Goal: Transaction & Acquisition: Purchase product/service

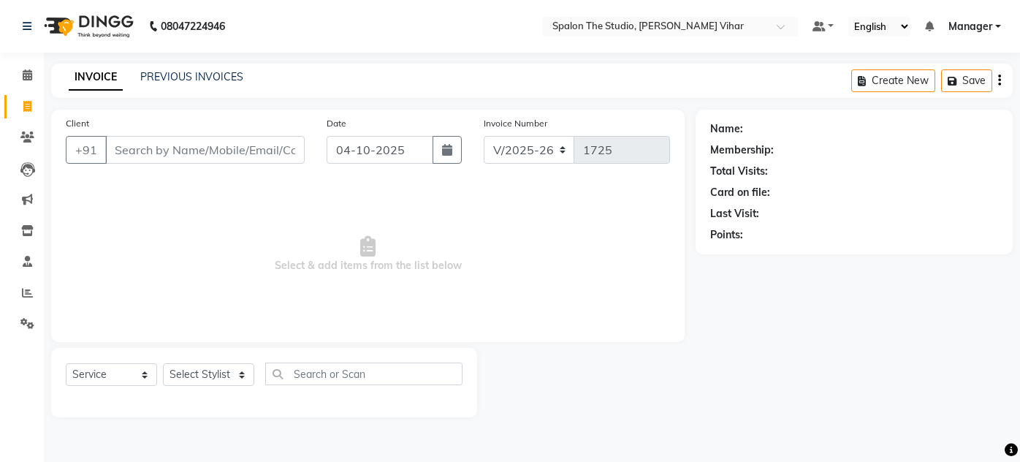
select select "903"
select select "service"
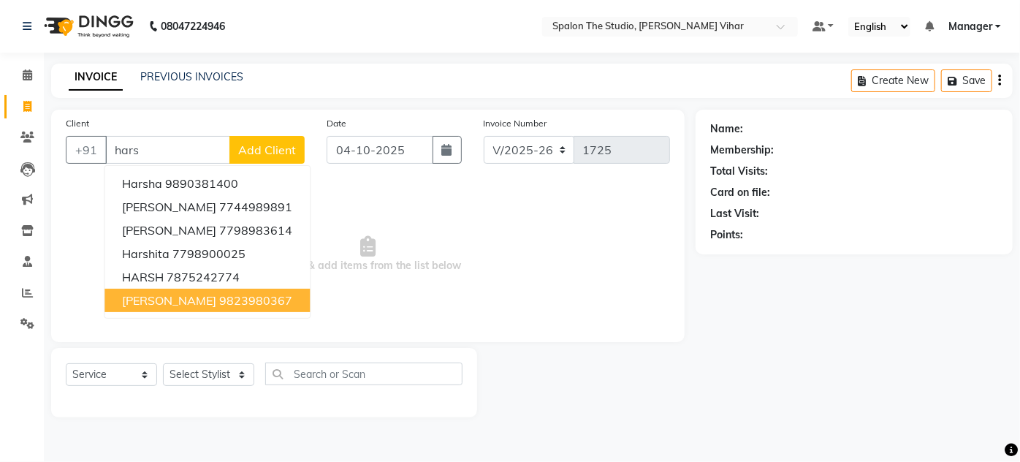
click at [228, 301] on ngb-highlight "9823980367" at bounding box center [255, 300] width 73 height 15
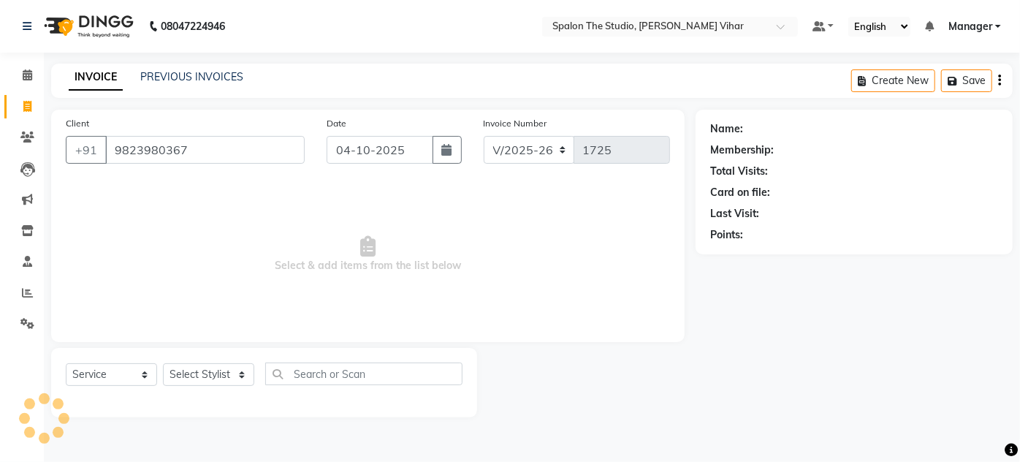
type input "9823980367"
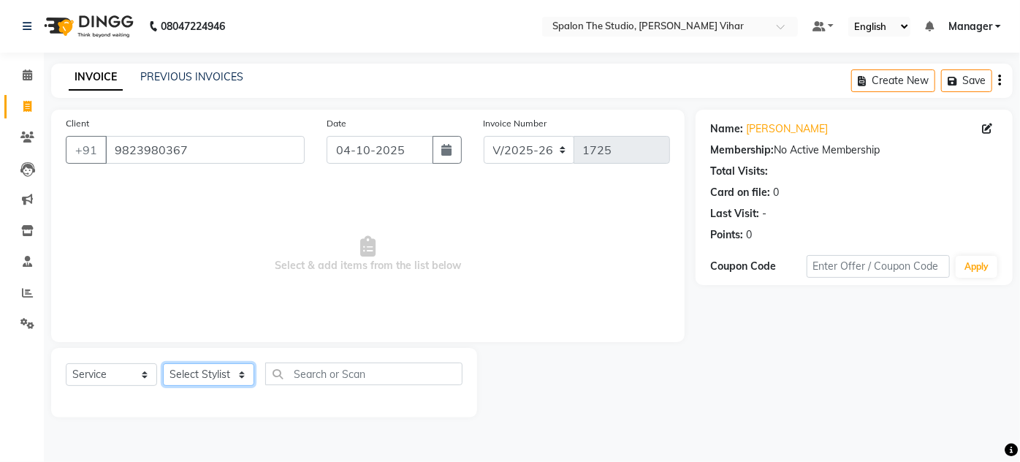
click at [223, 368] on select "Select Stylist Aarti farheen Gernal [PERSON_NAME] Manager navazish [PERSON_NAME…" at bounding box center [208, 374] width 91 height 23
select select "47767"
click at [163, 363] on select "Select Stylist Aarti farheen Gernal [PERSON_NAME] Manager navazish [PERSON_NAME…" at bounding box center [208, 374] width 91 height 23
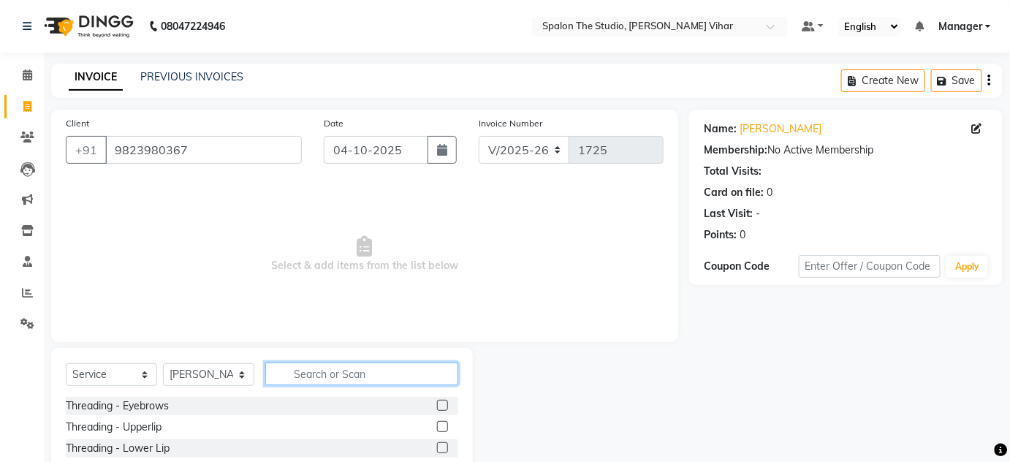
click at [381, 376] on input "text" at bounding box center [361, 373] width 193 height 23
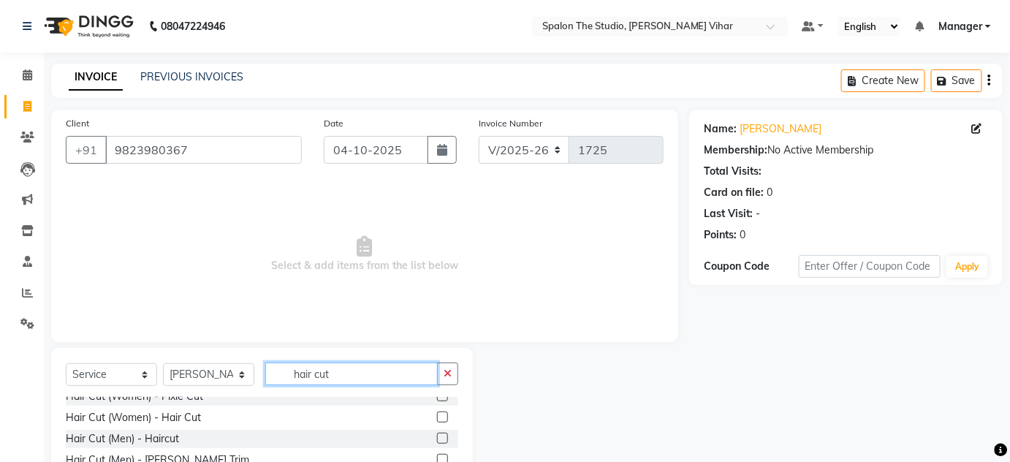
scroll to position [66, 0]
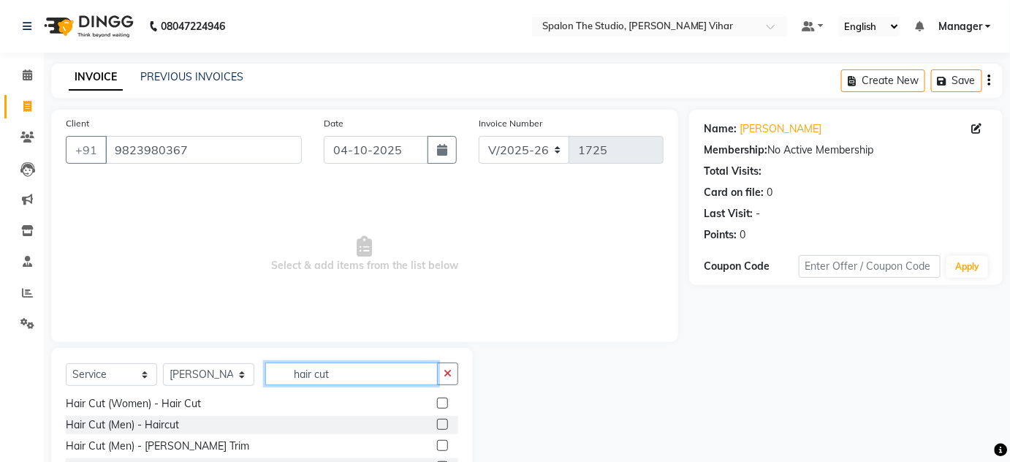
type input "hair cut"
click at [381, 435] on div "Hair Cut (Women) - Hair Trim Hair Cut (Women) - Fringe Hair Cut (Women) - Pixie…" at bounding box center [262, 470] width 392 height 146
click at [437, 404] on label at bounding box center [442, 402] width 11 height 11
click at [437, 404] on input "checkbox" at bounding box center [441, 403] width 9 height 9
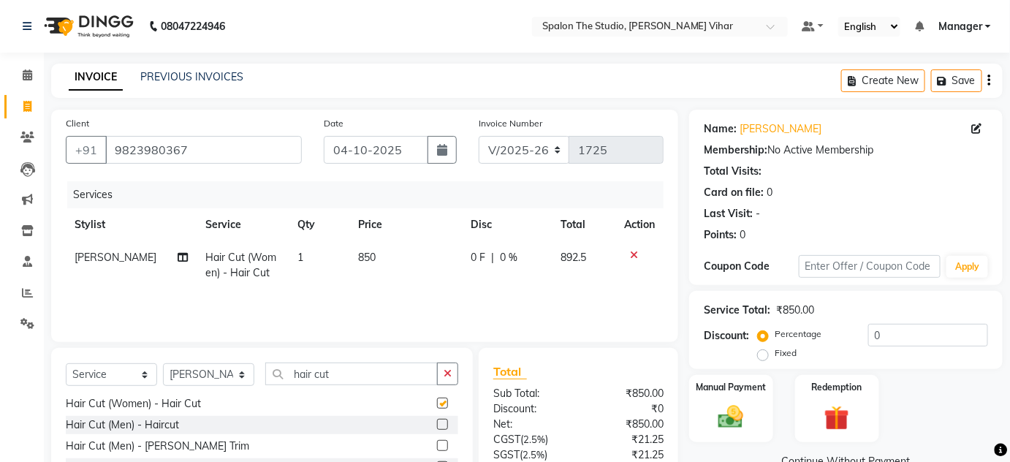
checkbox input "false"
click at [366, 256] on span "850" at bounding box center [367, 257] width 18 height 13
select select "47767"
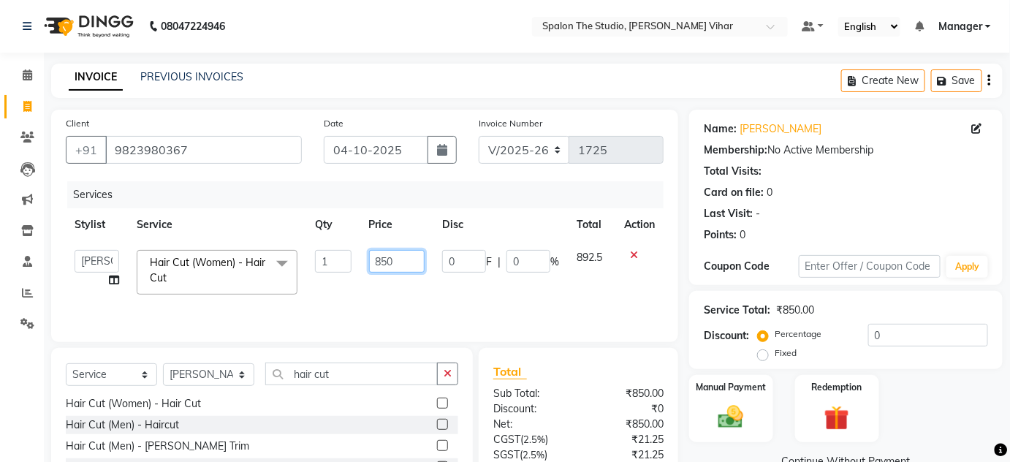
click at [407, 259] on input "850" at bounding box center [397, 261] width 56 height 23
type input "8"
type input "953"
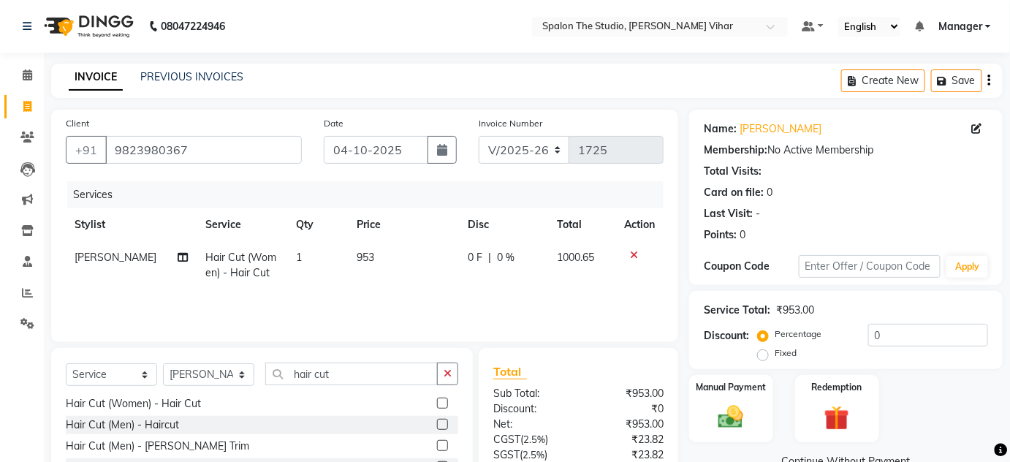
click at [434, 288] on tr "SHARIF Hair Cut (Women) - Hair Cut 1 953 0 F | 0 % 1000.65" at bounding box center [365, 265] width 598 height 48
click at [376, 257] on td "953" at bounding box center [404, 265] width 112 height 48
select select "47767"
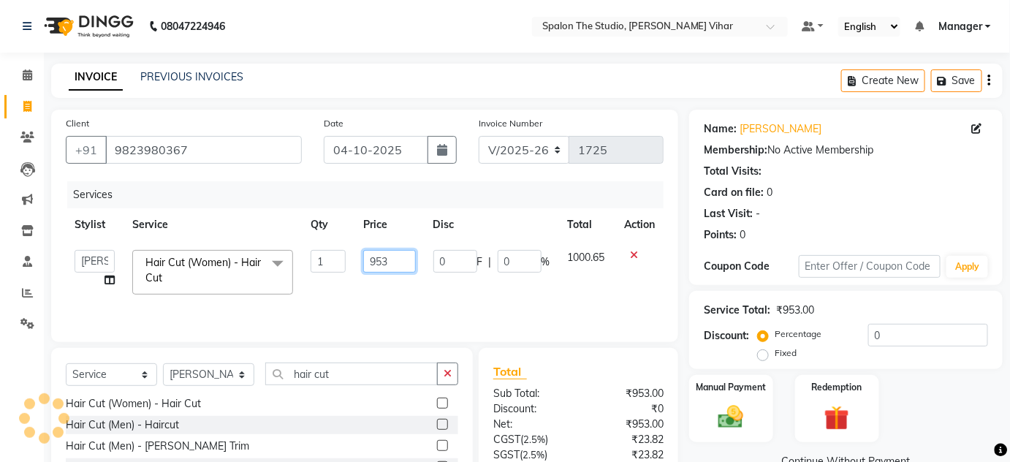
click at [399, 254] on input "953" at bounding box center [389, 261] width 52 height 23
type input "955"
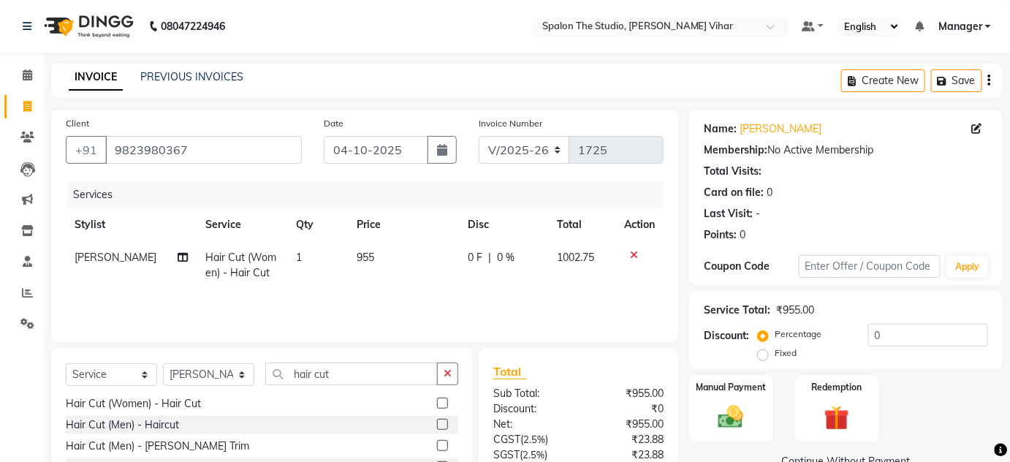
click at [414, 289] on div "Services Stylist Service Qty Price Disc Total Action SHARIF Hair Cut (Women) - …" at bounding box center [365, 254] width 598 height 146
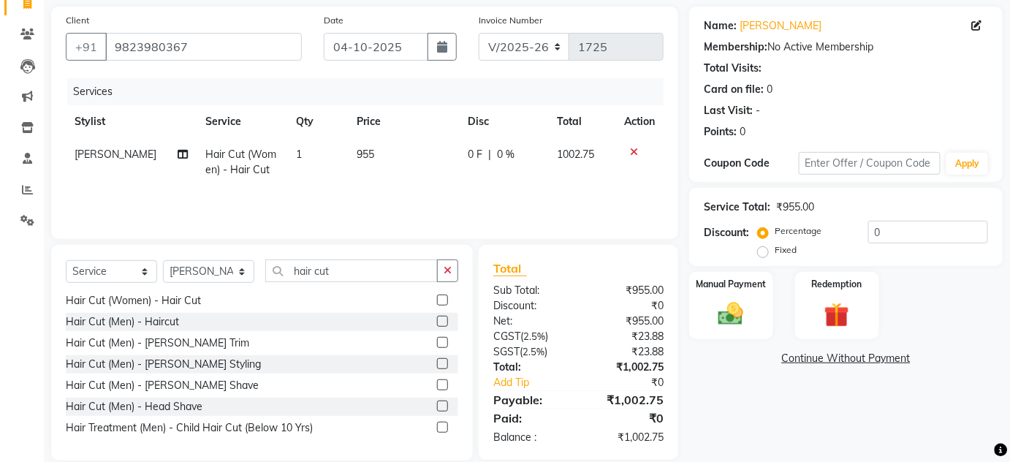
scroll to position [123, 0]
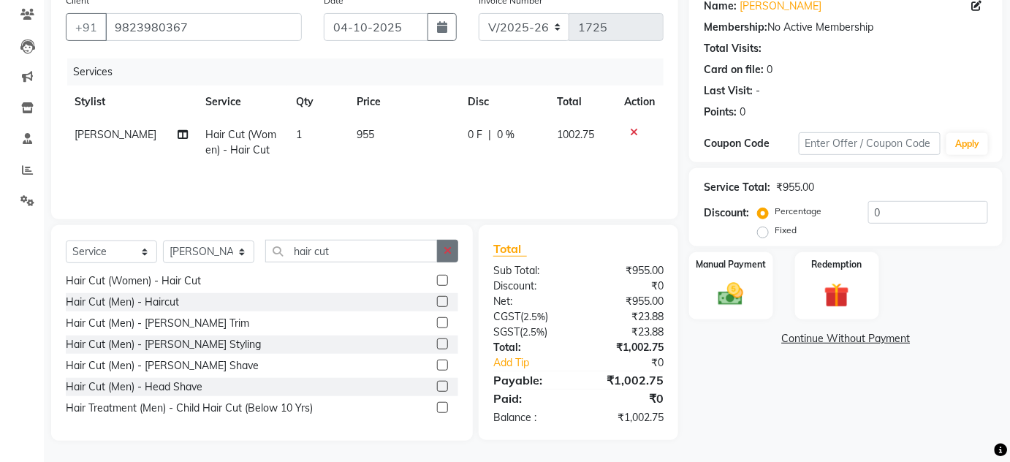
click at [446, 251] on icon "button" at bounding box center [448, 250] width 8 height 10
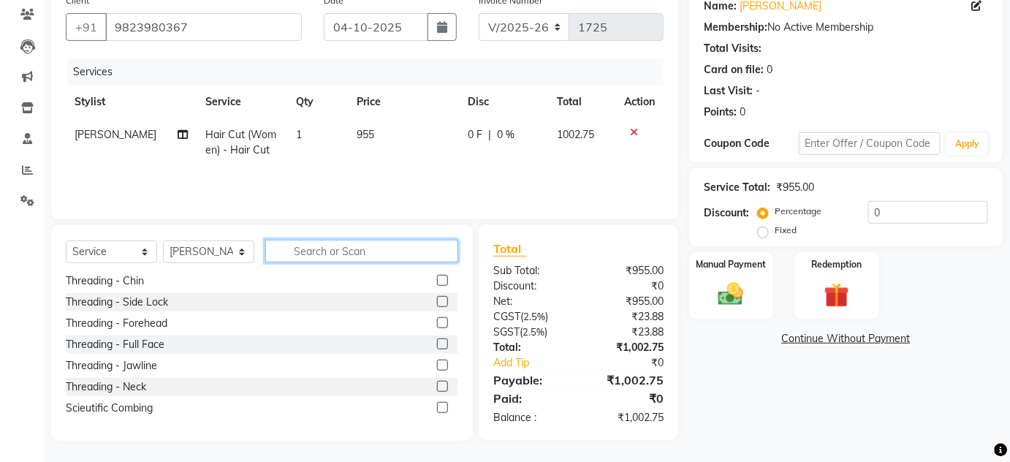
click at [399, 243] on input "text" at bounding box center [361, 251] width 193 height 23
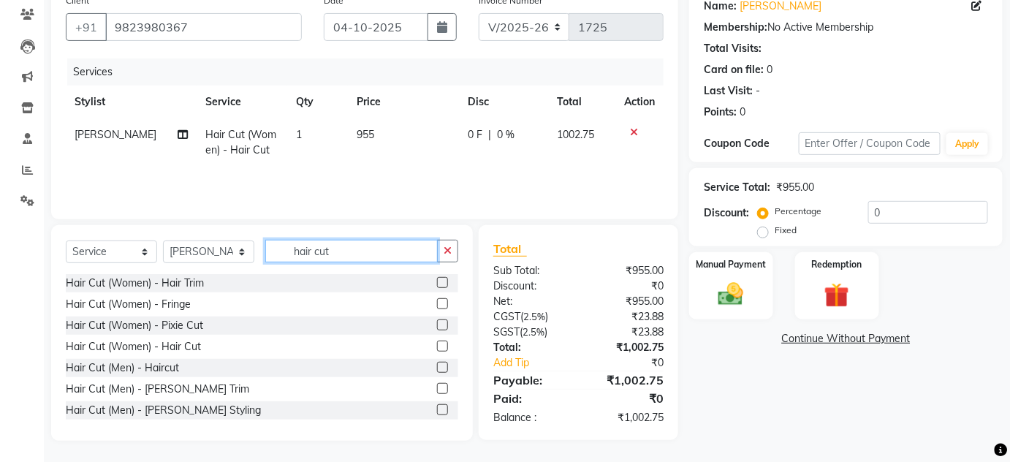
type input "hair cut"
click at [437, 367] on label at bounding box center [442, 367] width 11 height 11
click at [437, 367] on input "checkbox" at bounding box center [441, 367] width 9 height 9
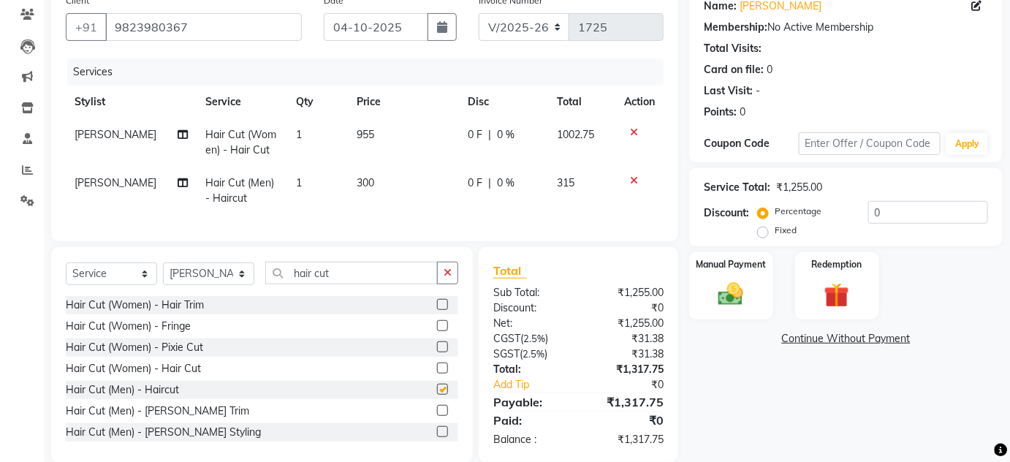
checkbox input "false"
click at [437, 416] on label at bounding box center [442, 410] width 11 height 11
click at [437, 416] on input "checkbox" at bounding box center [441, 410] width 9 height 9
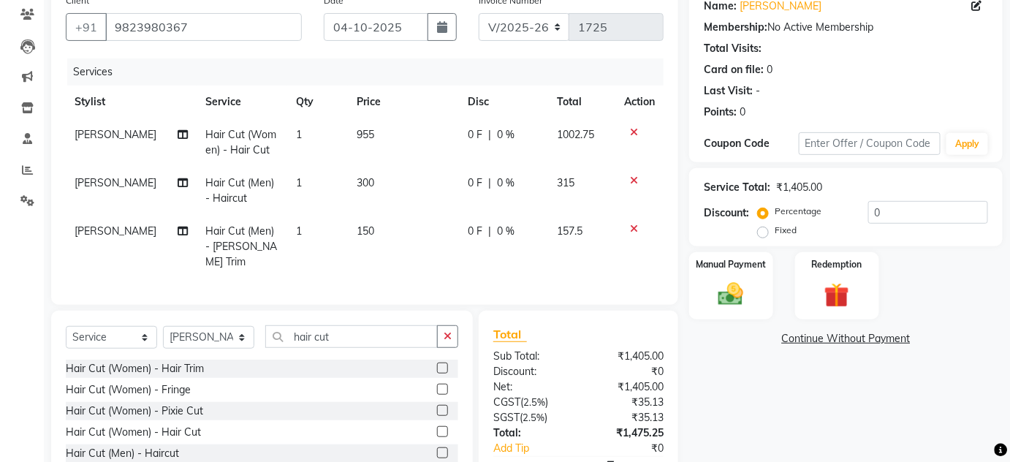
checkbox input "false"
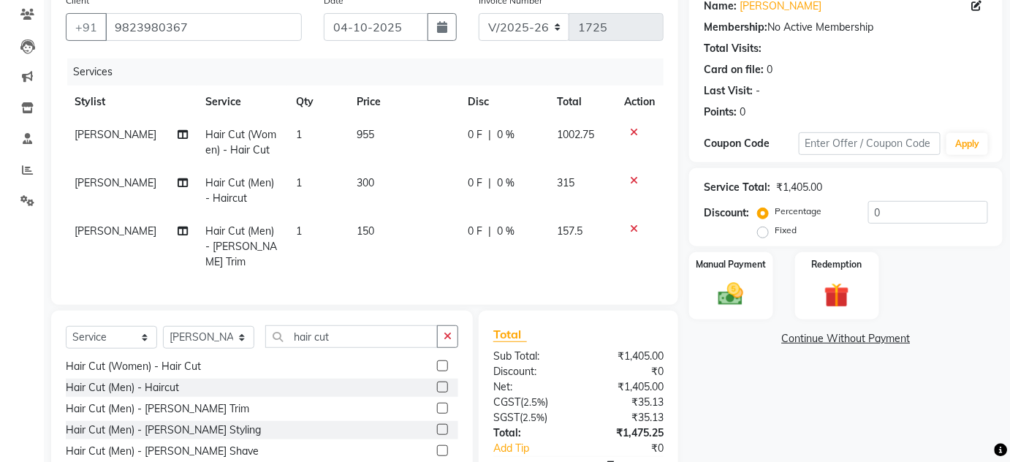
scroll to position [203, 0]
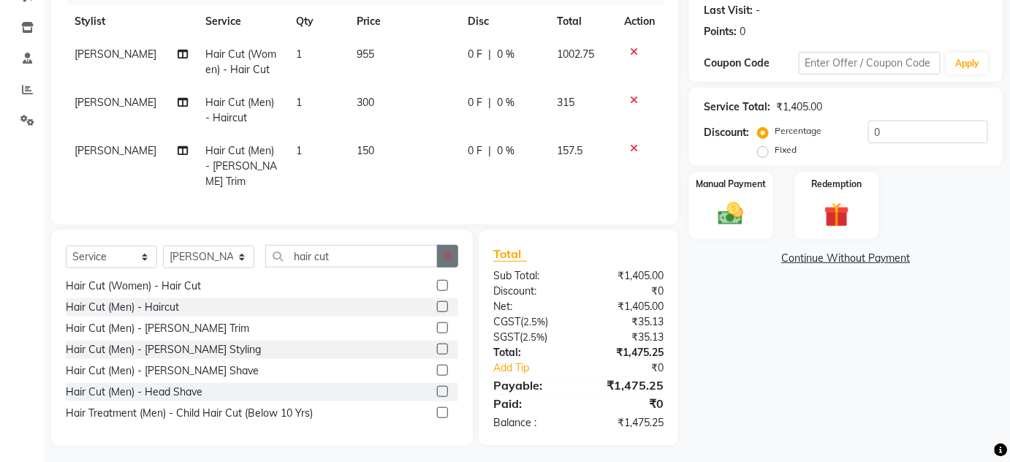
click at [452, 252] on icon "button" at bounding box center [448, 256] width 8 height 10
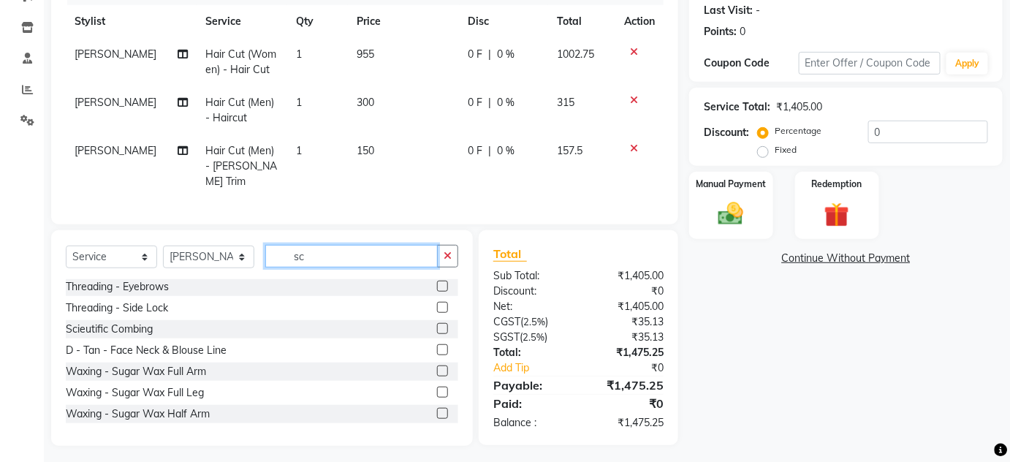
scroll to position [202, 0]
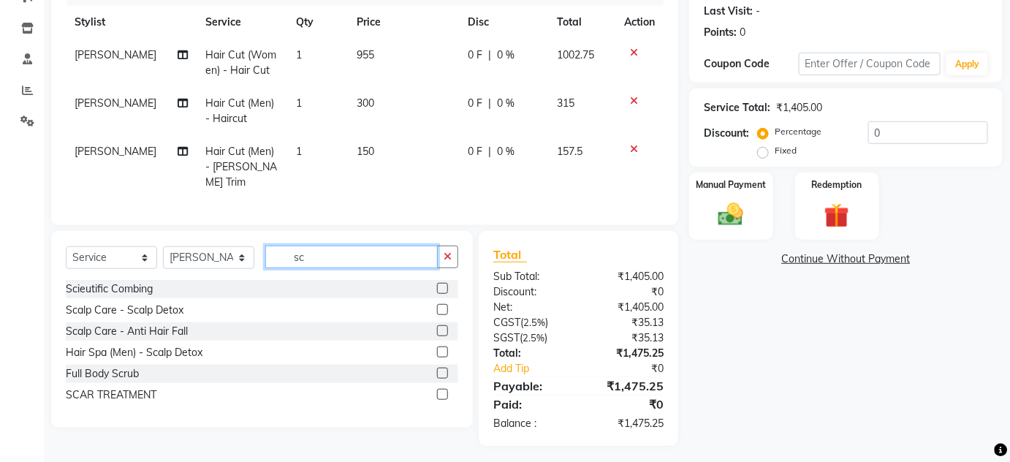
type input "sc"
click at [441, 368] on label at bounding box center [442, 373] width 11 height 11
click at [441, 369] on input "checkbox" at bounding box center [441, 373] width 9 height 9
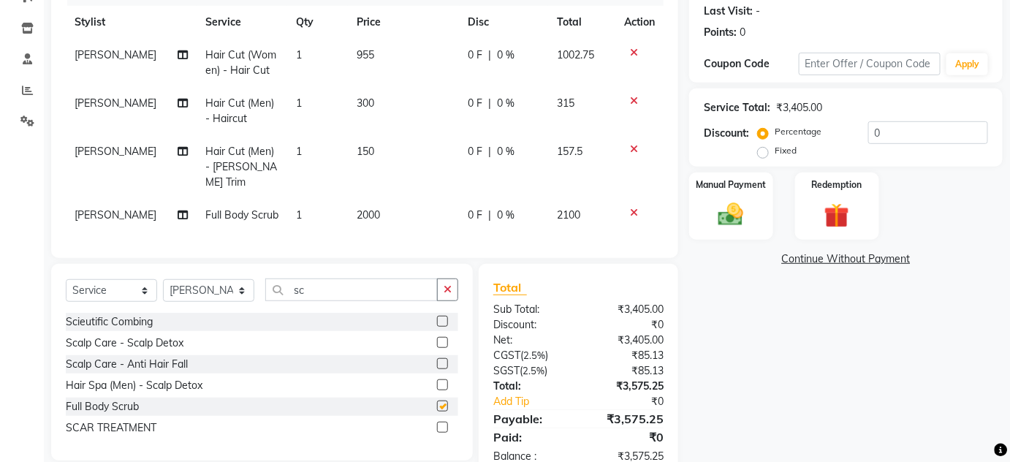
checkbox input "false"
click at [374, 153] on td "150" at bounding box center [404, 167] width 112 height 64
select select "47767"
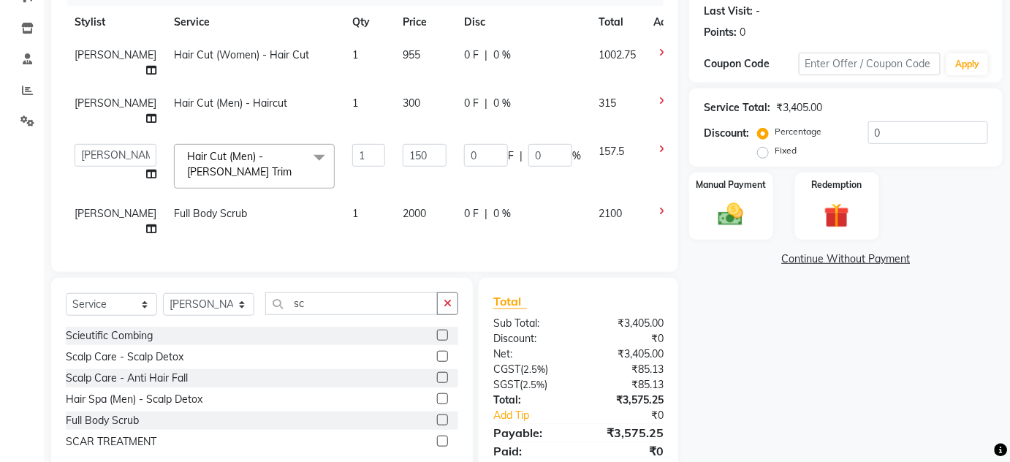
click at [394, 97] on td "300" at bounding box center [424, 111] width 61 height 48
select select "47767"
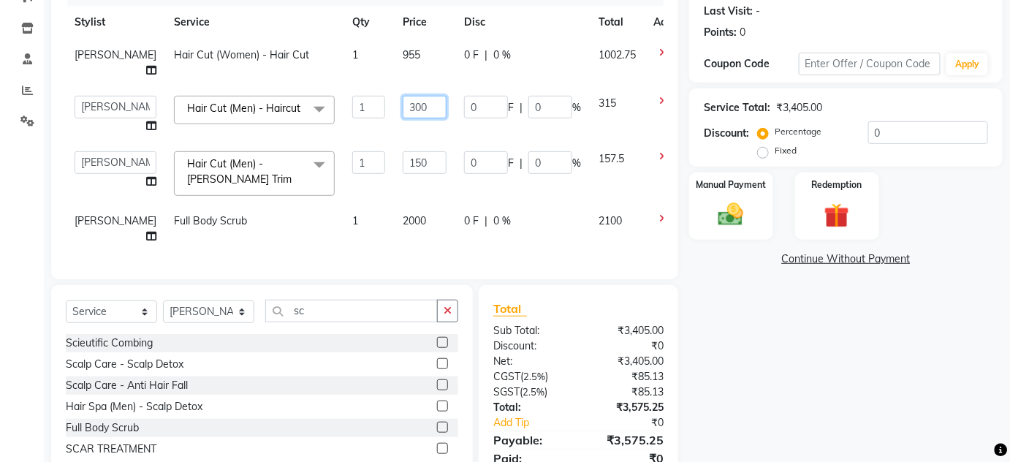
click at [403, 109] on input "300" at bounding box center [425, 107] width 44 height 23
type input "317"
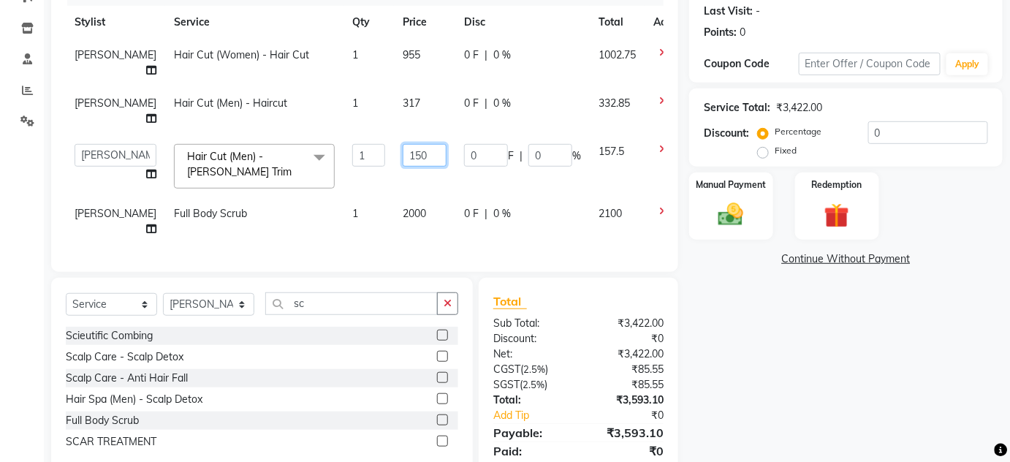
click at [403, 165] on input "150" at bounding box center [425, 155] width 44 height 23
type input "1"
type input "317"
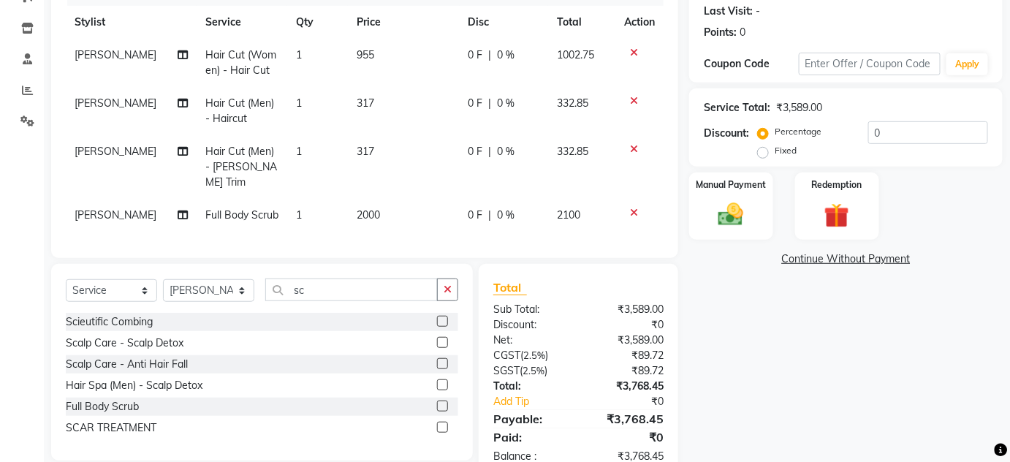
click at [383, 210] on td "2000" at bounding box center [404, 215] width 112 height 33
select select "47767"
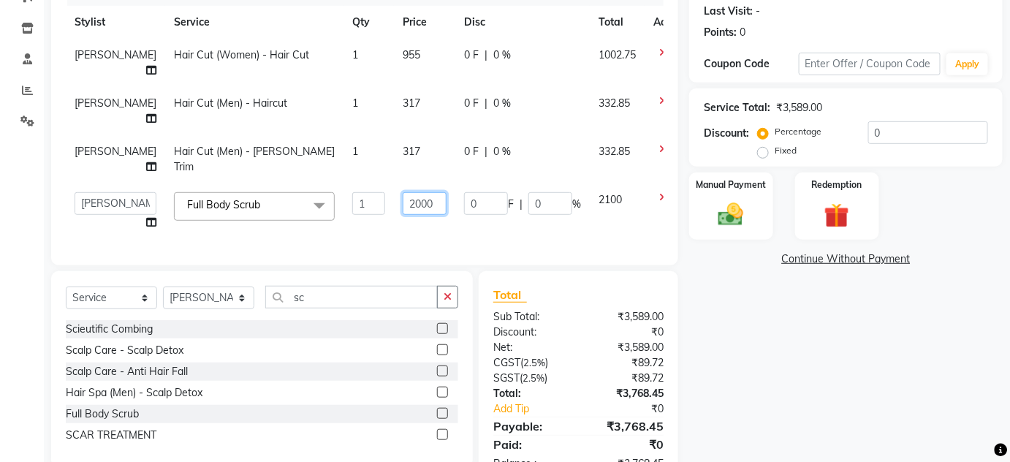
click at [411, 206] on input "2000" at bounding box center [425, 203] width 44 height 23
type input "2"
type input "316"
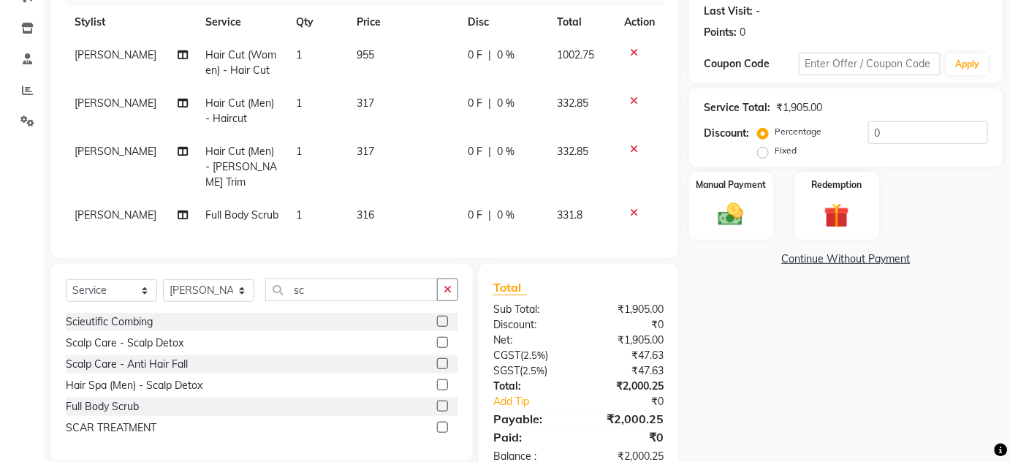
click at [422, 228] on div "Services Stylist Service Qty Price Disc Total Action SHARIF Hair Cut (Women) - …" at bounding box center [365, 111] width 598 height 264
click at [384, 199] on td "316" at bounding box center [404, 215] width 112 height 33
select select "47767"
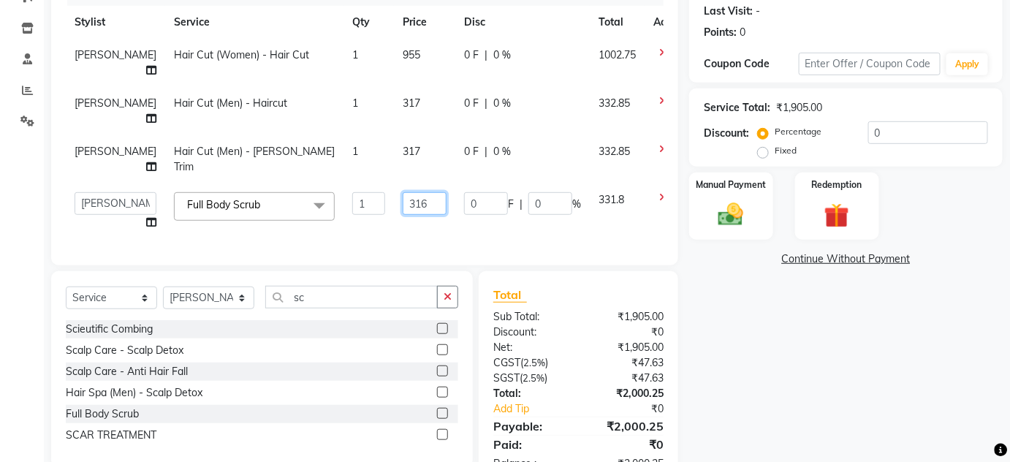
click at [403, 198] on input "316" at bounding box center [425, 203] width 44 height 23
type input "317"
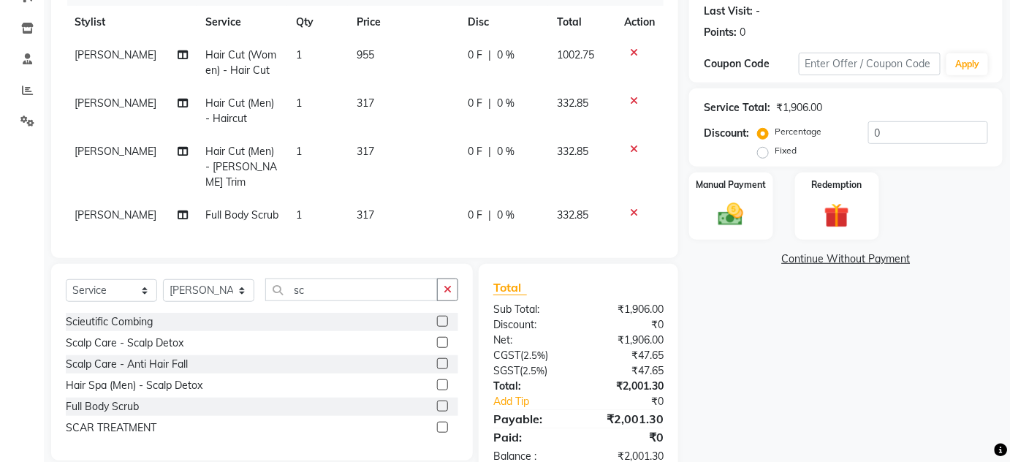
click at [428, 223] on div "Services Stylist Service Qty Price Disc Total Action SHARIF Hair Cut (Women) - …" at bounding box center [365, 111] width 598 height 264
click at [378, 54] on td "955" at bounding box center [404, 63] width 112 height 48
select select "47767"
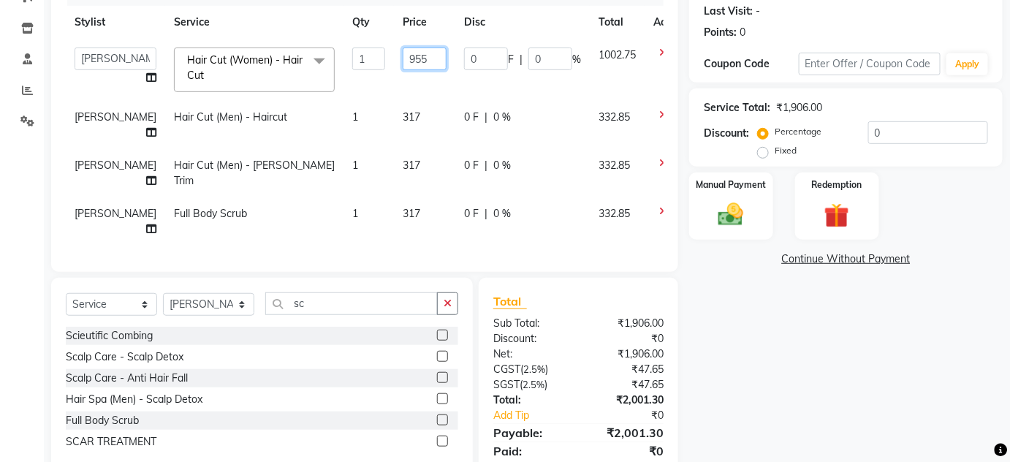
click at [403, 54] on input "955" at bounding box center [425, 58] width 44 height 23
type input "956"
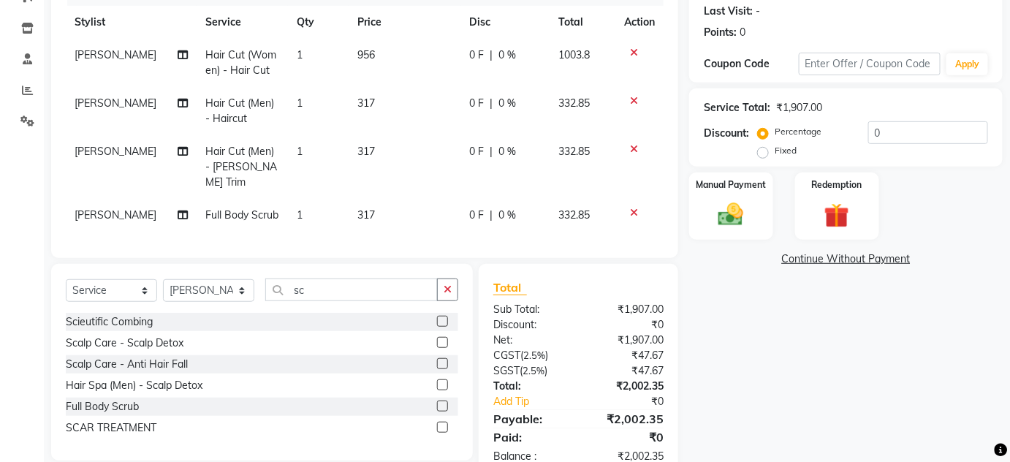
click at [421, 237] on div "Client [PHONE_NUMBER] Date [DATE] Invoice Number V/2025 V/[PHONE_NUMBER] Servic…" at bounding box center [364, 82] width 627 height 351
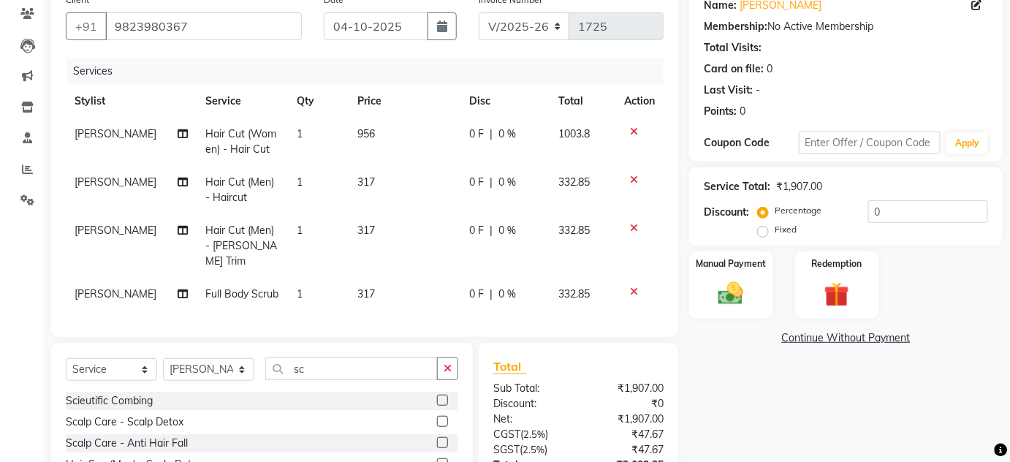
scroll to position [235, 0]
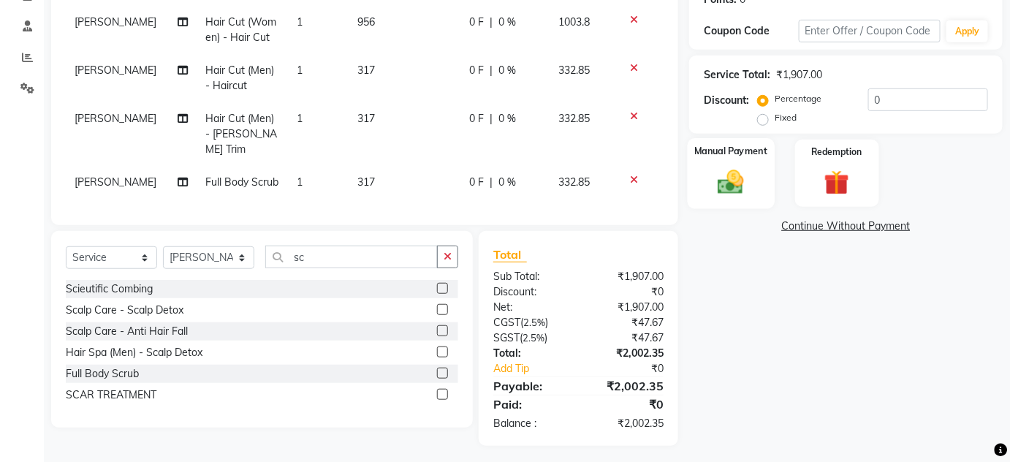
click at [732, 175] on img at bounding box center [730, 182] width 42 height 30
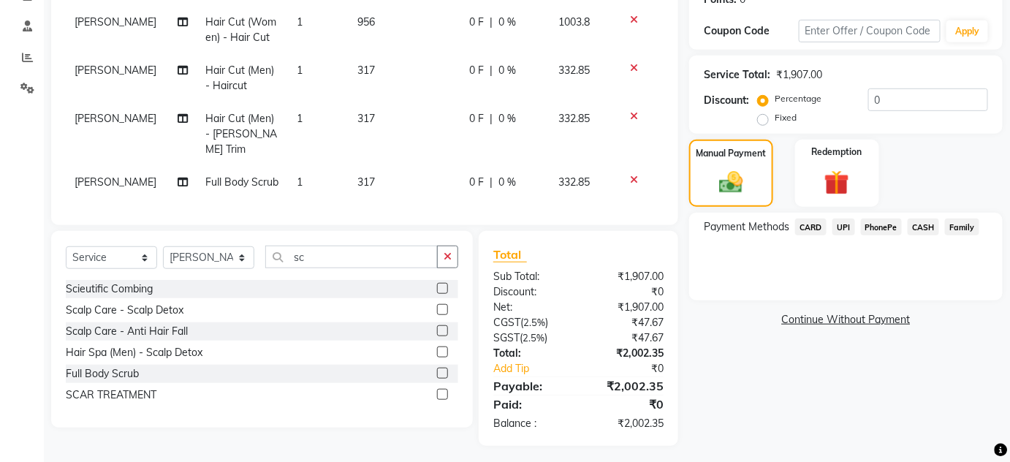
click at [843, 228] on span "UPI" at bounding box center [843, 226] width 23 height 17
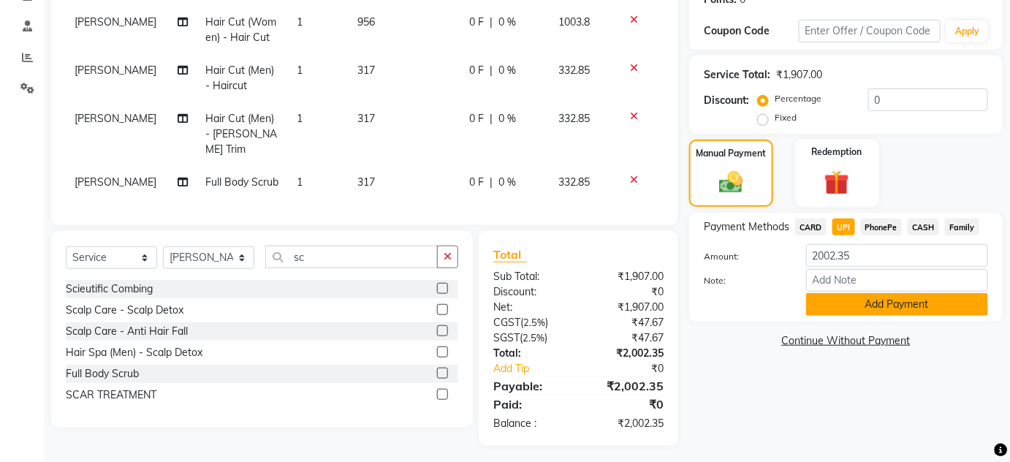
click at [832, 295] on button "Add Payment" at bounding box center [897, 304] width 182 height 23
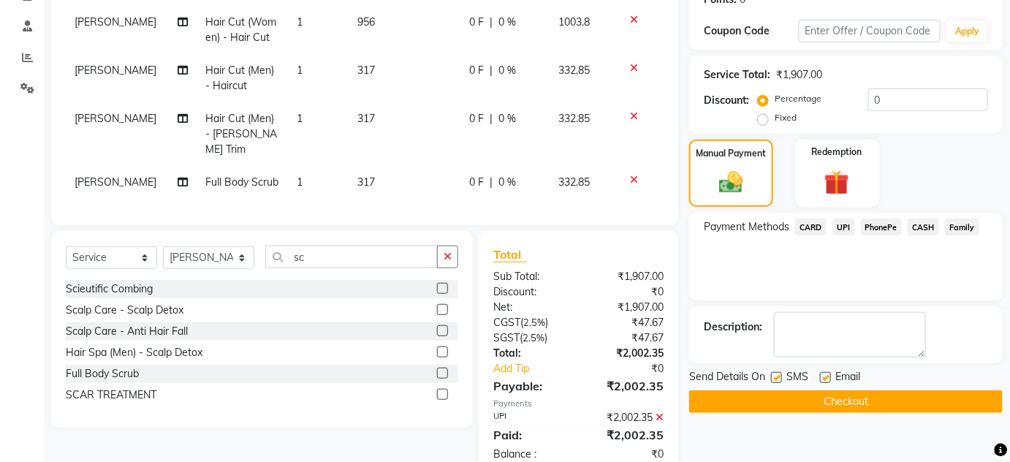
click at [769, 390] on button "Checkout" at bounding box center [845, 401] width 313 height 23
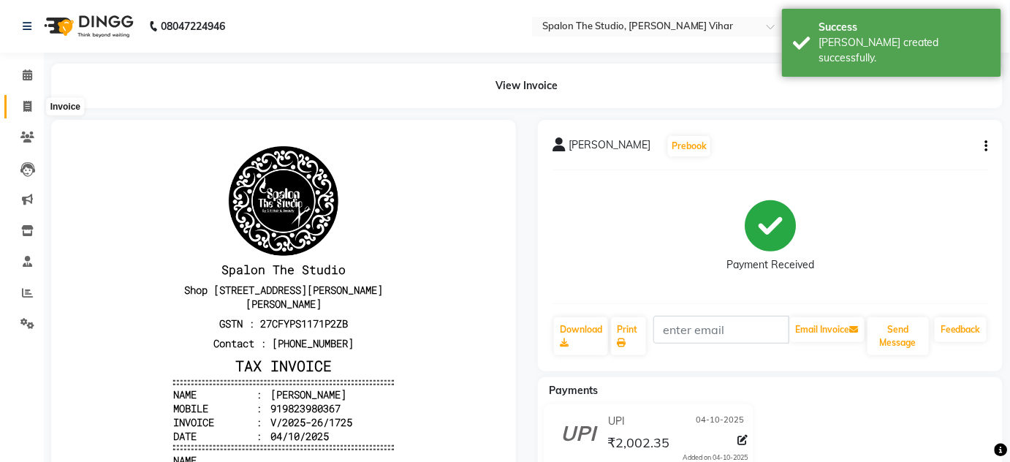
click at [30, 102] on icon at bounding box center [27, 106] width 8 height 11
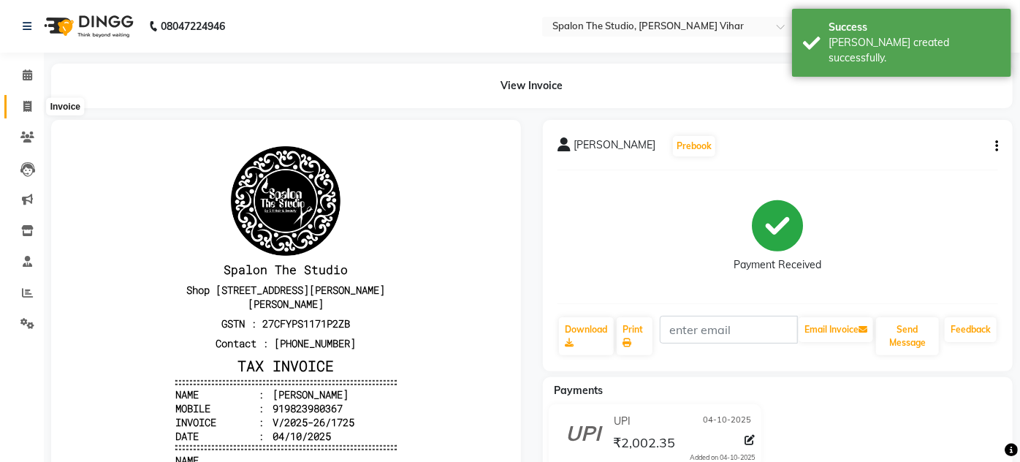
select select "service"
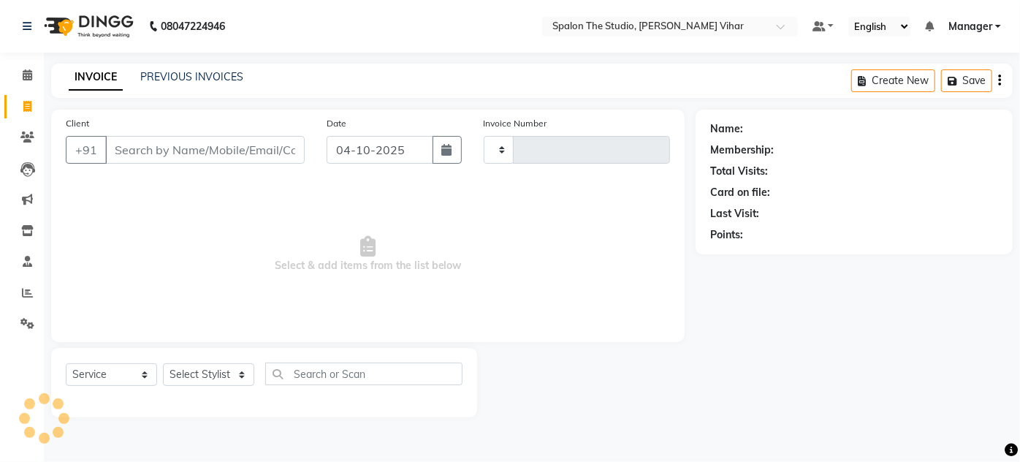
type input "1726"
select select "903"
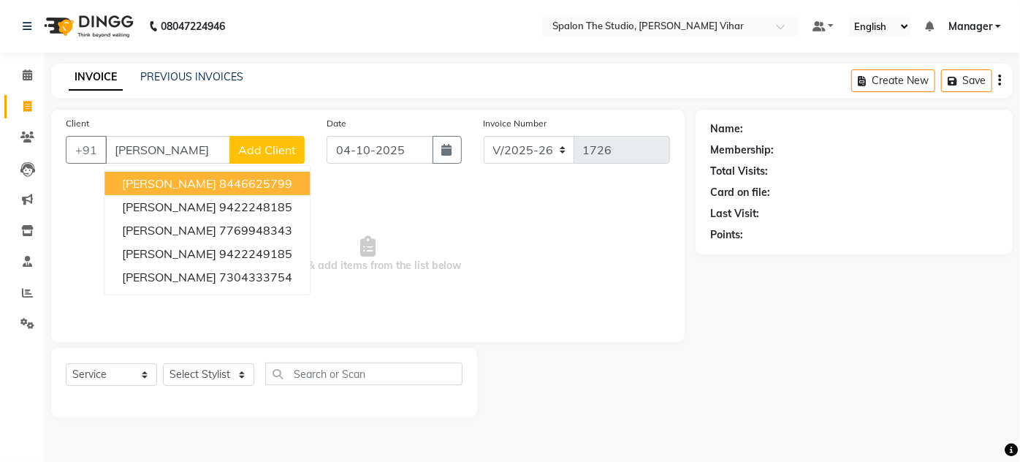
click at [219, 184] on ngb-highlight "8446625799" at bounding box center [255, 183] width 73 height 15
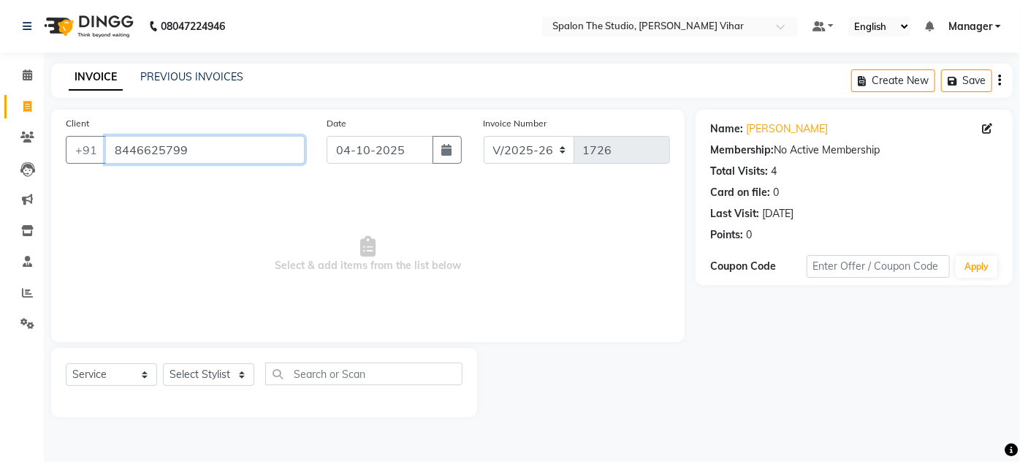
click at [226, 146] on input "8446625799" at bounding box center [204, 150] width 199 height 28
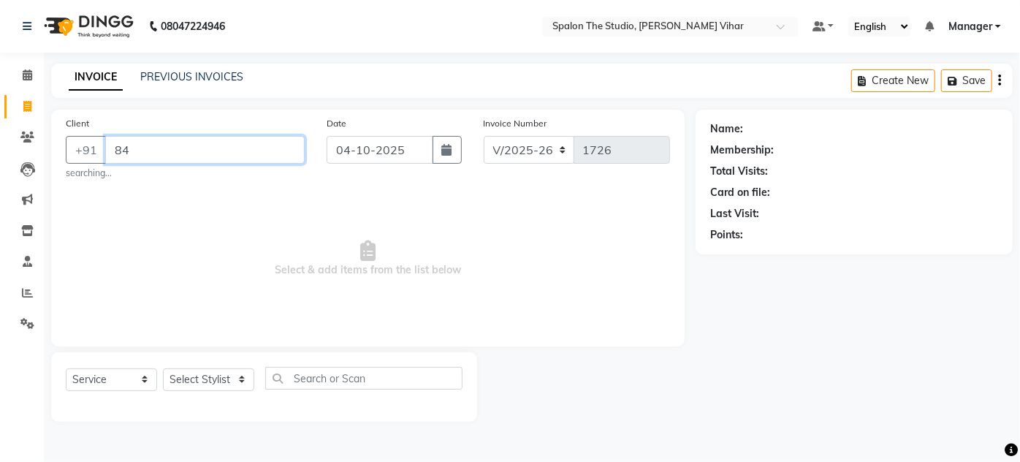
type input "8"
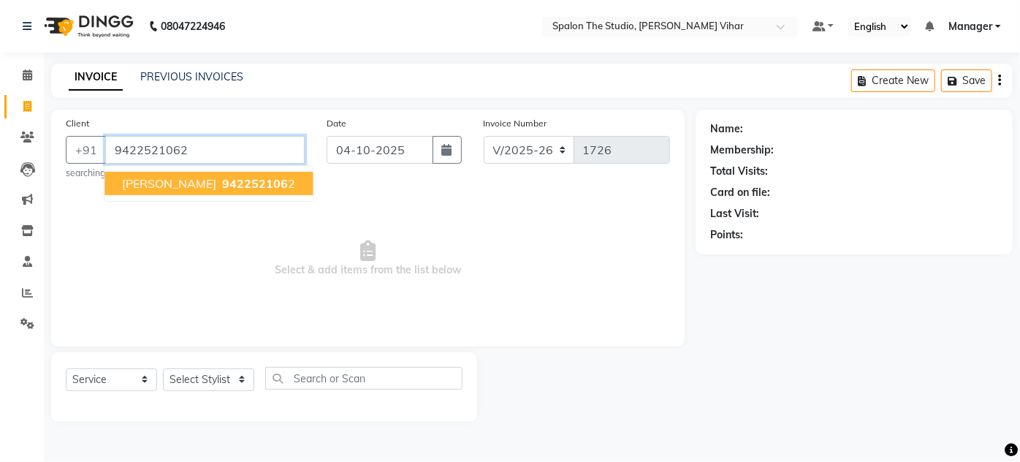
type input "9422521062"
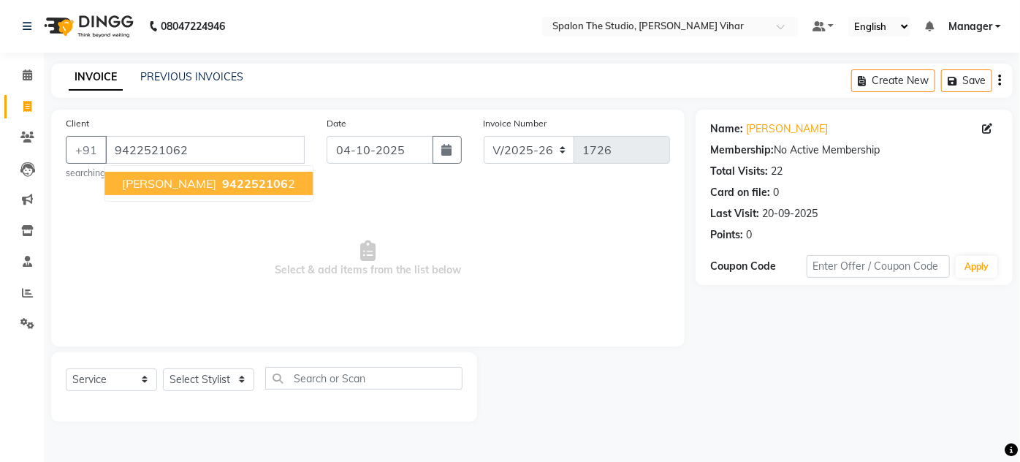
click at [194, 185] on span "[PERSON_NAME]" at bounding box center [169, 183] width 94 height 15
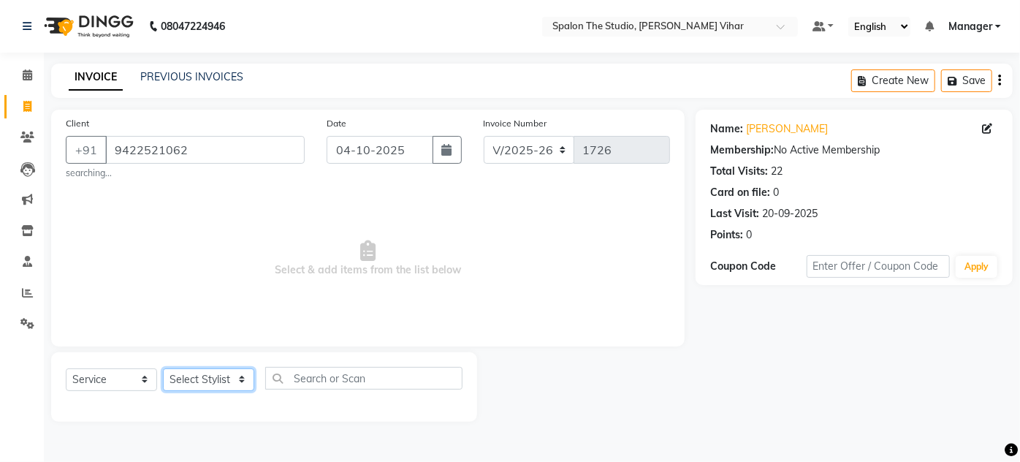
click at [237, 373] on select "Select Stylist Aarti farheen Gernal [PERSON_NAME] Manager navazish [PERSON_NAME…" at bounding box center [208, 379] width 91 height 23
select select "82883"
click at [163, 368] on select "Select Stylist Aarti farheen Gernal [PERSON_NAME] Manager navazish [PERSON_NAME…" at bounding box center [208, 379] width 91 height 23
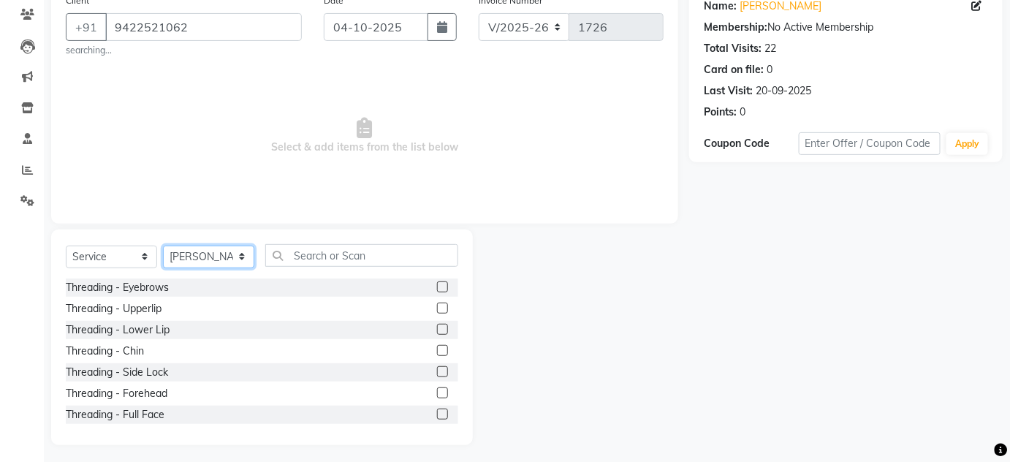
scroll to position [128, 0]
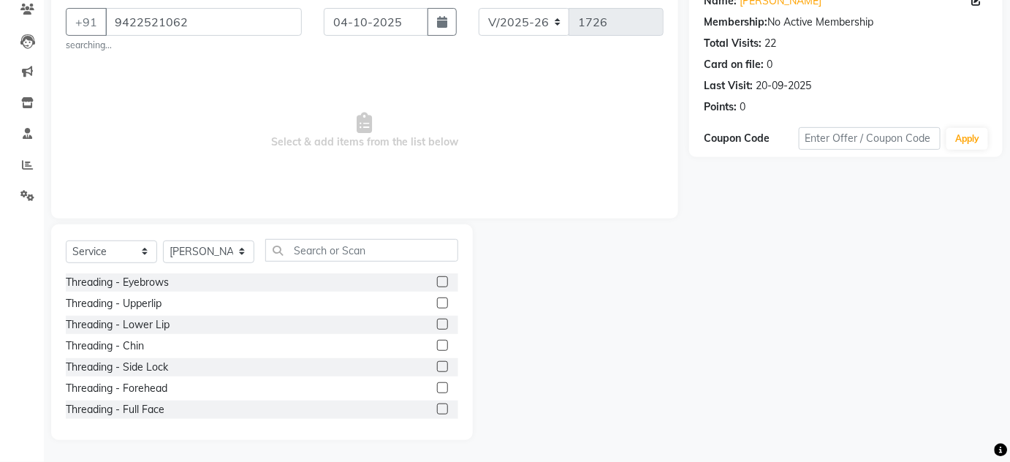
click at [437, 282] on label at bounding box center [442, 281] width 11 height 11
click at [437, 282] on input "checkbox" at bounding box center [441, 282] width 9 height 9
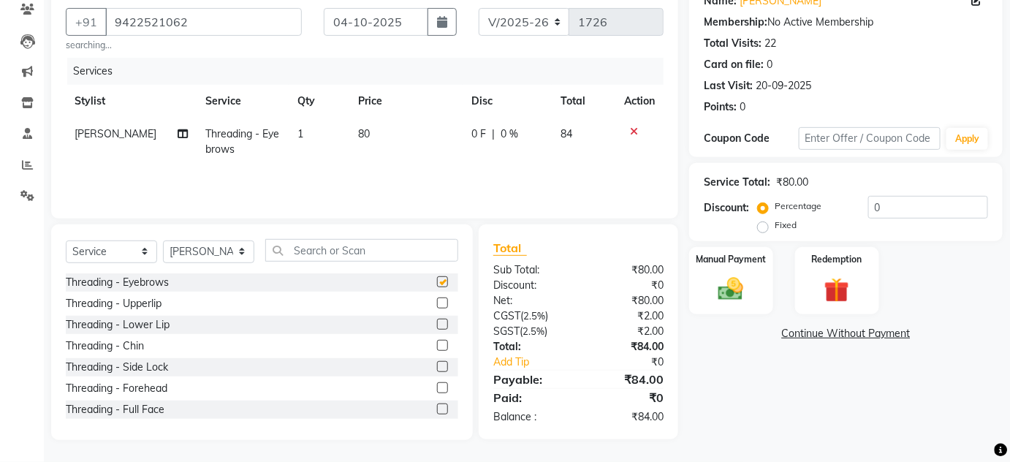
checkbox input "false"
click at [437, 301] on label at bounding box center [442, 302] width 11 height 11
click at [437, 301] on input "checkbox" at bounding box center [441, 303] width 9 height 9
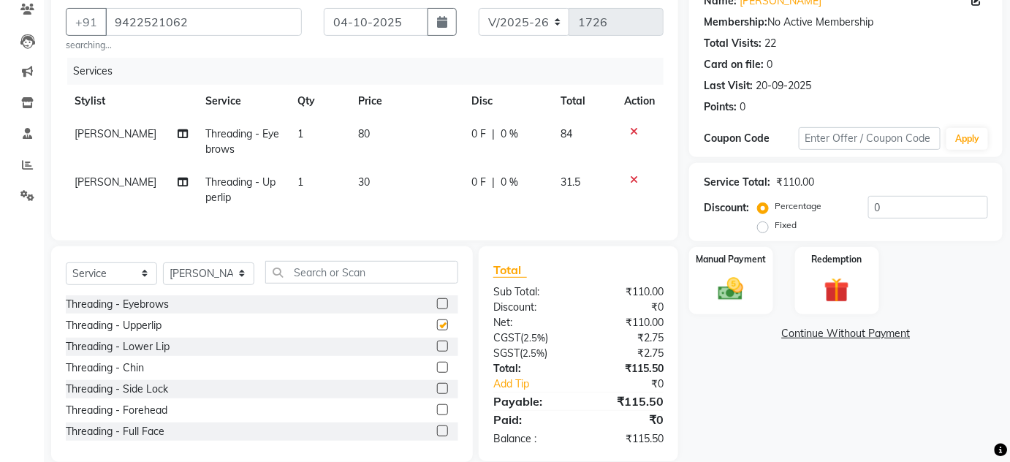
checkbox input "false"
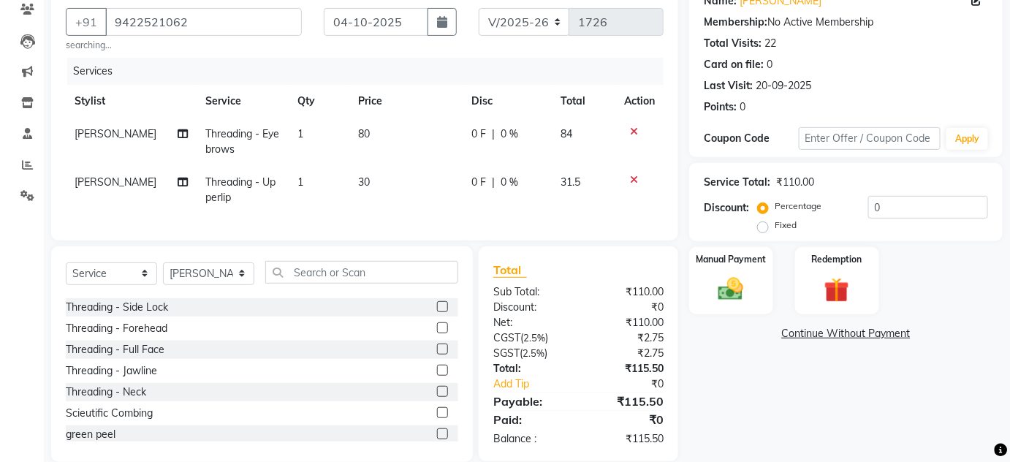
scroll to position [84, 0]
click at [437, 331] on label at bounding box center [442, 325] width 11 height 11
click at [437, 331] on input "checkbox" at bounding box center [441, 325] width 9 height 9
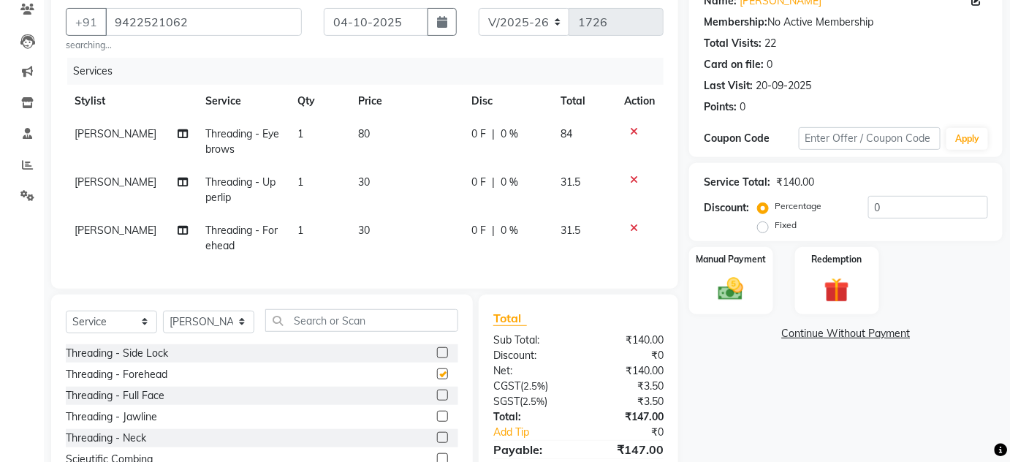
checkbox input "false"
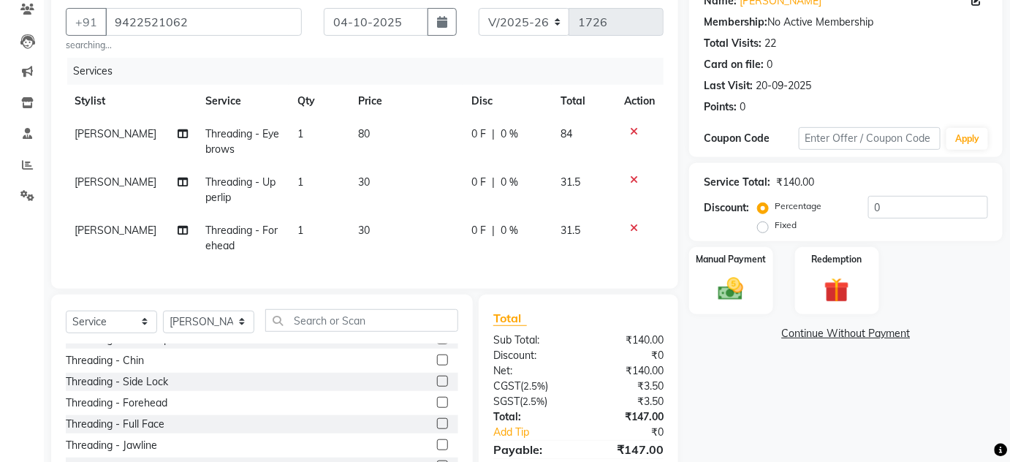
scroll to position [54, 0]
click at [437, 367] on label at bounding box center [442, 361] width 11 height 11
click at [437, 367] on input "checkbox" at bounding box center [441, 361] width 9 height 9
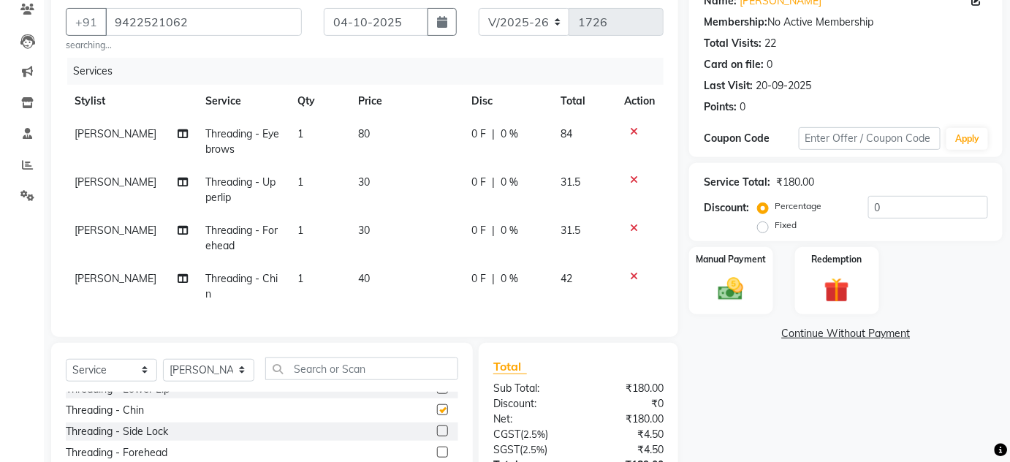
checkbox input "false"
click at [364, 134] on td "80" at bounding box center [405, 142] width 113 height 48
select select "82883"
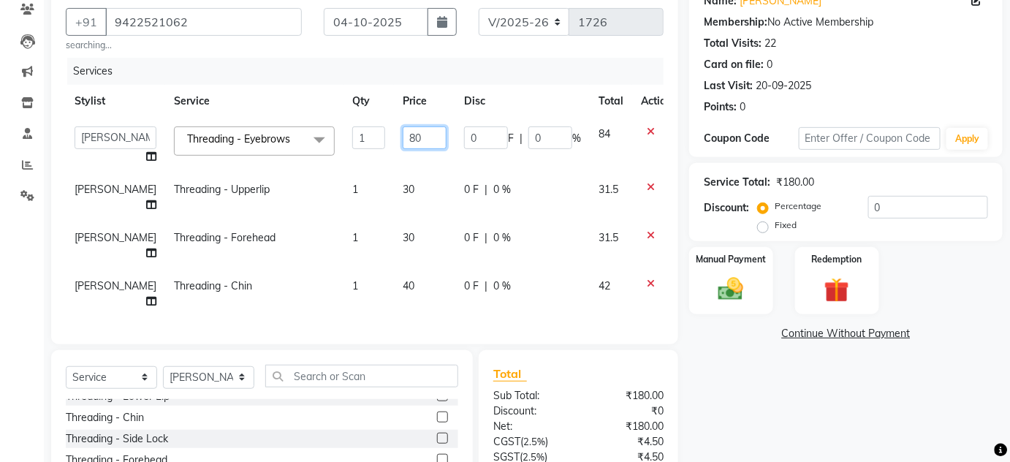
click at [403, 138] on input "80" at bounding box center [425, 137] width 44 height 23
type input "8"
type input "91"
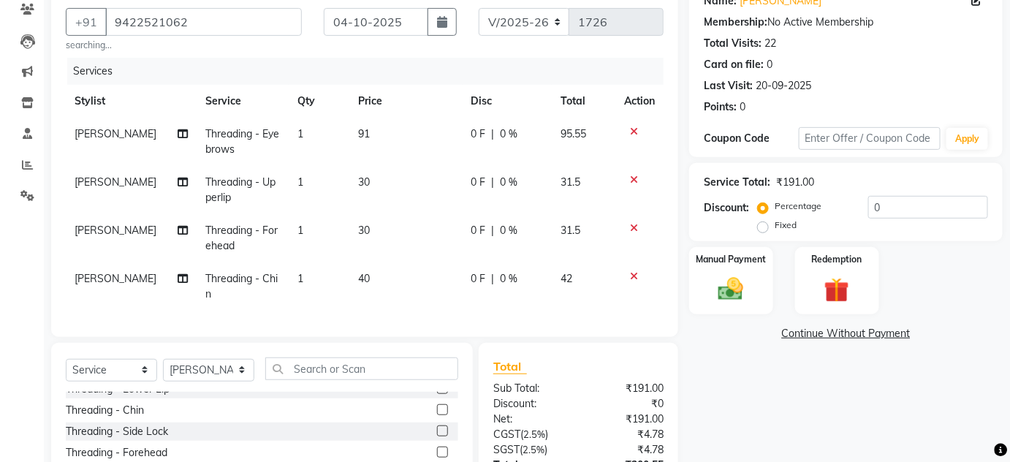
click at [399, 196] on td "30" at bounding box center [405, 190] width 113 height 48
select select "82883"
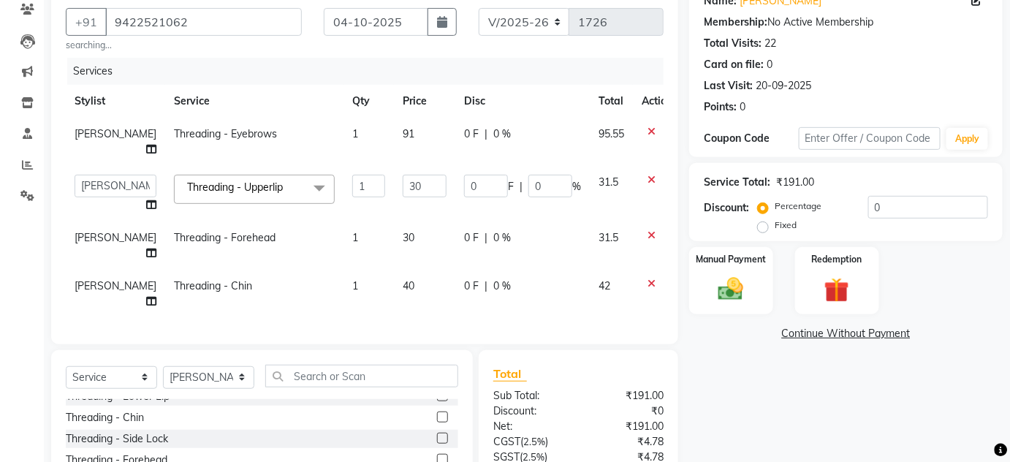
click at [425, 178] on td "30" at bounding box center [424, 194] width 61 height 56
click at [411, 175] on input "30" at bounding box center [425, 186] width 44 height 23
type input "3"
type input "91"
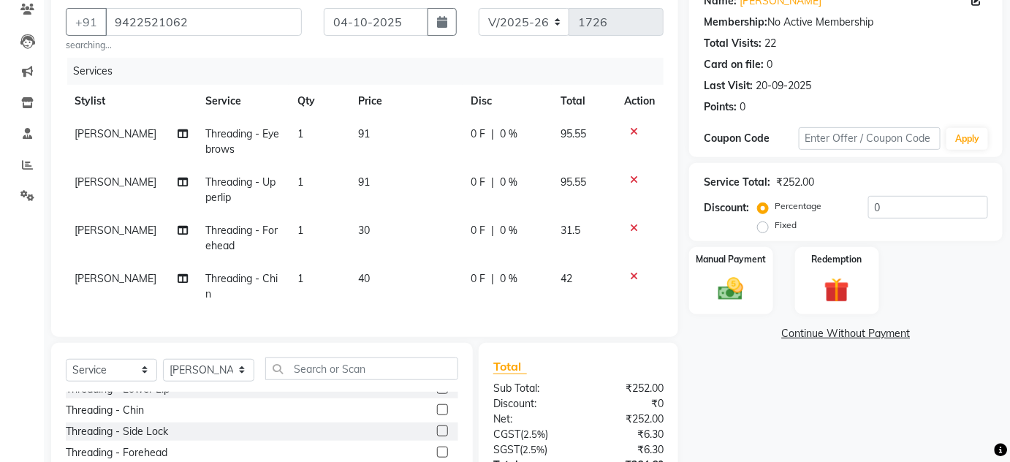
click at [413, 222] on td "30" at bounding box center [405, 238] width 113 height 48
select select "82883"
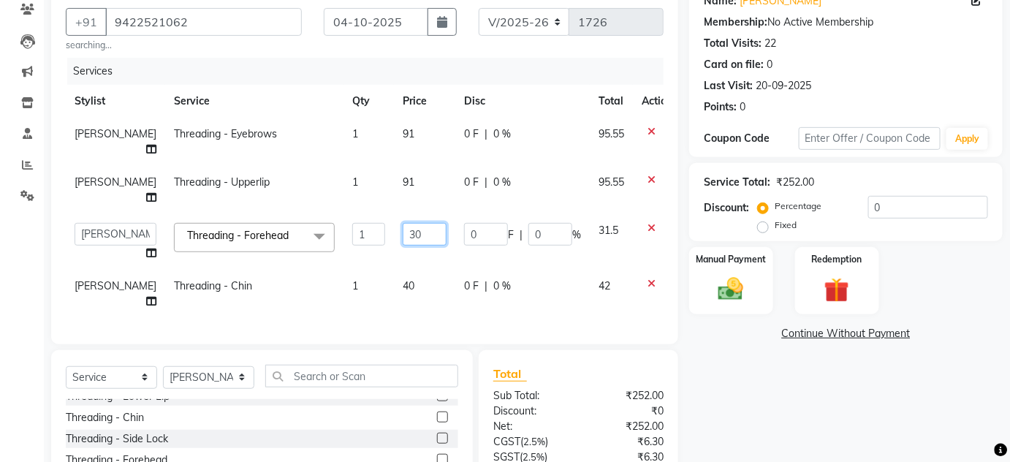
click at [415, 223] on input "30" at bounding box center [425, 234] width 44 height 23
type input "3"
type input "91"
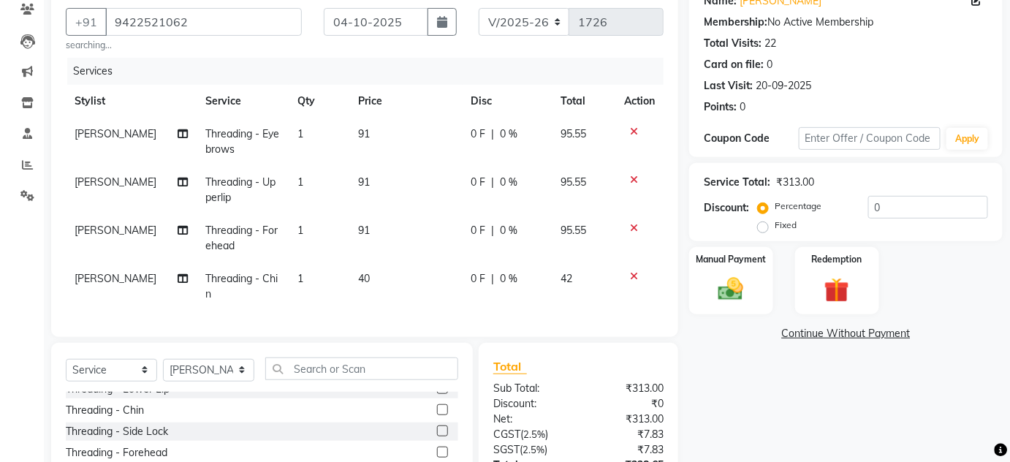
click at [403, 259] on tbody "[PERSON_NAME] Threading - Eyebrows 1 91 0 F | 0 % 95.55 [PERSON_NAME] Threading…" at bounding box center [365, 214] width 598 height 193
click at [386, 281] on td "40" at bounding box center [405, 286] width 113 height 48
select select "82883"
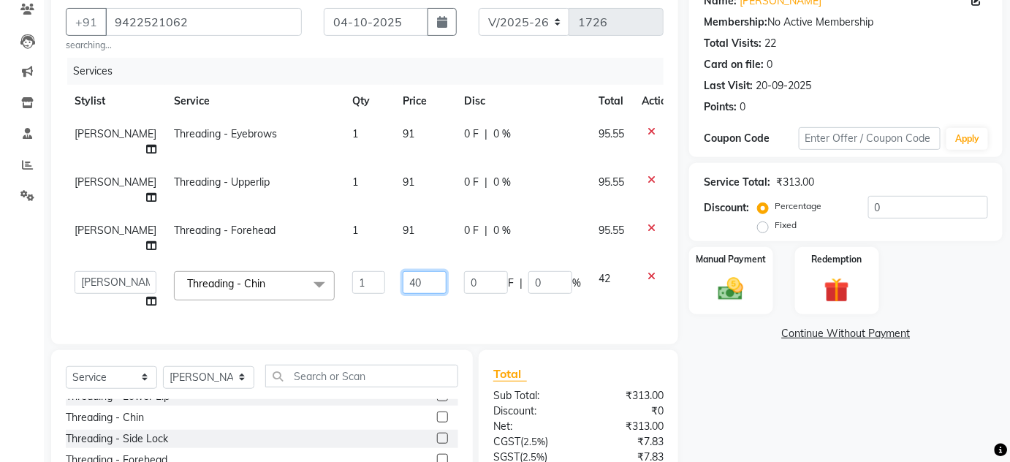
click at [407, 271] on input "40" at bounding box center [425, 282] width 44 height 23
type input "4"
type input "91"
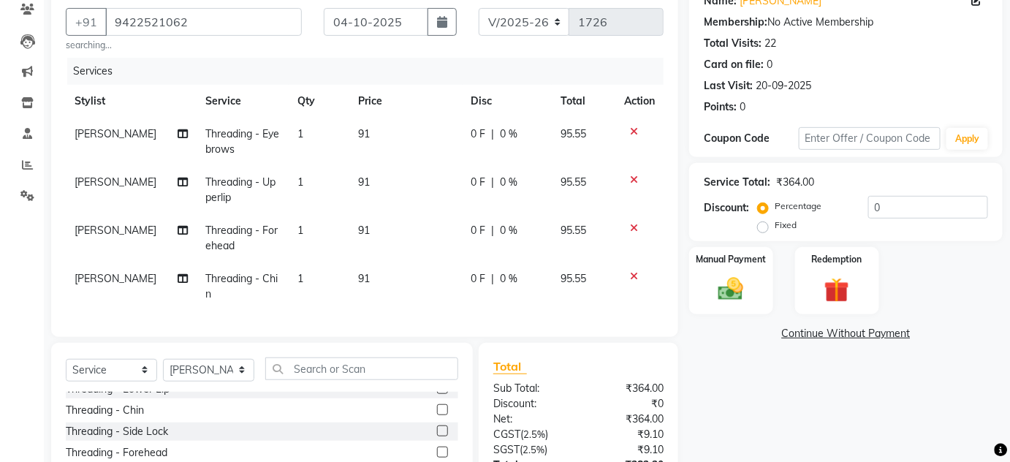
click at [413, 260] on tbody "[PERSON_NAME] Threading - Eyebrows 1 91 0 F | 0 % 95.55 [PERSON_NAME] Threading…" at bounding box center [365, 214] width 598 height 193
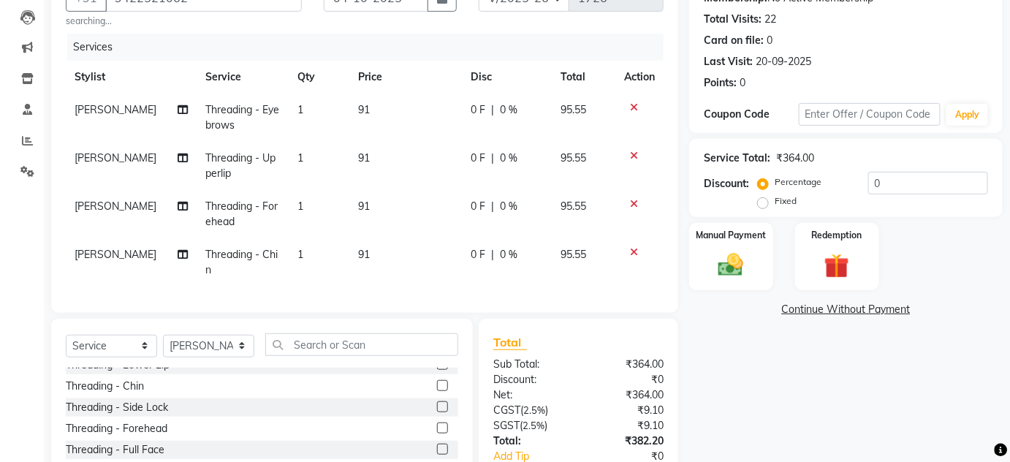
scroll to position [150, 0]
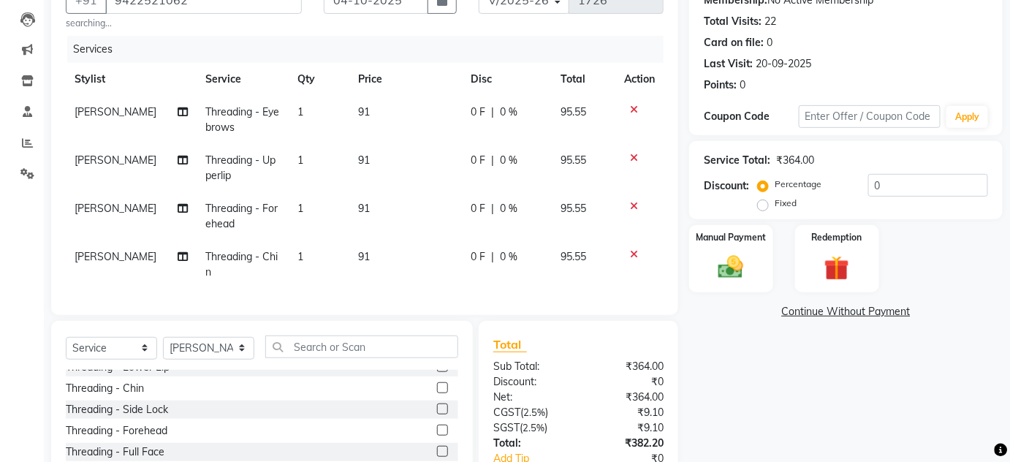
click at [369, 105] on td "91" at bounding box center [405, 120] width 113 height 48
select select "82883"
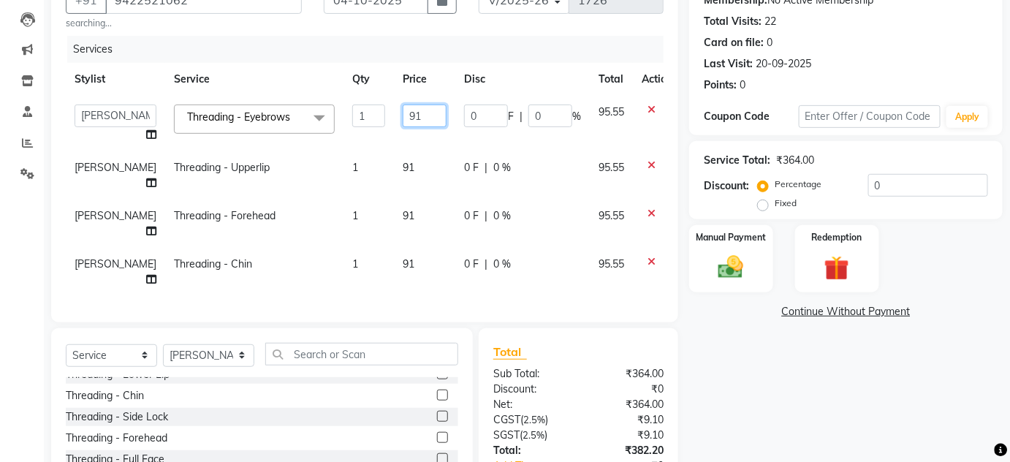
click at [403, 107] on input "91" at bounding box center [425, 115] width 44 height 23
type input "90"
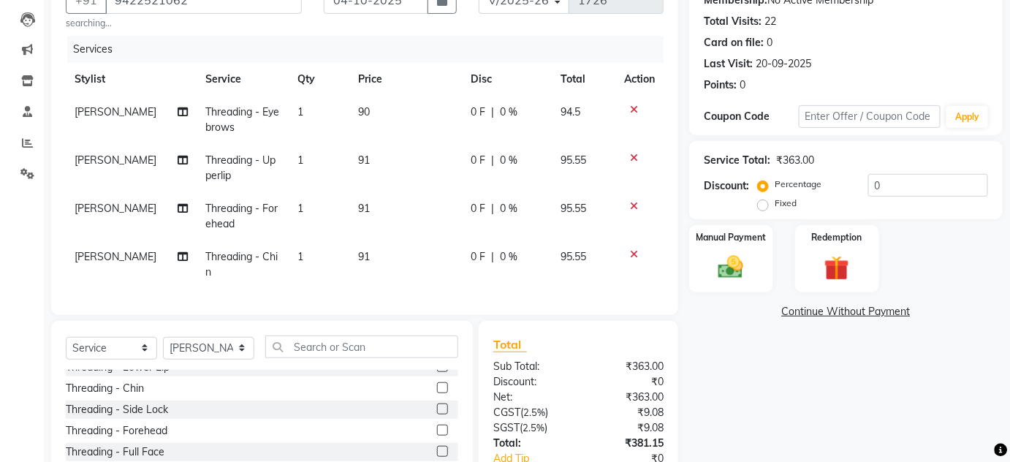
click at [391, 162] on td "91" at bounding box center [405, 168] width 113 height 48
select select "82883"
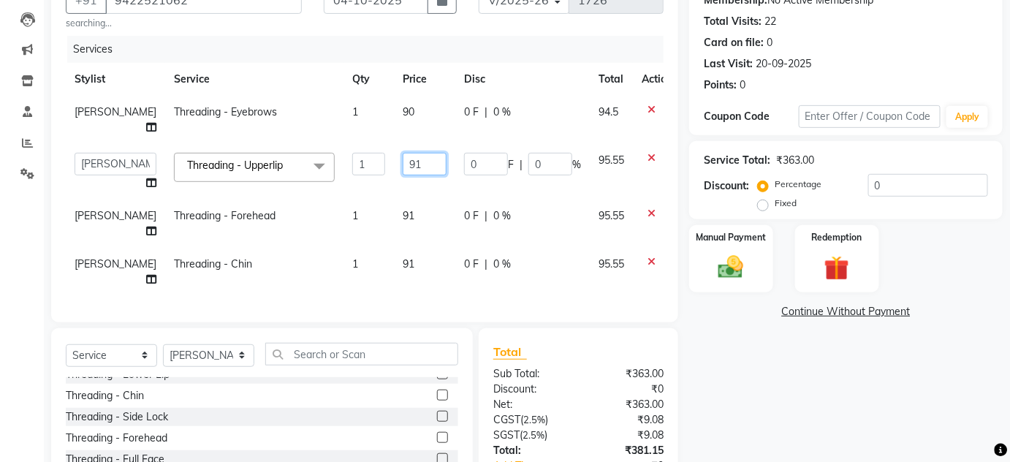
click at [403, 153] on input "91" at bounding box center [425, 164] width 44 height 23
type input "90"
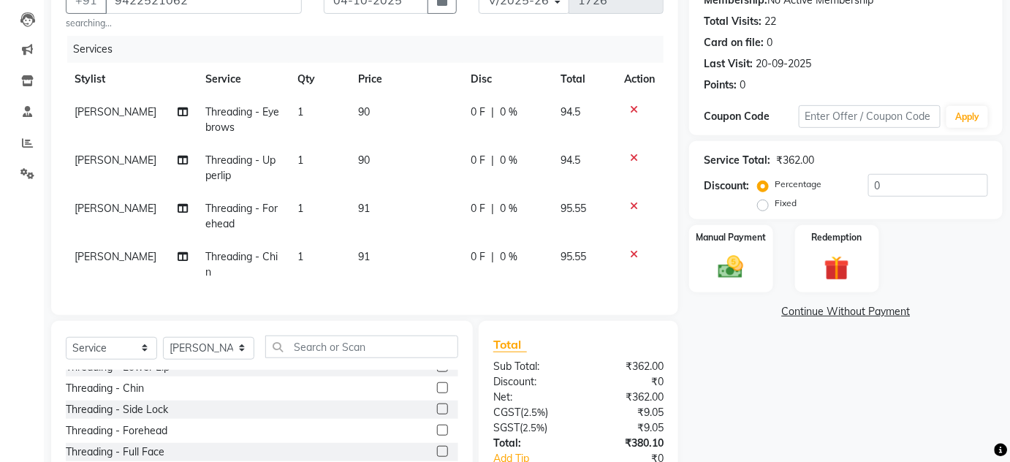
click at [405, 196] on td "91" at bounding box center [405, 216] width 113 height 48
select select "82883"
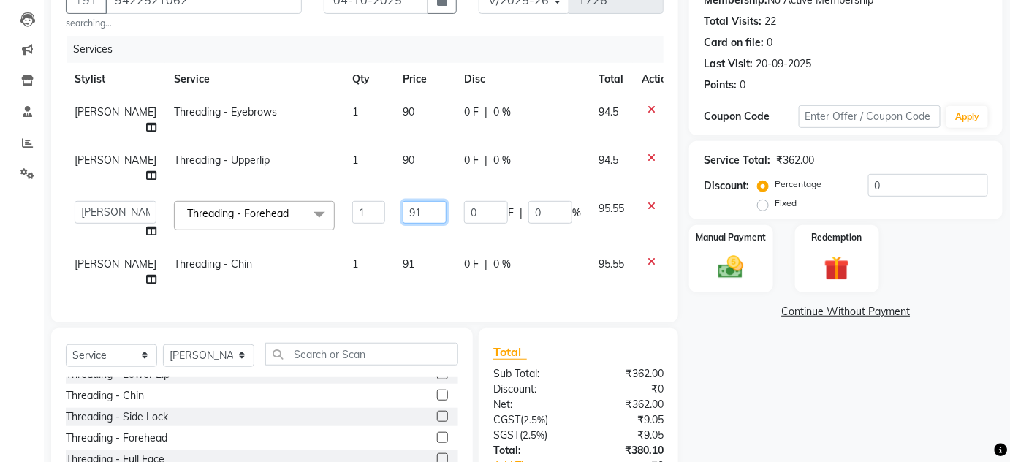
click at [418, 201] on input "91" at bounding box center [425, 212] width 44 height 23
type input "90"
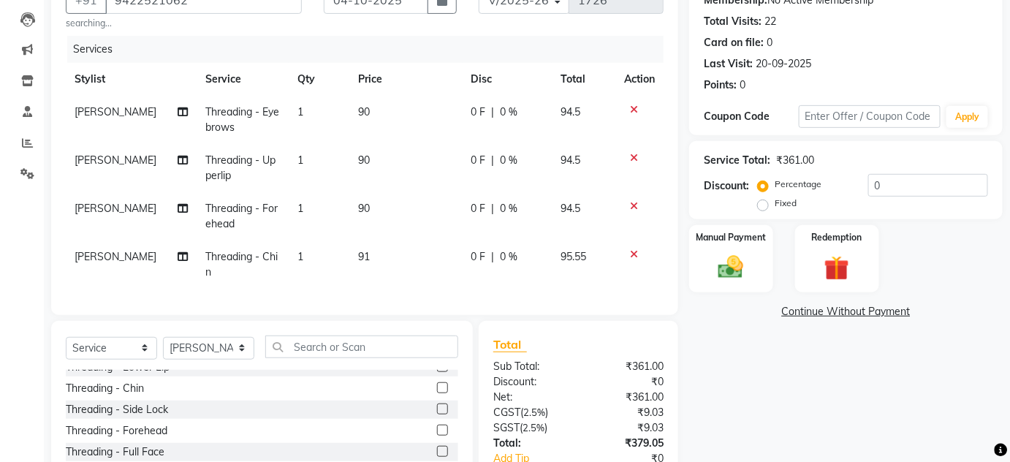
click at [407, 235] on tbody "[PERSON_NAME] Threading - Eyebrows 1 90 0 F | 0 % 94.5 [PERSON_NAME] Threading …" at bounding box center [365, 192] width 598 height 193
click at [382, 262] on td "91" at bounding box center [405, 264] width 113 height 48
select select "82883"
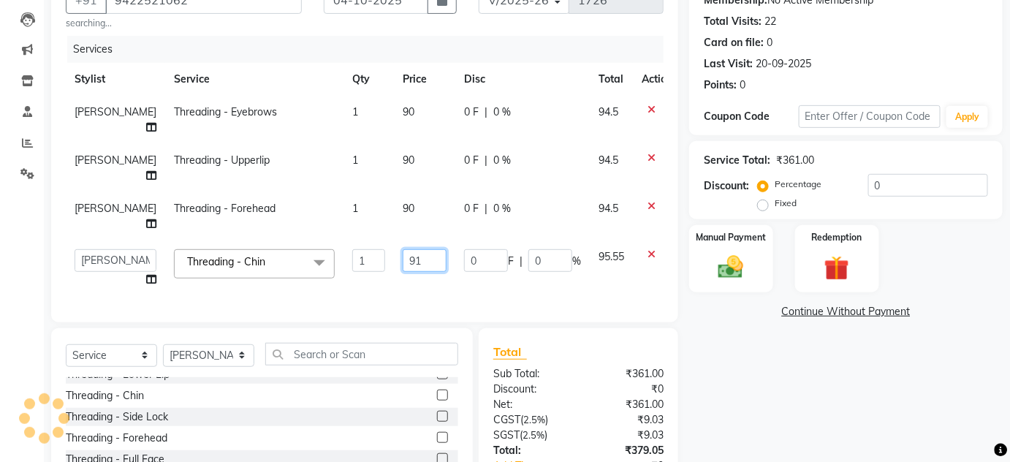
click at [403, 249] on input "91" at bounding box center [425, 260] width 44 height 23
type input "90"
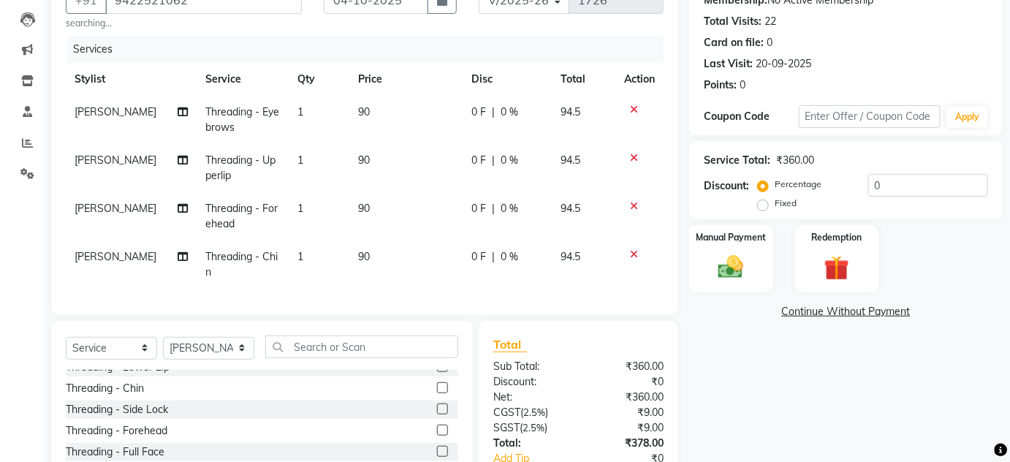
click at [395, 241] on td "90" at bounding box center [405, 264] width 113 height 48
select select "82883"
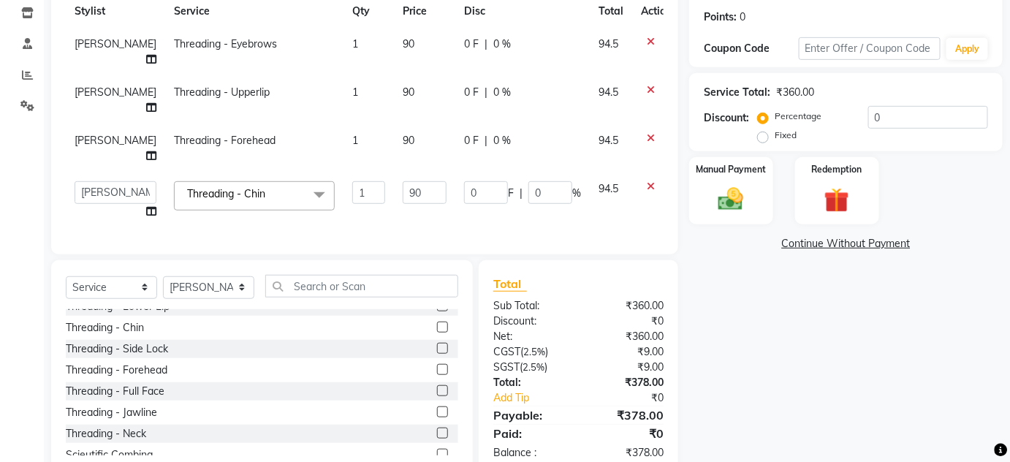
scroll to position [217, 0]
click at [406, 125] on td "90" at bounding box center [424, 149] width 61 height 48
select select "82883"
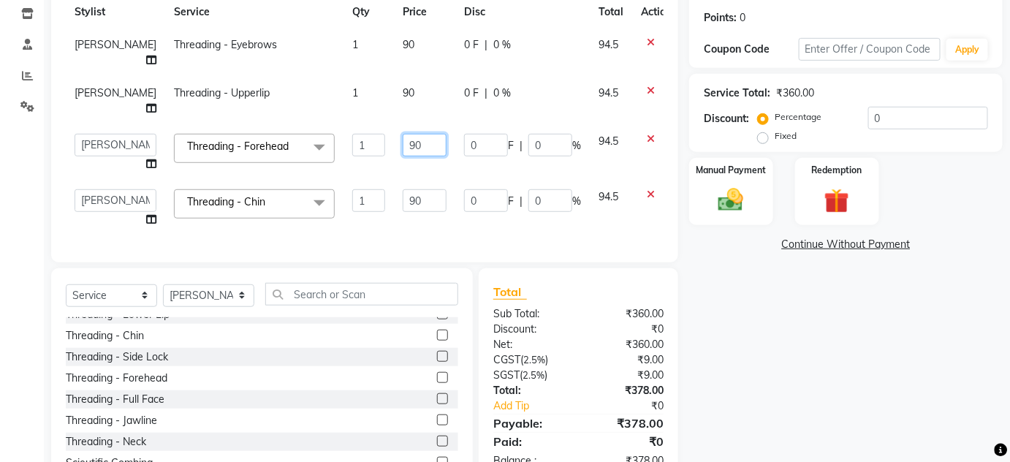
click at [406, 134] on input "90" at bounding box center [425, 145] width 44 height 23
type input "91"
click at [403, 77] on td "90" at bounding box center [424, 101] width 61 height 48
select select "82883"
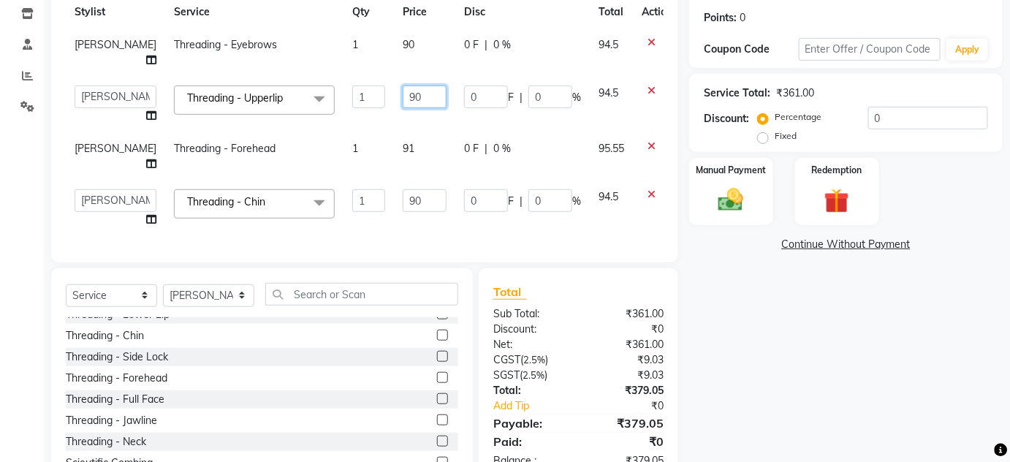
click at [403, 85] on input "90" at bounding box center [425, 96] width 44 height 23
type input "91"
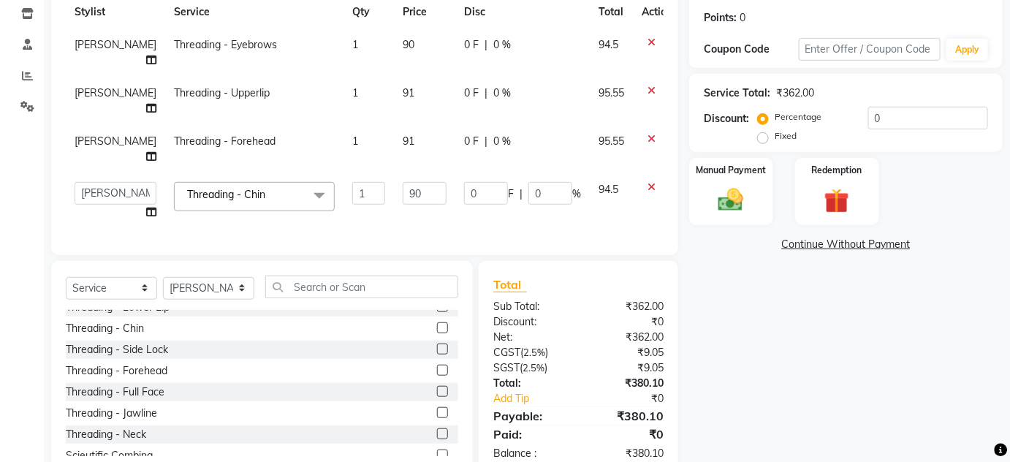
click at [411, 128] on tbody "[PERSON_NAME] Threading - Eyebrows 1 90 0 F | 0 % 94.5 [PERSON_NAME] Threading …" at bounding box center [373, 128] width 615 height 200
click at [384, 275] on input "text" at bounding box center [361, 286] width 193 height 23
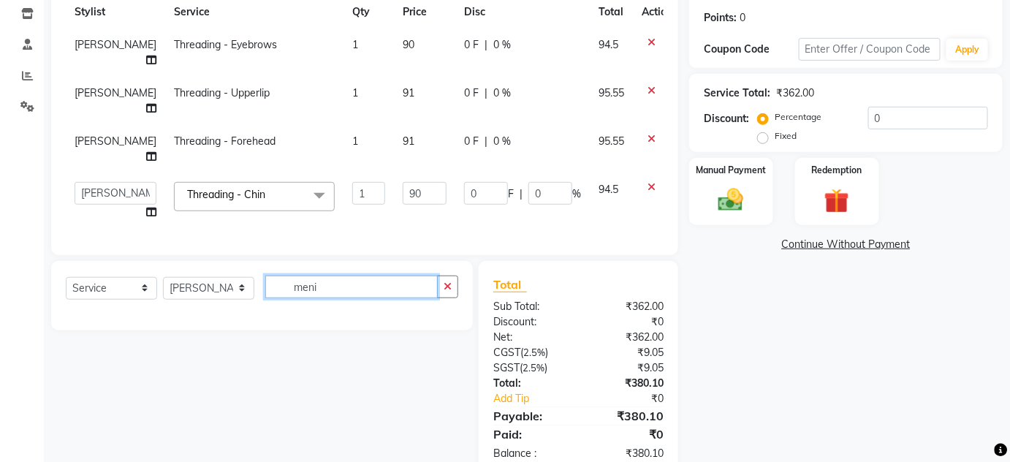
scroll to position [0, 0]
click at [153, 332] on div "Select Service Product Membership Package Voucher Prepaid Gift Card Select Styl…" at bounding box center [256, 369] width 433 height 215
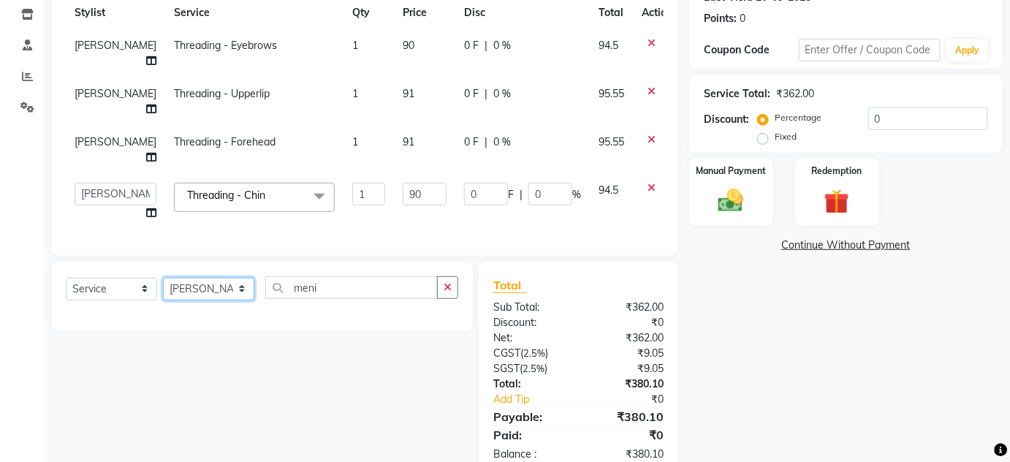
click at [235, 278] on select "Select Stylist Aarti farheen Gernal [PERSON_NAME] Manager navazish [PERSON_NAME…" at bounding box center [208, 289] width 91 height 23
click at [163, 278] on select "Select Stylist Aarti farheen Gernal [PERSON_NAME] Manager navazish [PERSON_NAME…" at bounding box center [208, 289] width 91 height 23
click at [339, 276] on input "meni" at bounding box center [351, 287] width 172 height 23
click at [400, 346] on div "Select Service Product Membership Package Voucher Prepaid Gift Card Select Styl…" at bounding box center [256, 369] width 433 height 215
click at [419, 276] on input "menicure" at bounding box center [351, 287] width 172 height 23
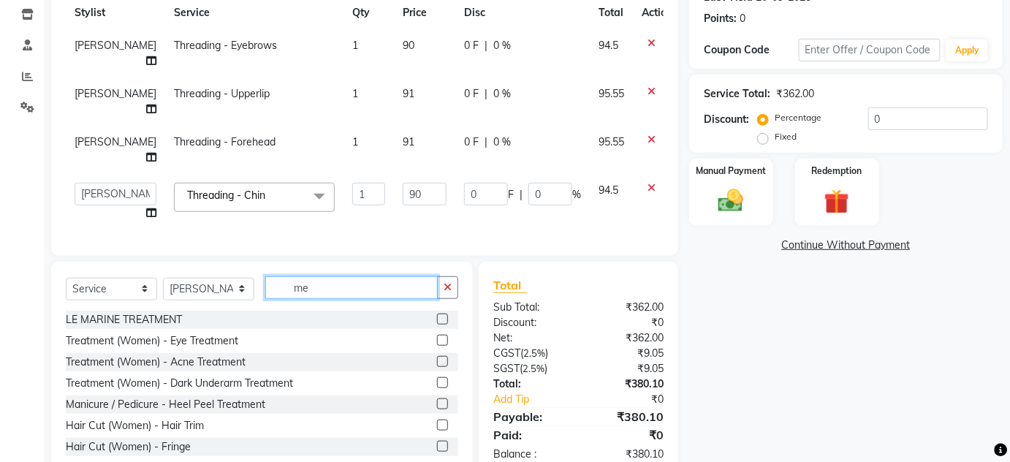
type input "m"
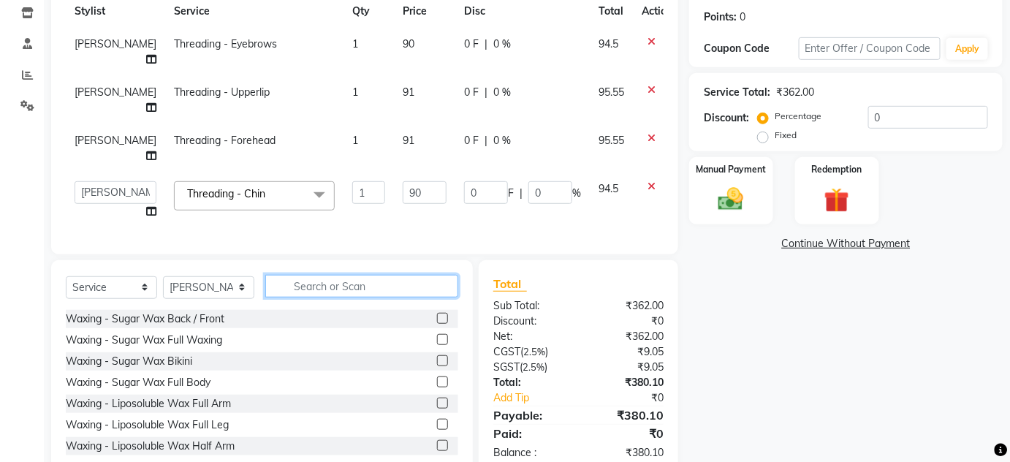
scroll to position [913, 0]
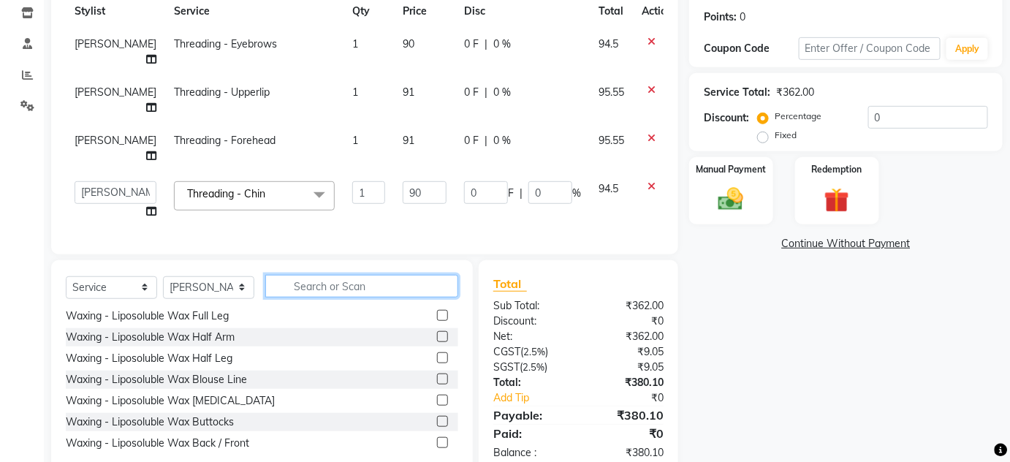
click at [356, 275] on input "text" at bounding box center [361, 286] width 193 height 23
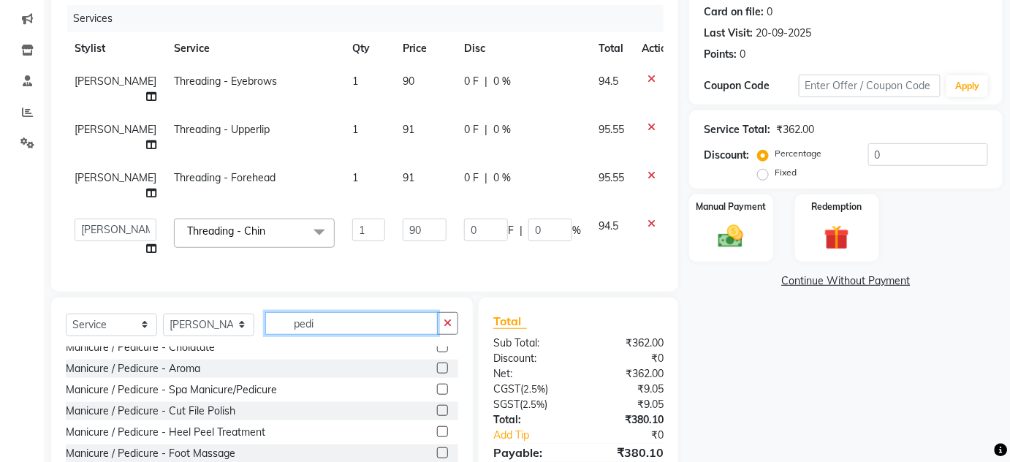
scroll to position [31, 0]
type input "pedi"
click at [437, 403] on label at bounding box center [442, 408] width 11 height 11
click at [437, 405] on input "checkbox" at bounding box center [441, 409] width 9 height 9
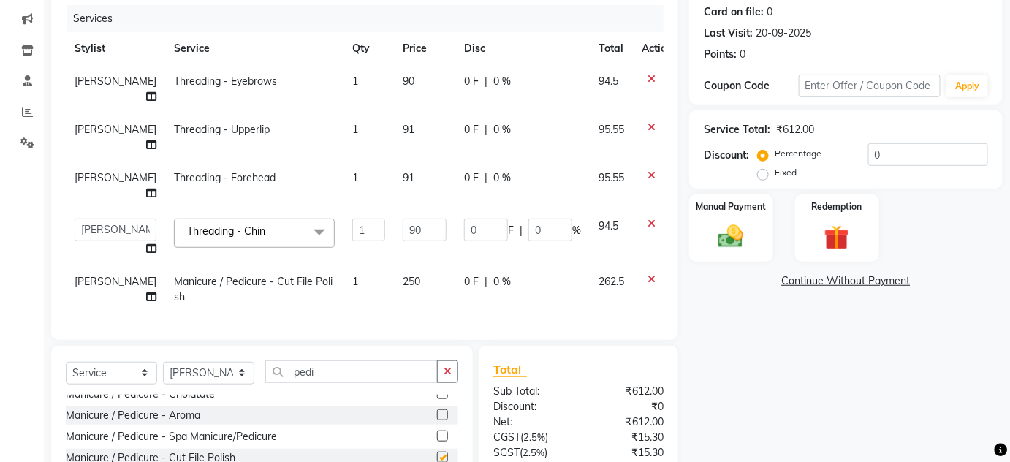
checkbox input "false"
click at [647, 274] on icon at bounding box center [651, 279] width 8 height 10
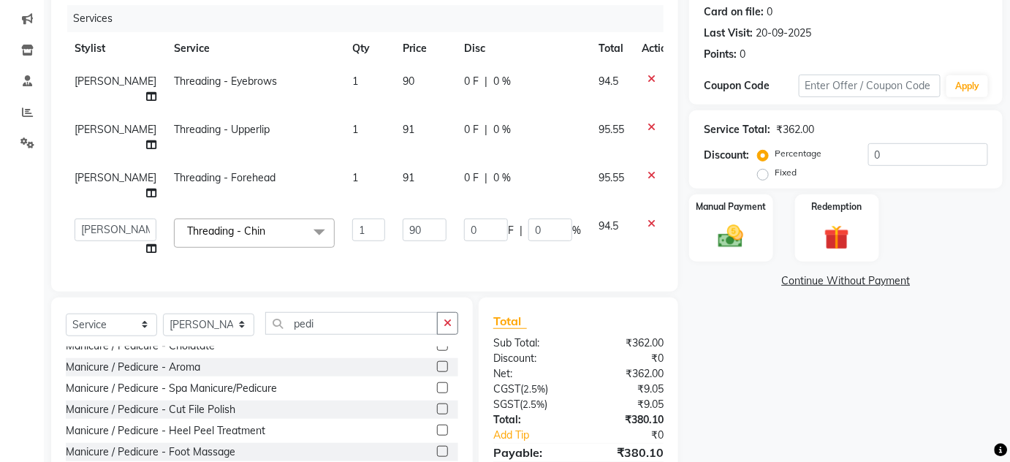
click at [437, 361] on label at bounding box center [442, 366] width 11 height 11
click at [437, 362] on input "checkbox" at bounding box center [441, 366] width 9 height 9
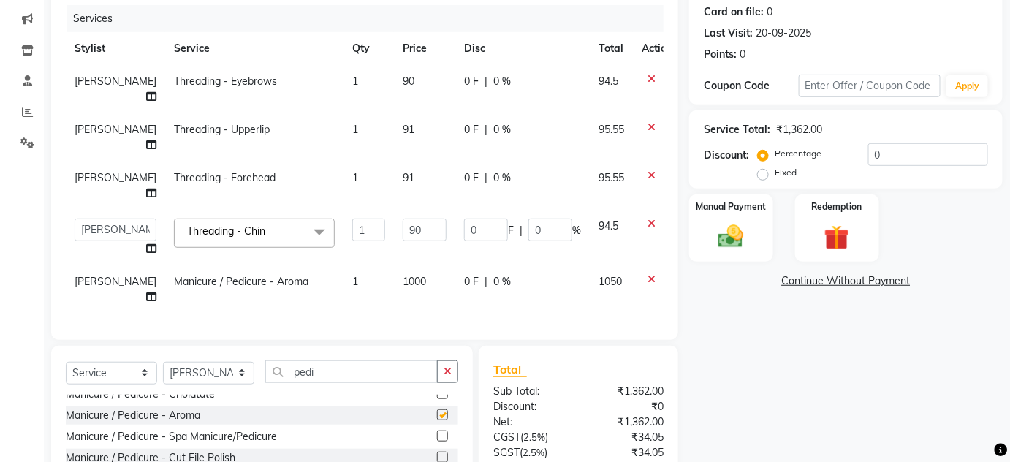
checkbox input "false"
click at [647, 274] on icon at bounding box center [651, 279] width 8 height 10
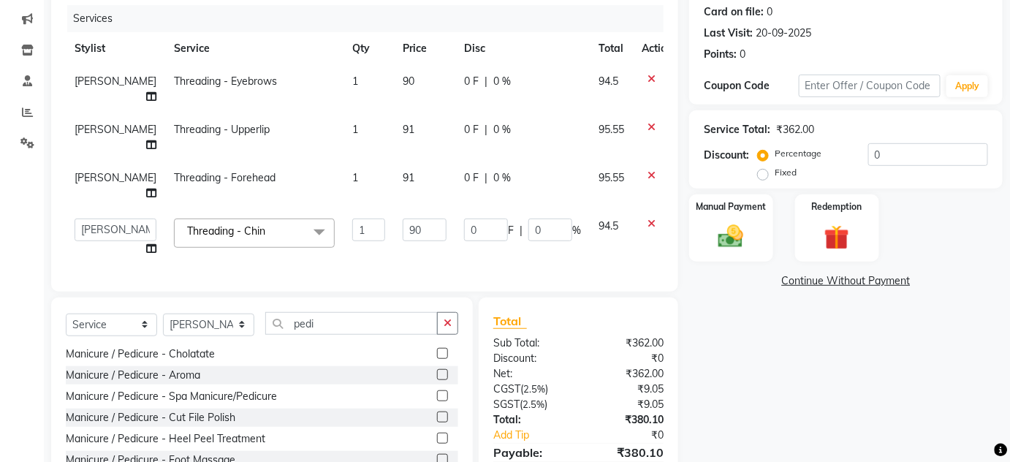
scroll to position [0, 0]
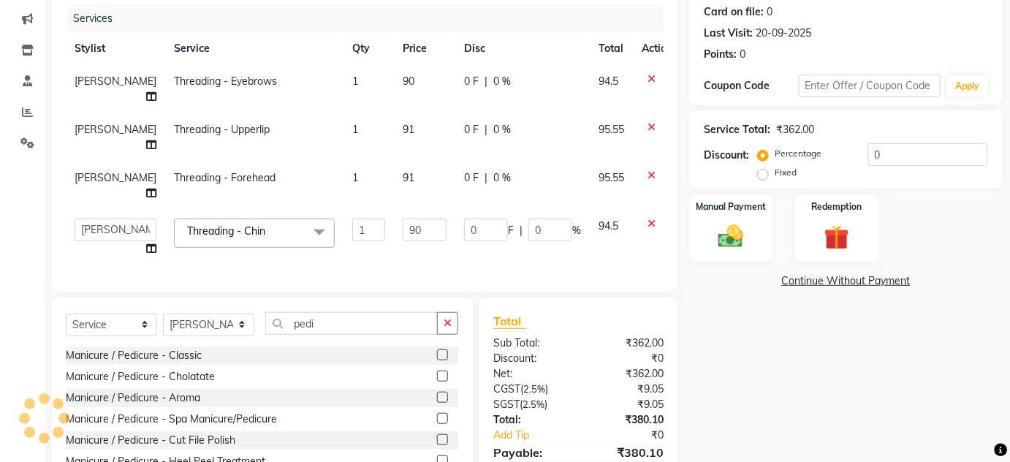
click at [437, 349] on label at bounding box center [442, 354] width 11 height 11
click at [437, 351] on input "checkbox" at bounding box center [441, 355] width 9 height 9
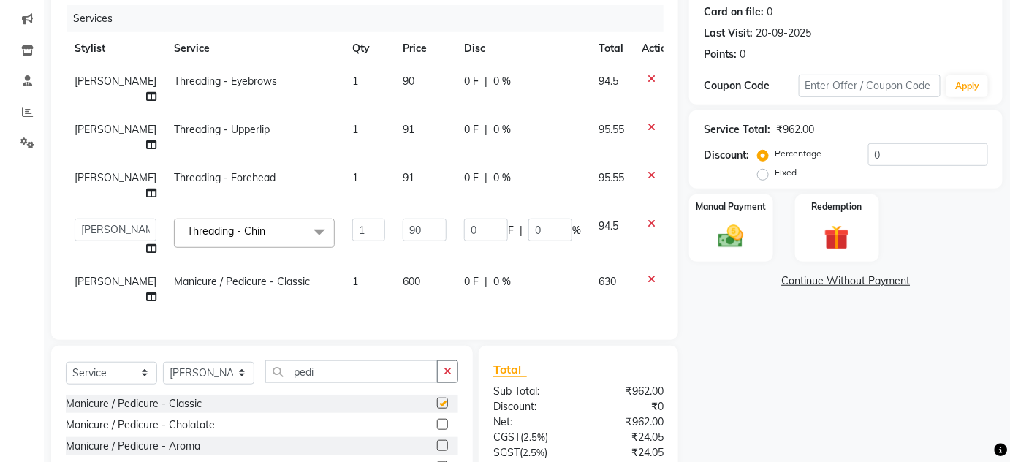
checkbox input "false"
click at [403, 275] on span "600" at bounding box center [412, 281] width 18 height 13
select select "82883"
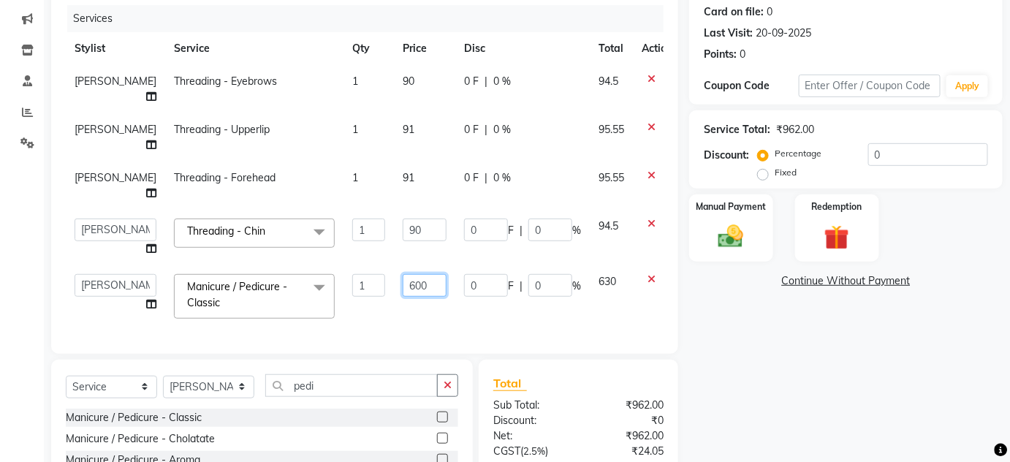
click at [403, 274] on input "600" at bounding box center [425, 285] width 44 height 23
type input "6"
type input "576"
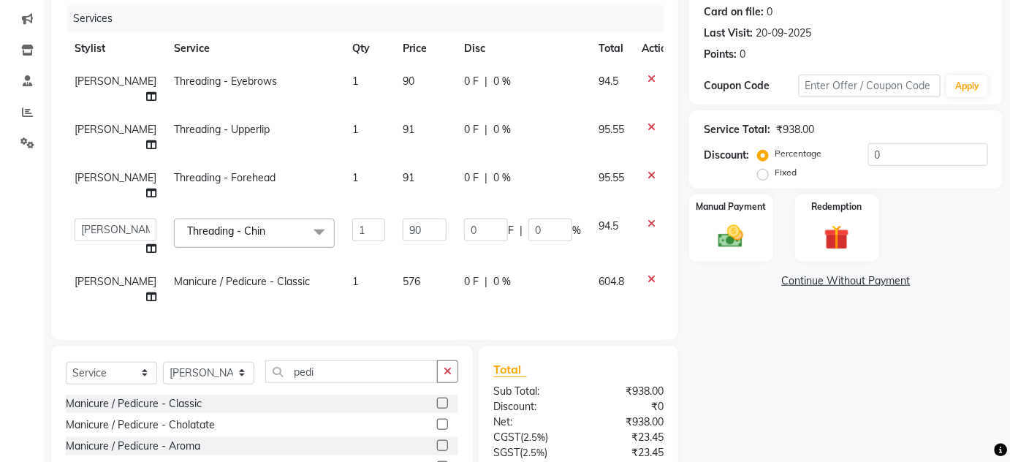
click at [728, 392] on div "Name: [PERSON_NAME] Membership: No Active Membership Total Visits: 22 Card on f…" at bounding box center [851, 245] width 324 height 632
click at [403, 275] on span "576" at bounding box center [412, 281] width 18 height 13
select select "82883"
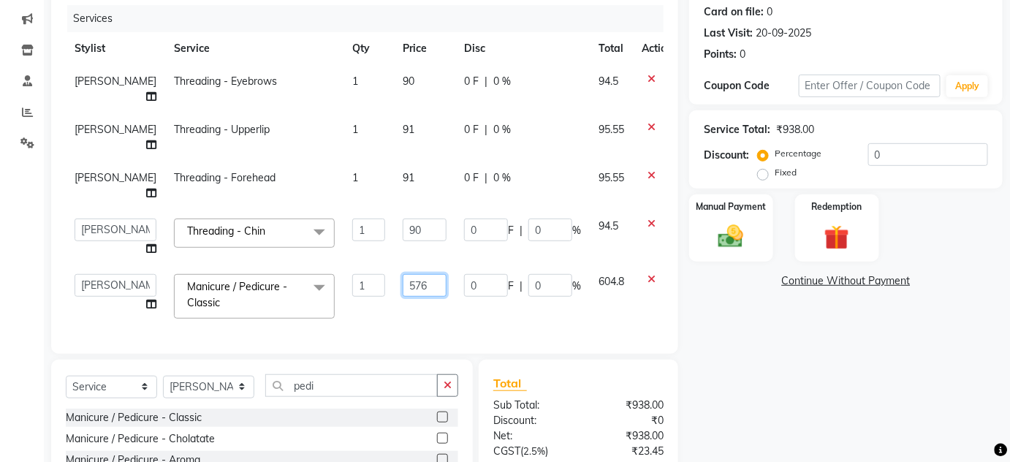
click at [403, 274] on input "576" at bounding box center [425, 285] width 44 height 23
type input "476"
click at [801, 387] on div "Name: [PERSON_NAME] Membership: No Active Membership Total Visits: 22 Card on f…" at bounding box center [851, 252] width 324 height 646
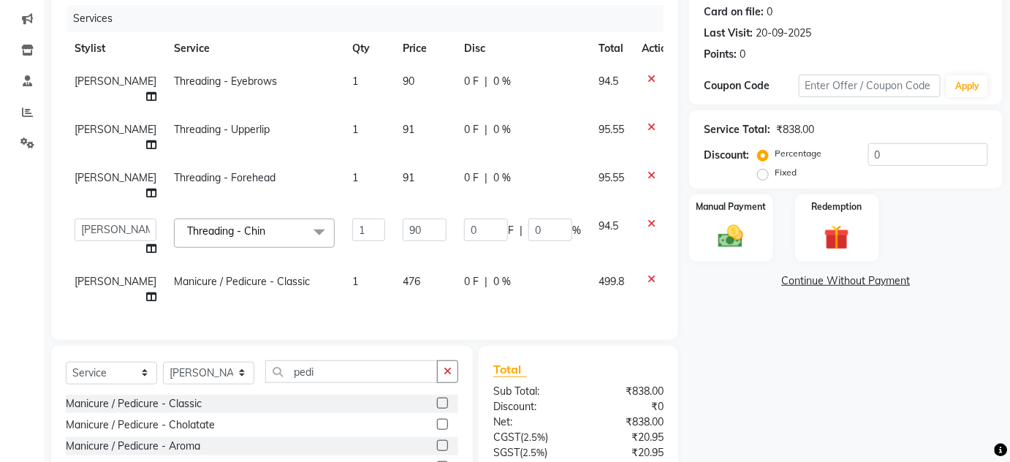
scroll to position [250, 0]
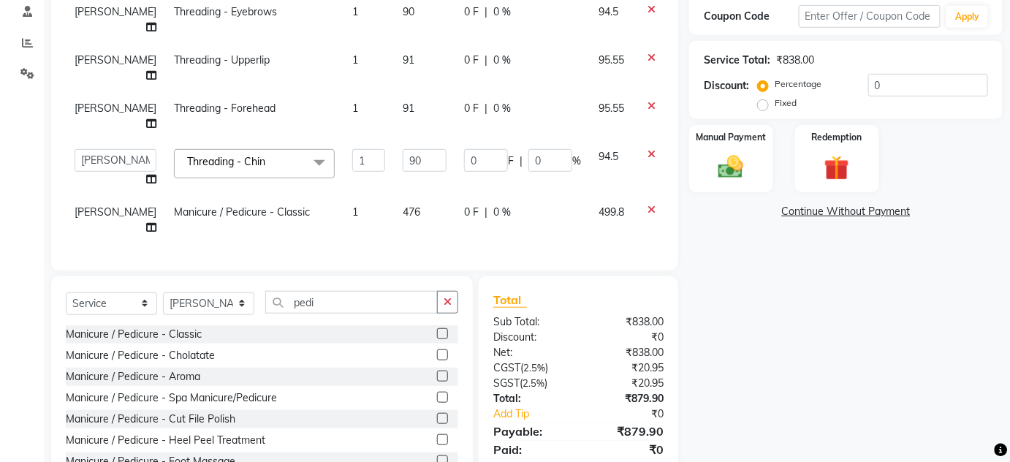
click at [403, 205] on span "476" at bounding box center [412, 211] width 18 height 13
select select "82883"
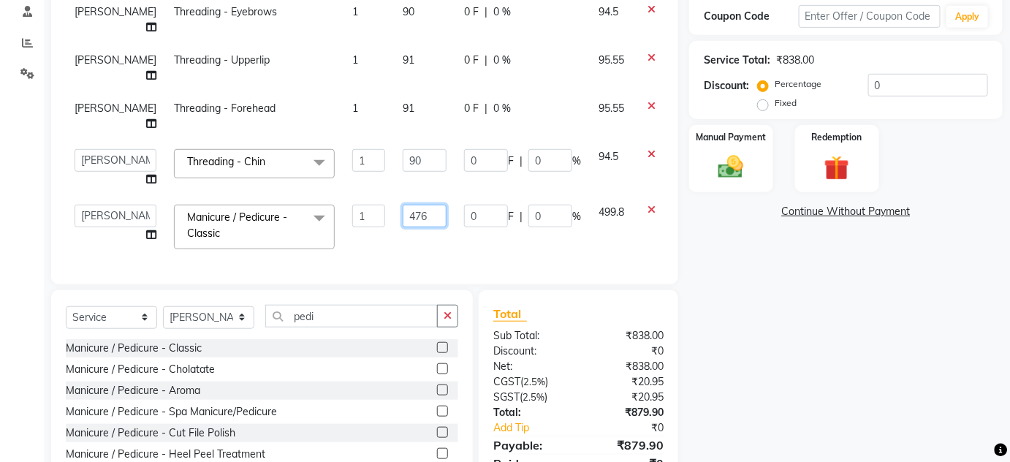
click at [403, 205] on input "476" at bounding box center [425, 216] width 44 height 23
type input "477"
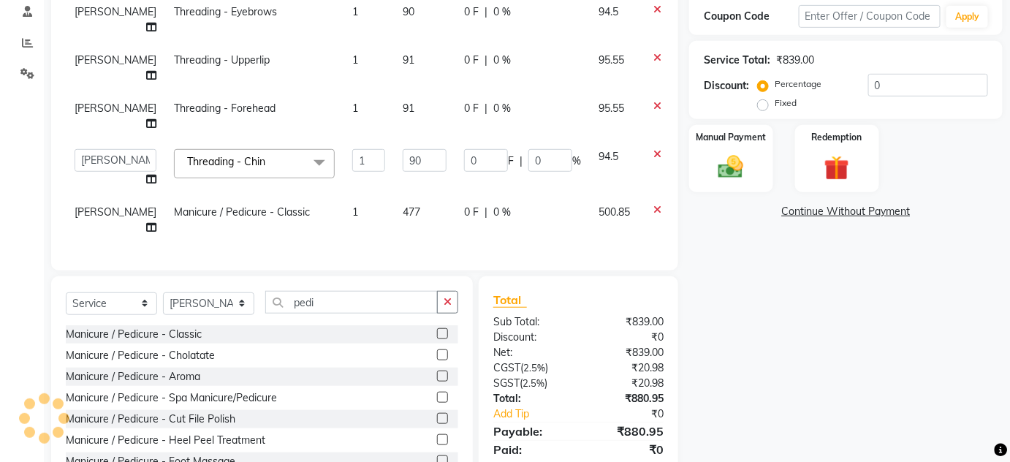
click at [761, 319] on div "Name: [PERSON_NAME] Membership: No Active Membership Total Visits: 22 Card on f…" at bounding box center [851, 176] width 324 height 632
click at [376, 291] on input "pedi" at bounding box center [351, 302] width 172 height 23
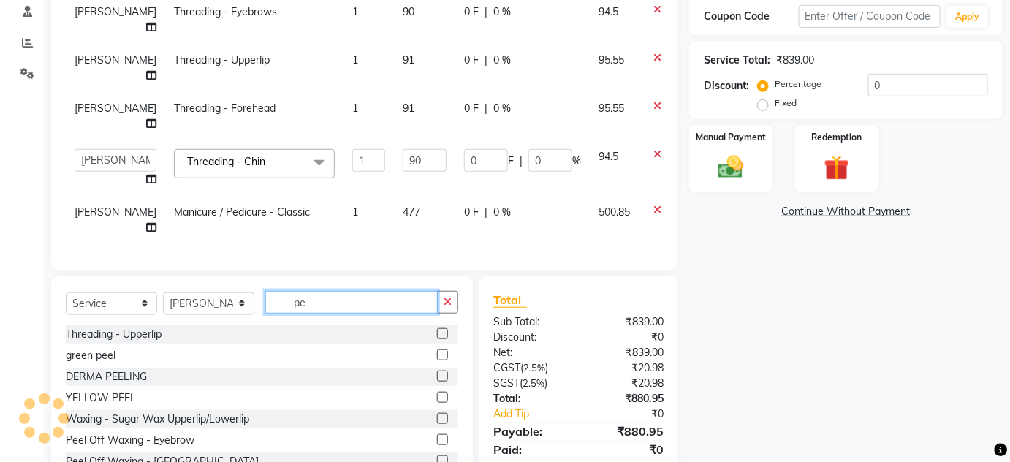
type input "p"
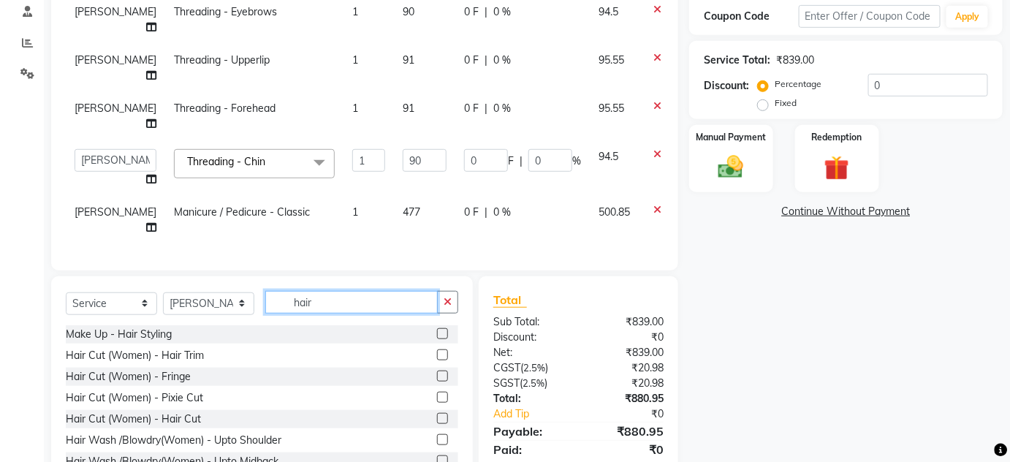
type input "hair"
click at [437, 413] on label at bounding box center [442, 418] width 11 height 11
click at [437, 414] on input "checkbox" at bounding box center [441, 418] width 9 height 9
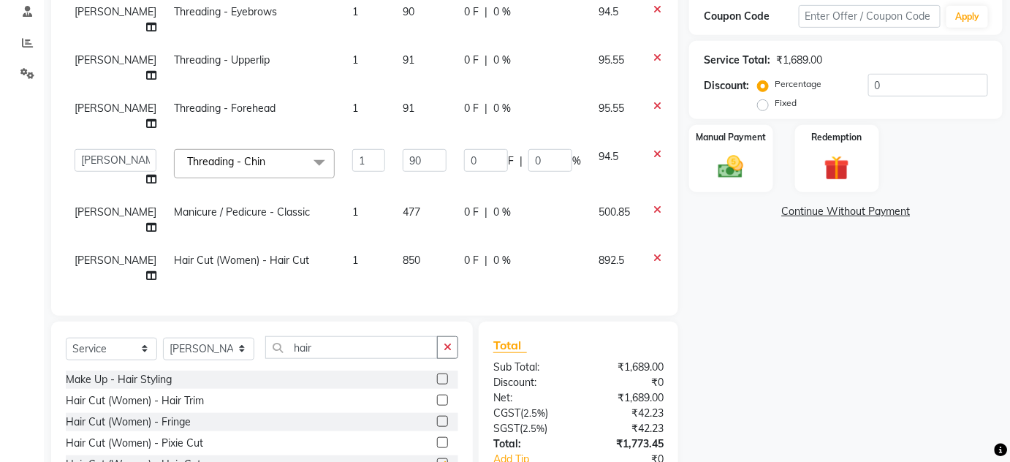
checkbox input "false"
click at [639, 244] on td at bounding box center [663, 268] width 48 height 48
click at [653, 253] on icon at bounding box center [657, 258] width 8 height 10
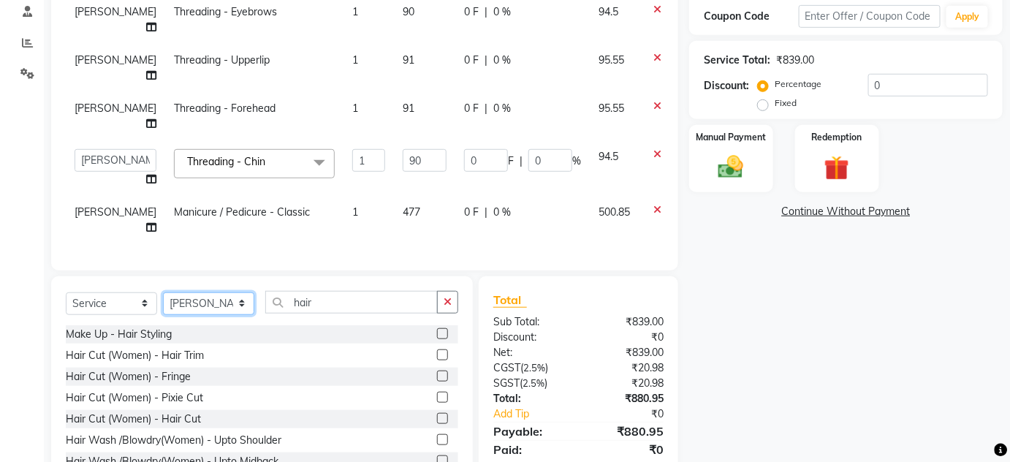
click at [222, 292] on select "Select Stylist Aarti farheen Gernal [PERSON_NAME] Manager navazish [PERSON_NAME…" at bounding box center [208, 303] width 91 height 23
select select "87366"
click at [163, 292] on select "Select Stylist Aarti farheen Gernal [PERSON_NAME] Manager navazish [PERSON_NAME…" at bounding box center [208, 303] width 91 height 23
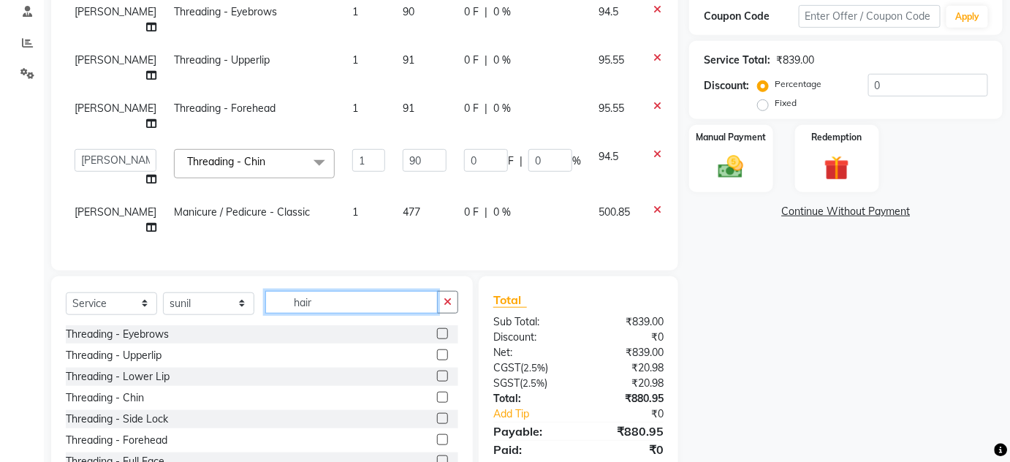
click at [350, 291] on input "hair" at bounding box center [351, 302] width 172 height 23
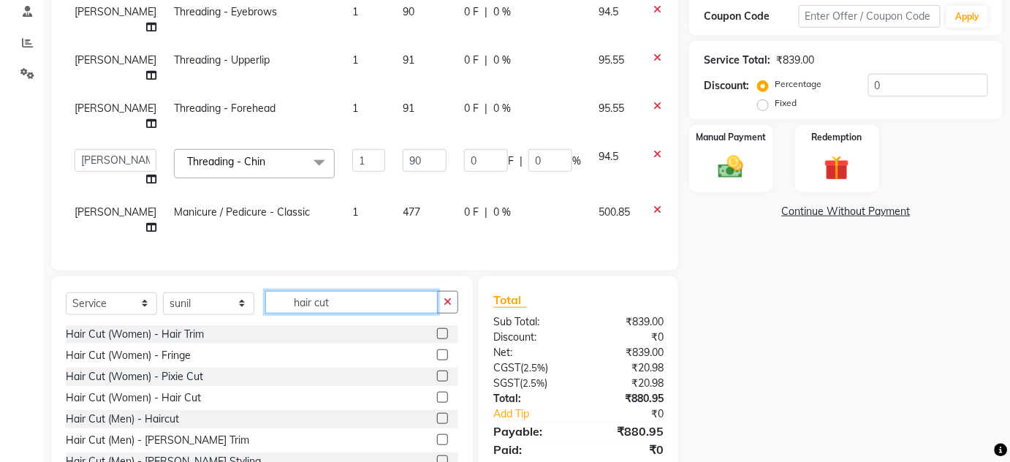
type input "hair cut"
click at [317, 389] on div "Hair Cut (Women) - Hair Cut" at bounding box center [262, 398] width 392 height 18
click at [437, 392] on label at bounding box center [442, 397] width 11 height 11
click at [437, 393] on input "checkbox" at bounding box center [441, 397] width 9 height 9
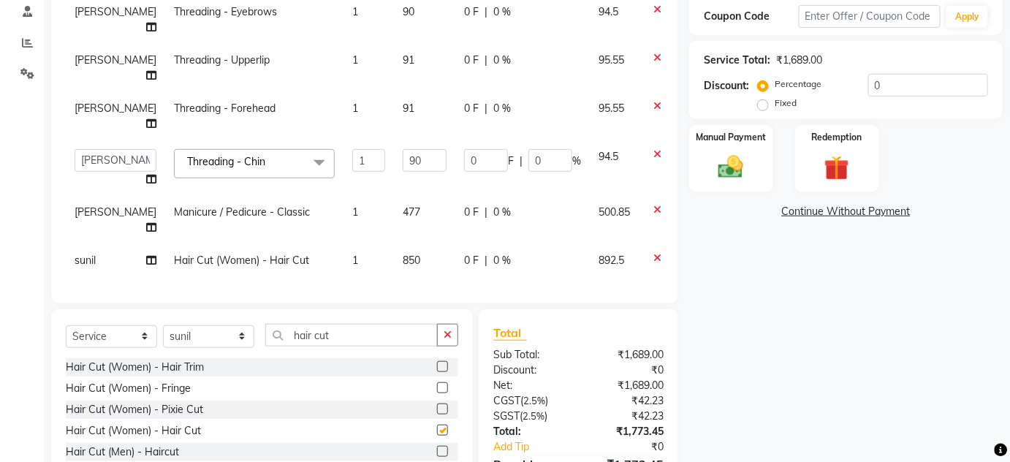
checkbox input "false"
click at [403, 254] on span "850" at bounding box center [412, 260] width 18 height 13
select select "87366"
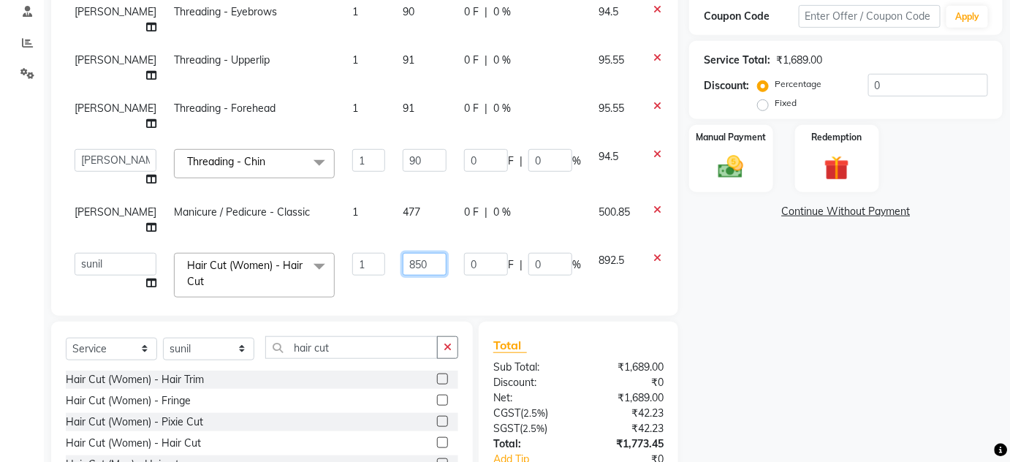
click at [403, 253] on input "850" at bounding box center [425, 264] width 44 height 23
type input "8"
type input "953"
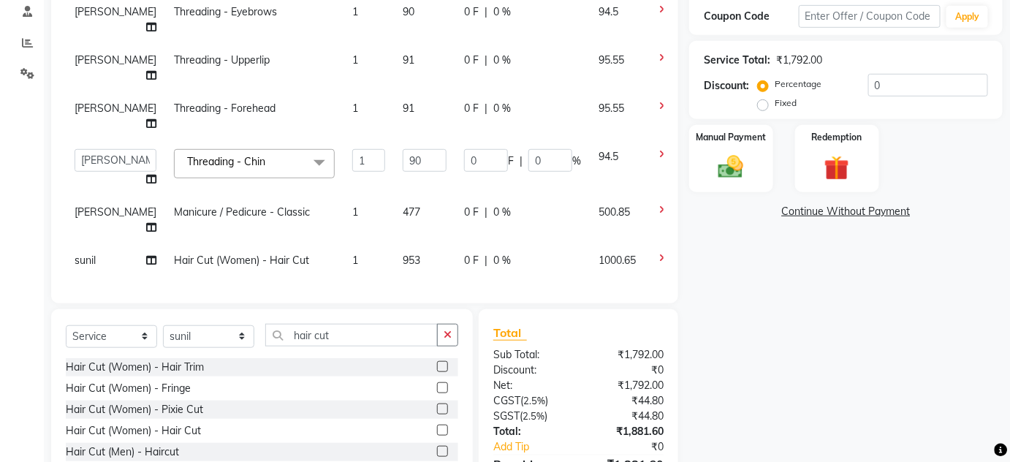
click at [906, 383] on div "Name: [PERSON_NAME] Membership: No Active Membership Total Visits: 22 Card on f…" at bounding box center [851, 192] width 324 height 665
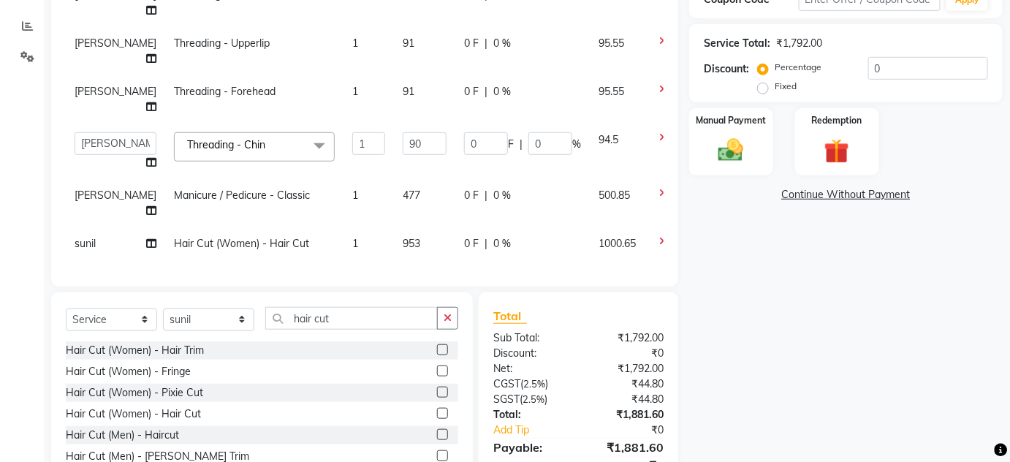
scroll to position [265, 0]
click at [394, 241] on td "953" at bounding box center [424, 245] width 61 height 33
select select "87366"
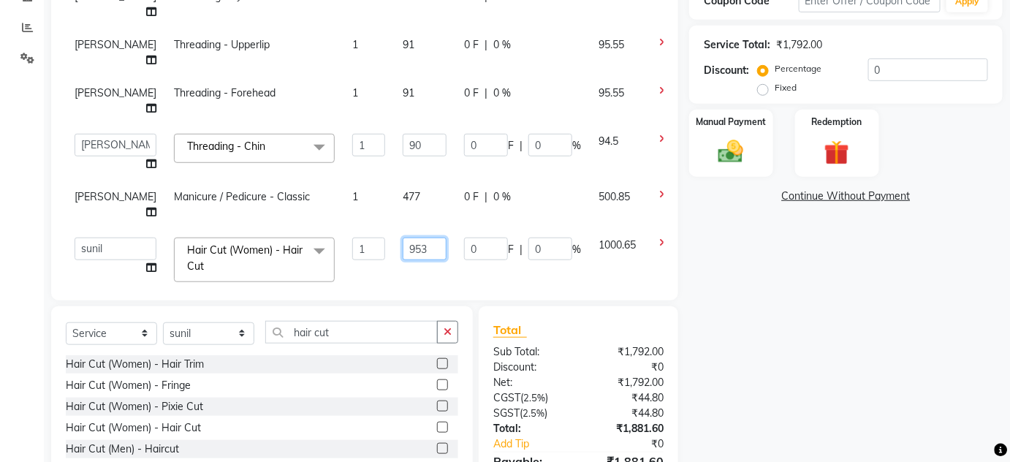
click at [403, 241] on input "953" at bounding box center [425, 248] width 44 height 23
type input "955"
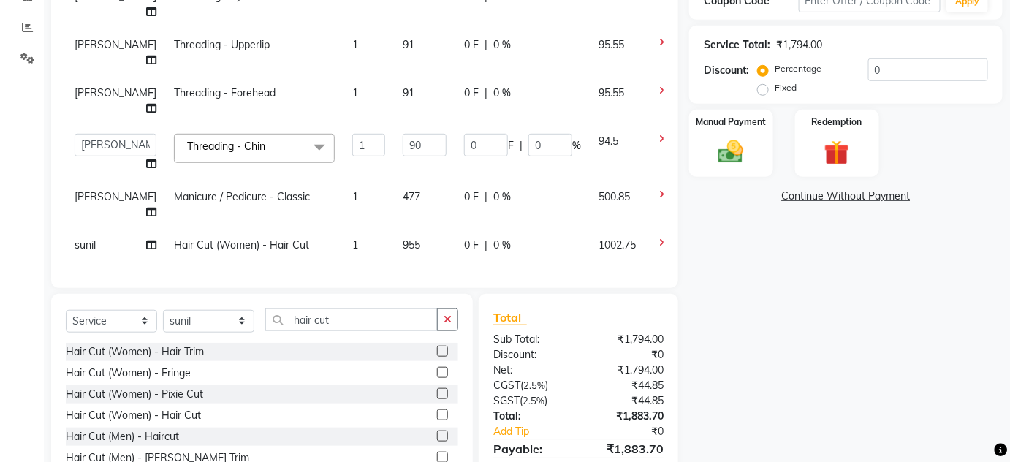
click at [761, 338] on div "Name: [PERSON_NAME] Membership: No Active Membership Total Visits: 22 Card on f…" at bounding box center [851, 176] width 324 height 665
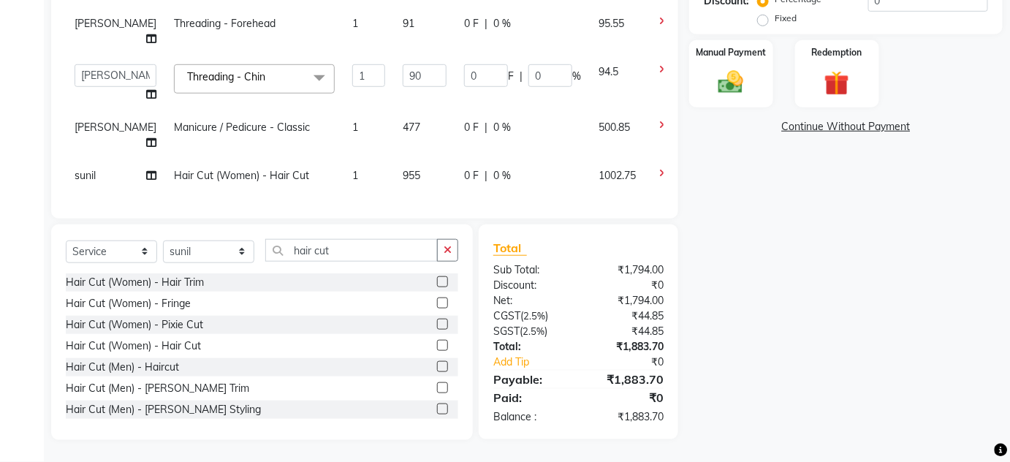
scroll to position [345, 0]
click at [732, 70] on img at bounding box center [730, 82] width 42 height 30
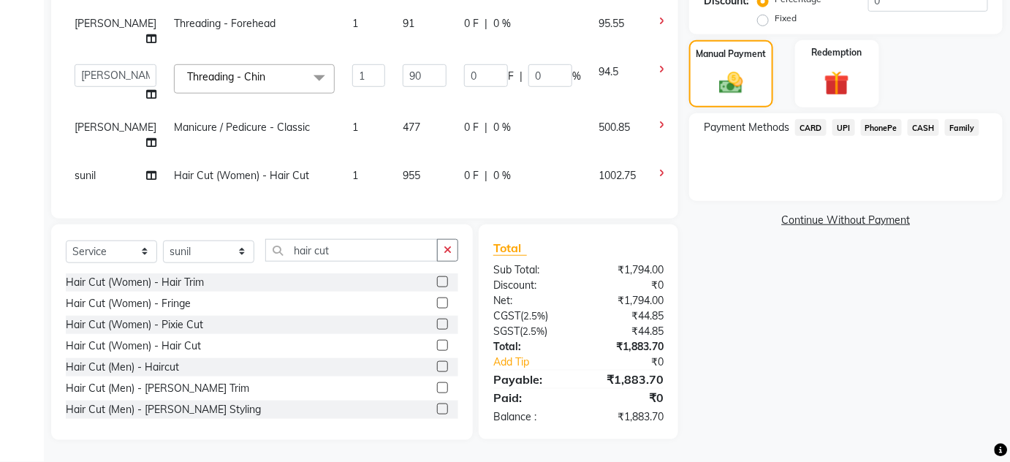
click at [846, 119] on span "UPI" at bounding box center [843, 127] width 23 height 17
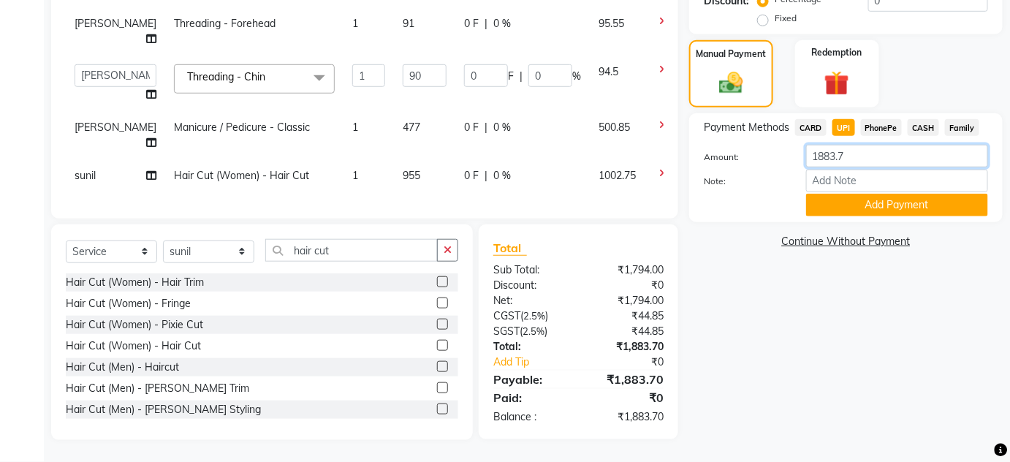
click at [872, 146] on input "1883.7" at bounding box center [897, 156] width 182 height 23
type input "1"
type input "1383"
click at [888, 195] on button "Add Payment" at bounding box center [897, 205] width 182 height 23
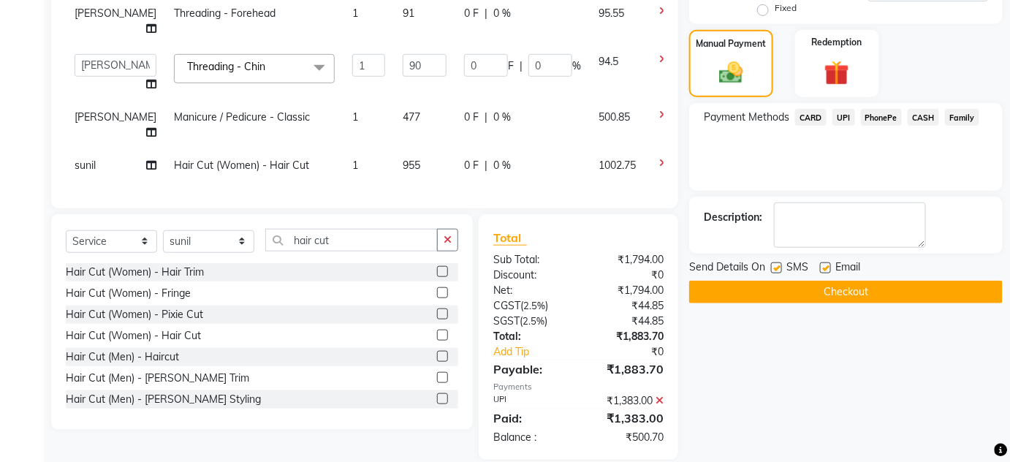
click at [921, 113] on span "CASH" at bounding box center [922, 117] width 31 height 17
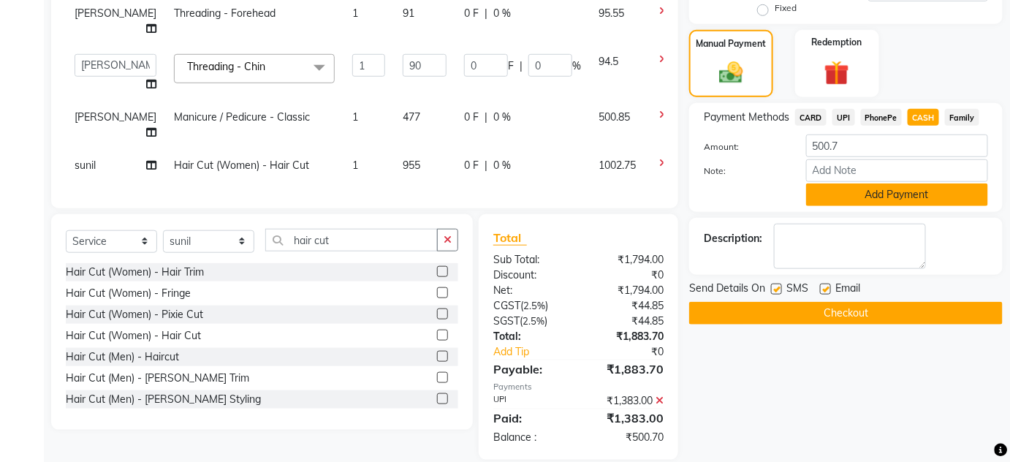
click at [875, 194] on button "Add Payment" at bounding box center [897, 194] width 182 height 23
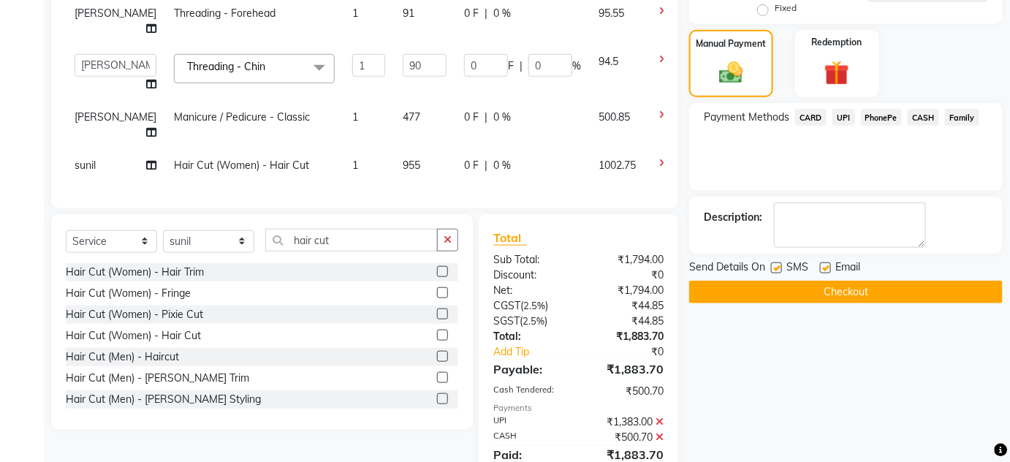
click at [873, 289] on button "Checkout" at bounding box center [845, 292] width 313 height 23
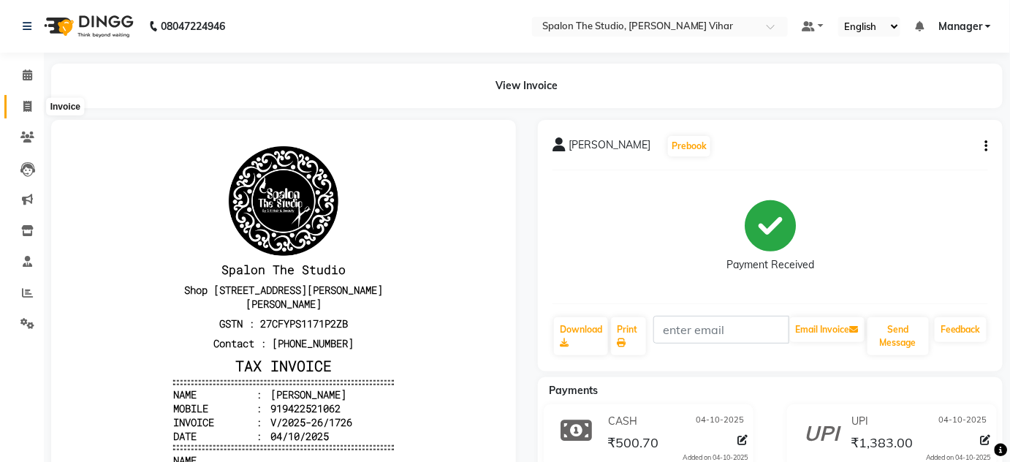
click at [31, 104] on icon at bounding box center [27, 106] width 8 height 11
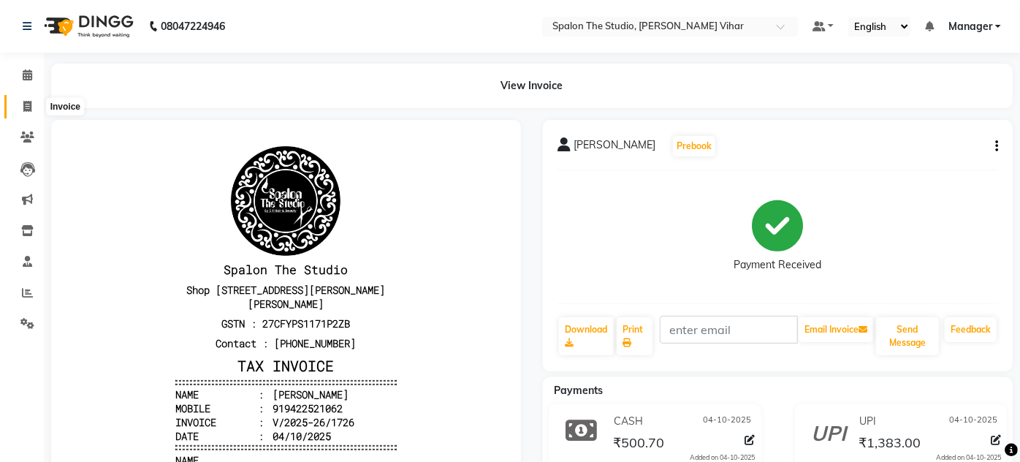
select select "service"
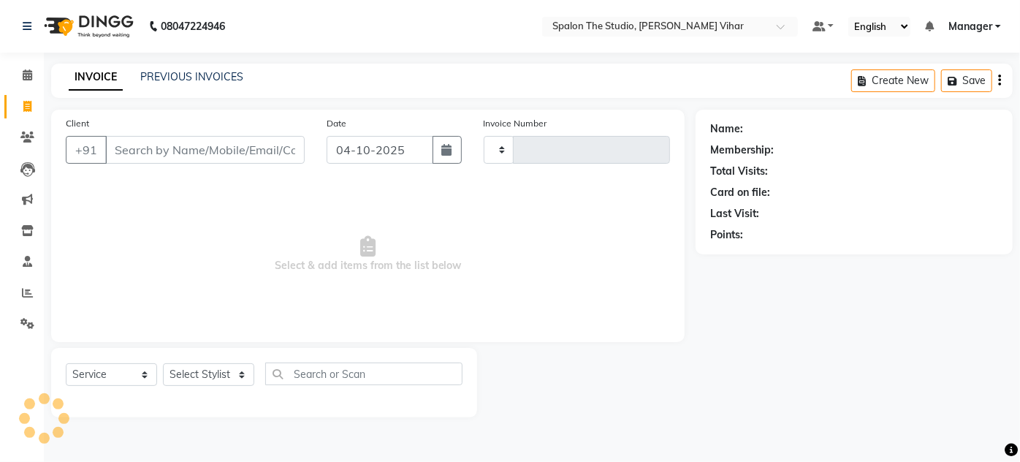
type input "1727"
select select "903"
click at [173, 145] on input "Client" at bounding box center [204, 150] width 199 height 28
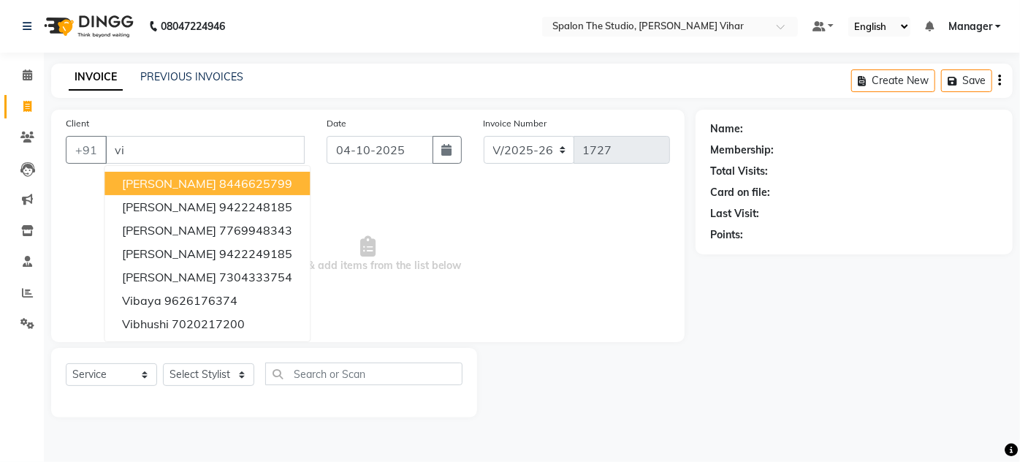
type input "v"
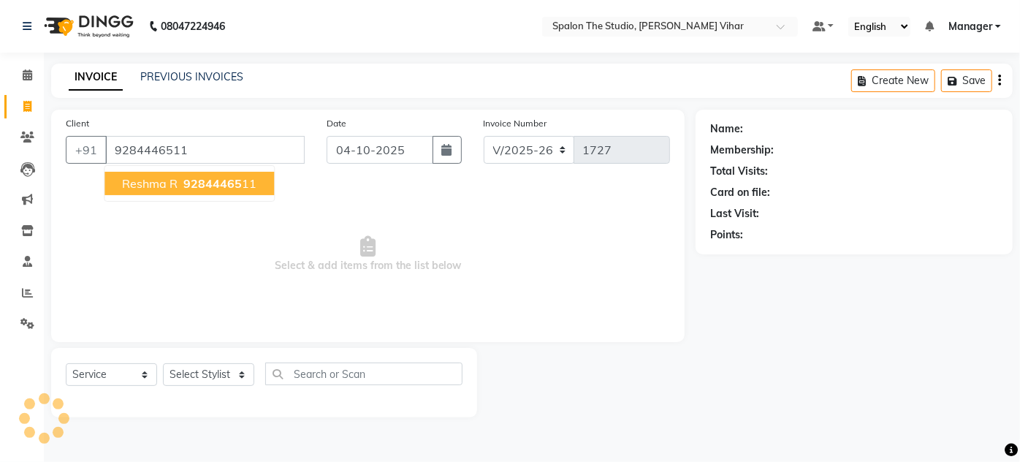
type input "9284446511"
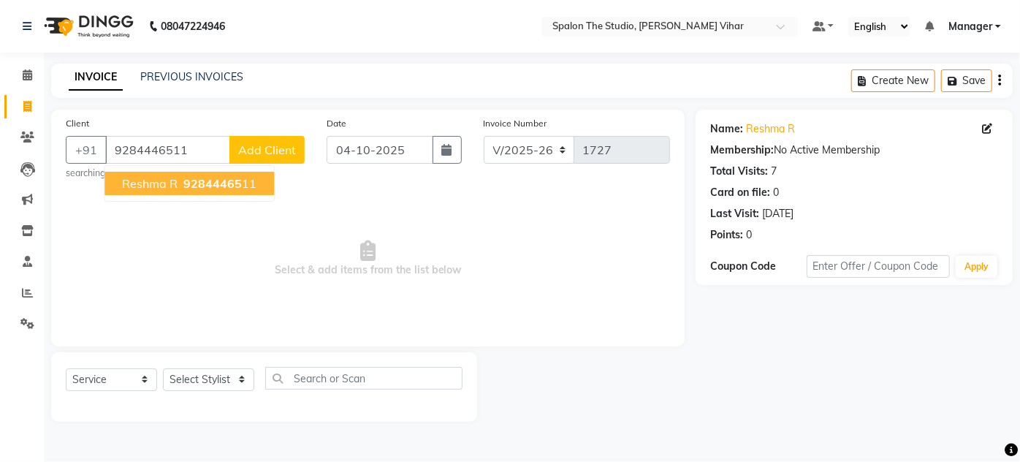
click at [197, 182] on span "92844465" at bounding box center [212, 183] width 58 height 15
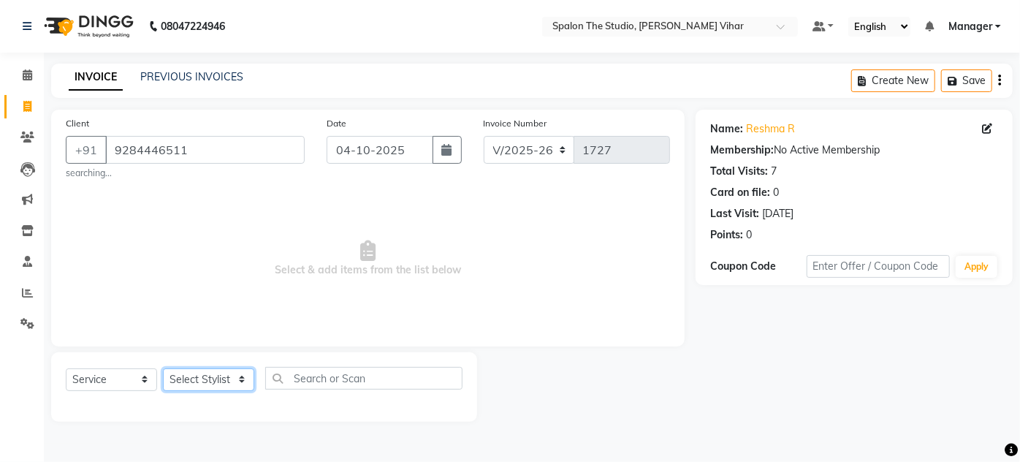
click at [197, 377] on select "Select Stylist Aarti farheen Gernal [PERSON_NAME] Manager navazish [PERSON_NAME…" at bounding box center [208, 379] width 91 height 23
select select "63680"
click at [163, 368] on select "Select Stylist Aarti farheen Gernal [PERSON_NAME] Manager navazish [PERSON_NAME…" at bounding box center [208, 379] width 91 height 23
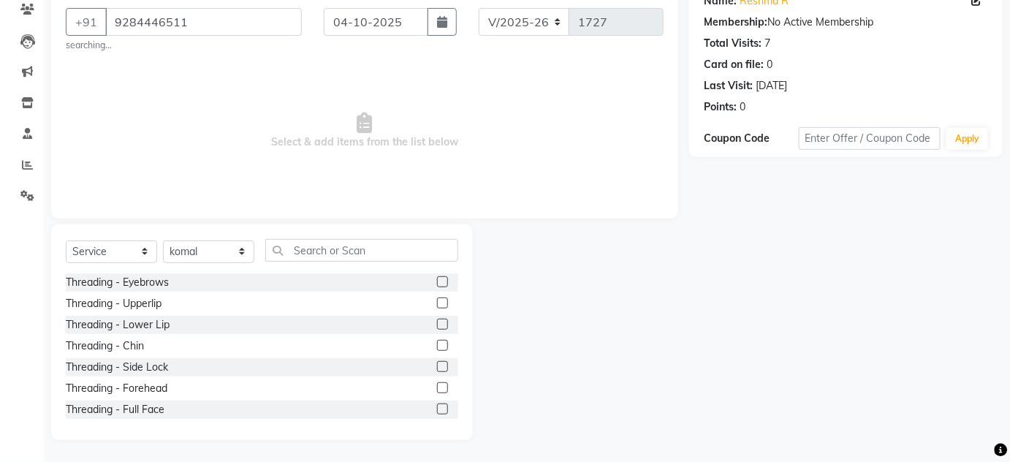
click at [437, 281] on label at bounding box center [442, 281] width 11 height 11
click at [437, 281] on input "checkbox" at bounding box center [441, 282] width 9 height 9
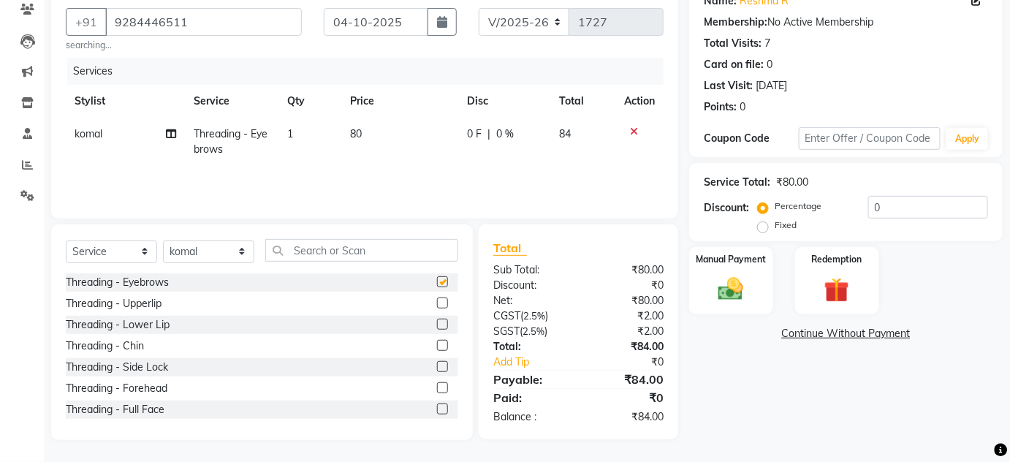
checkbox input "false"
click at [437, 303] on label at bounding box center [442, 302] width 11 height 11
click at [437, 303] on input "checkbox" at bounding box center [441, 303] width 9 height 9
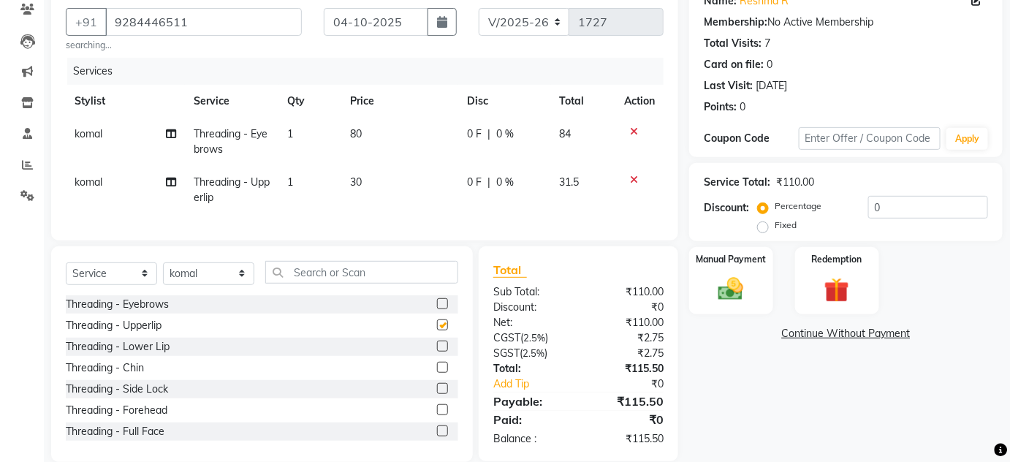
checkbox input "false"
click at [437, 415] on label at bounding box center [442, 409] width 11 height 11
click at [437, 415] on input "checkbox" at bounding box center [441, 410] width 9 height 9
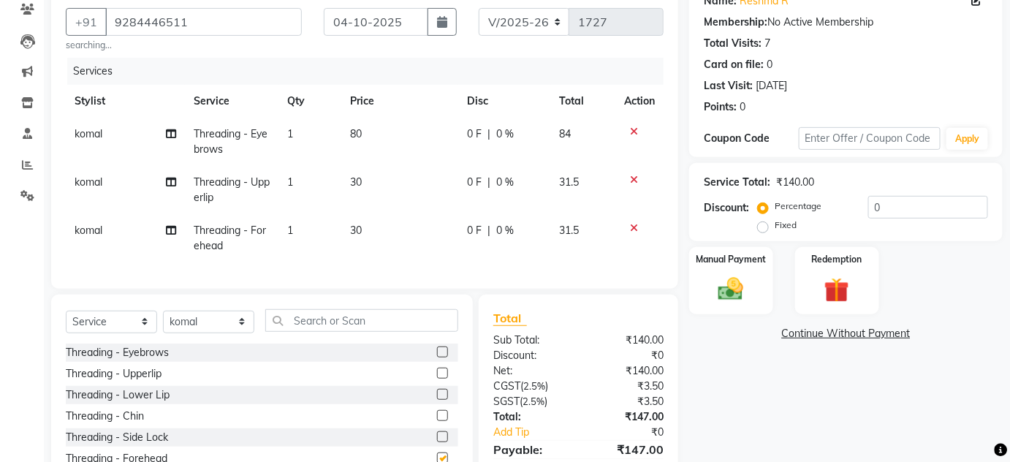
checkbox input "false"
click at [368, 129] on td "80" at bounding box center [399, 142] width 117 height 48
select select "63680"
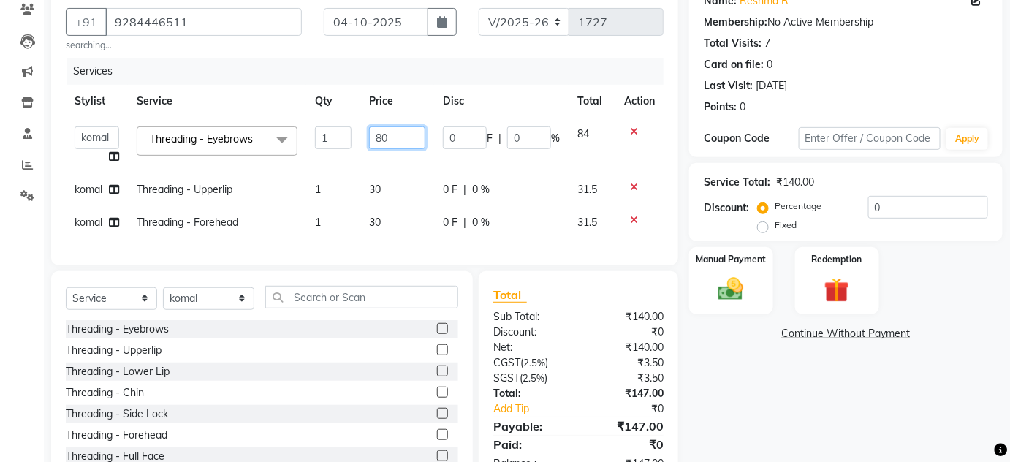
click at [382, 132] on input "80" at bounding box center [397, 137] width 56 height 23
click at [402, 142] on input "80" at bounding box center [397, 137] width 56 height 23
type input "8"
type input "91"
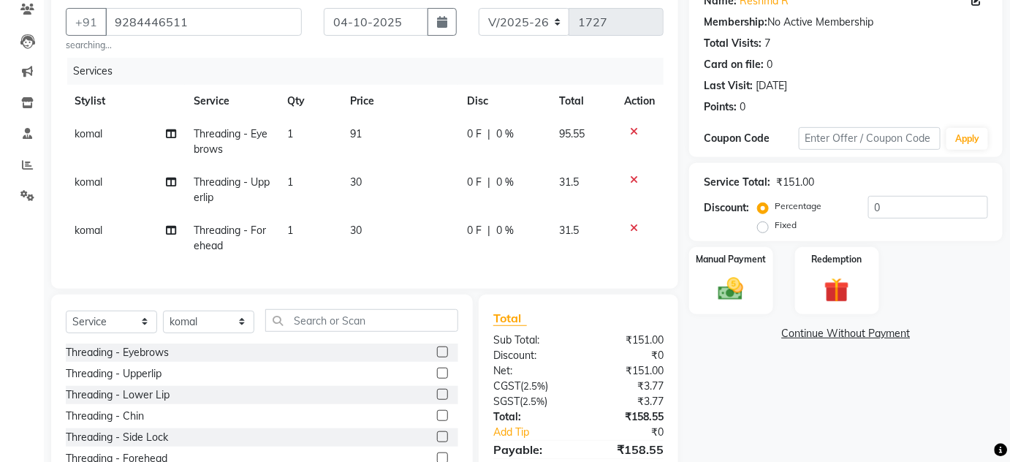
click at [389, 190] on td "30" at bounding box center [399, 190] width 117 height 48
select select "63680"
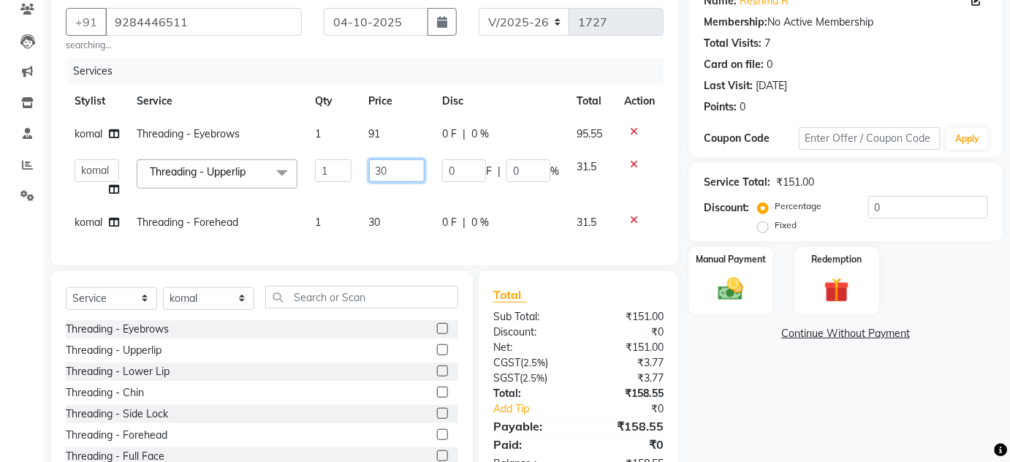
click at [403, 170] on input "30" at bounding box center [397, 170] width 56 height 23
type input "3"
type input "90"
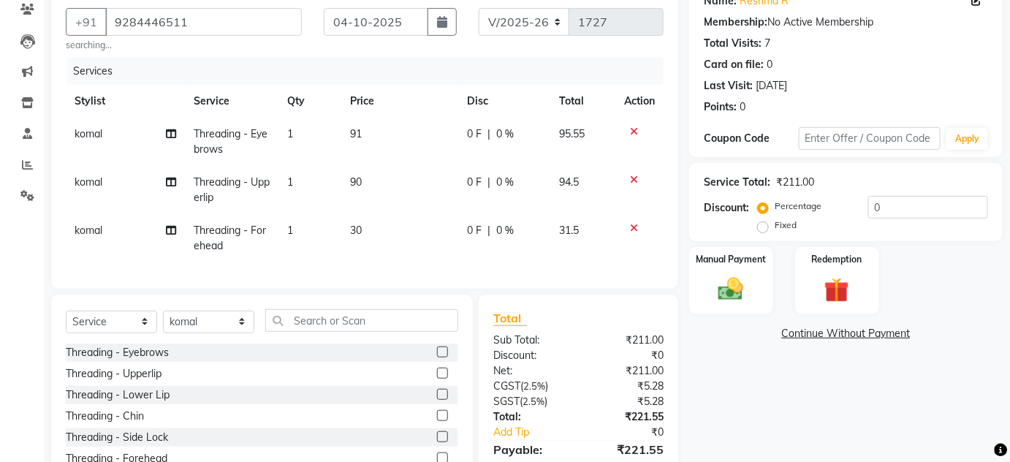
click at [395, 224] on td "30" at bounding box center [399, 238] width 117 height 48
select select "63680"
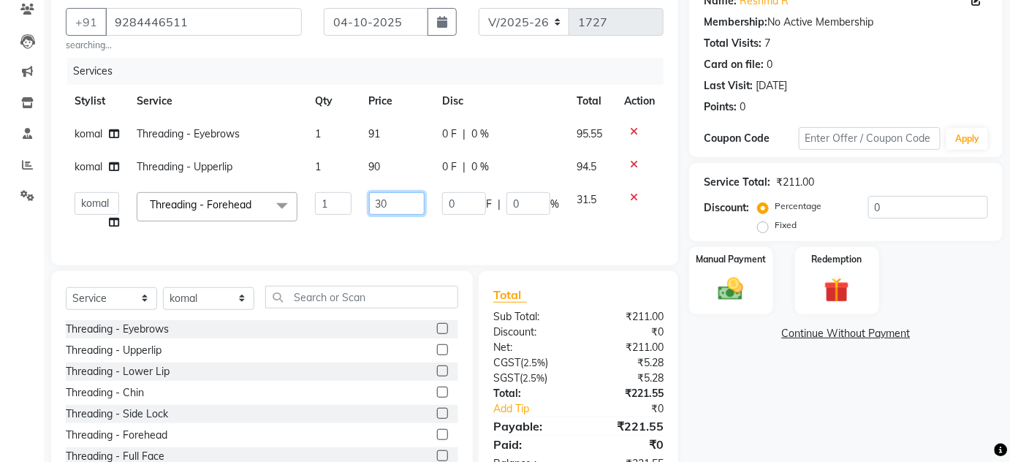
click at [403, 205] on input "30" at bounding box center [397, 203] width 56 height 23
type input "3"
type input "91"
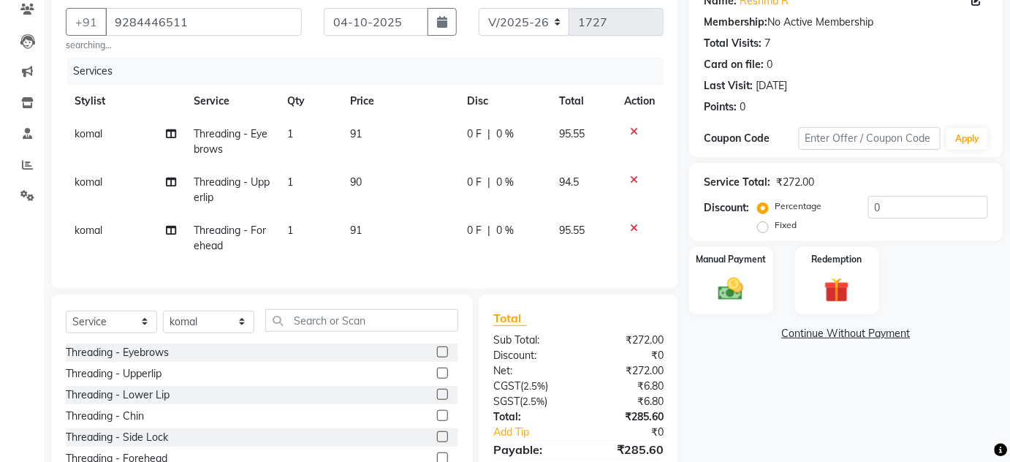
click at [391, 241] on div "Services Stylist Service Qty Price Disc Total Action [PERSON_NAME] Threading - …" at bounding box center [365, 166] width 598 height 216
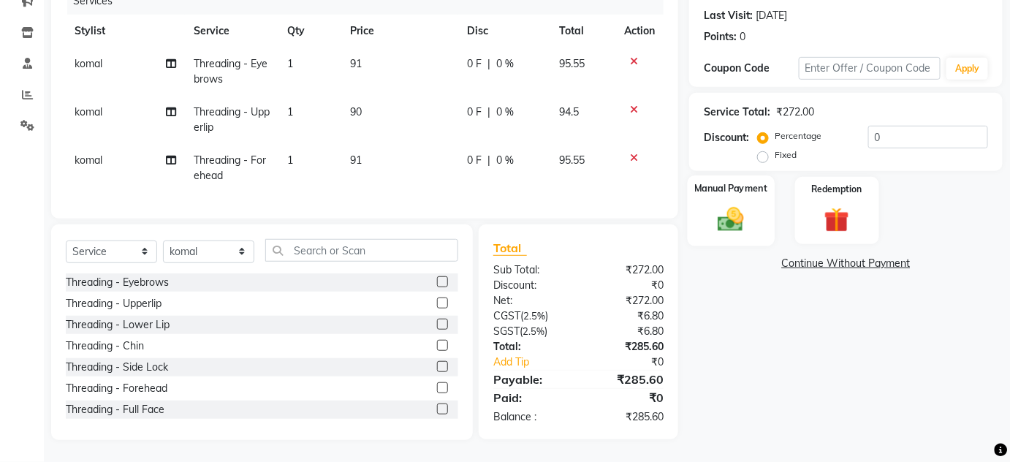
click at [736, 215] on img at bounding box center [730, 219] width 42 height 30
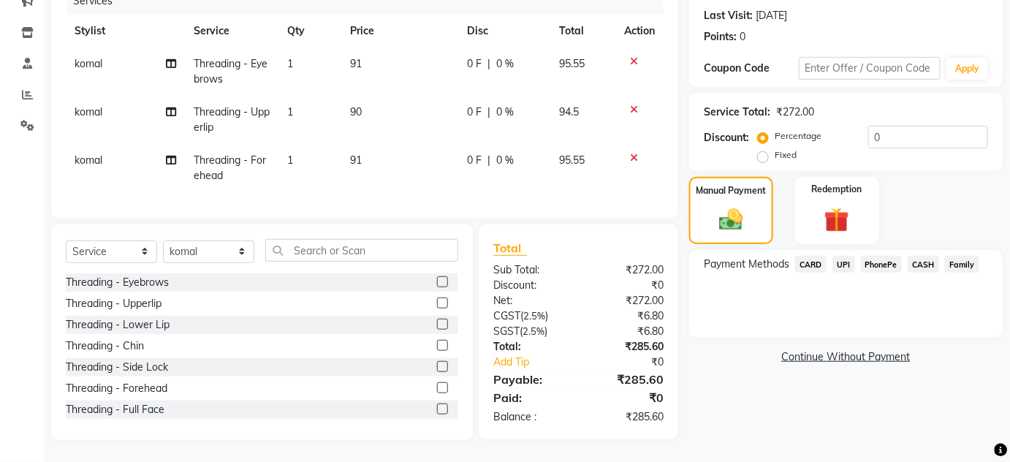
click at [818, 256] on span "CARD" at bounding box center [810, 264] width 31 height 17
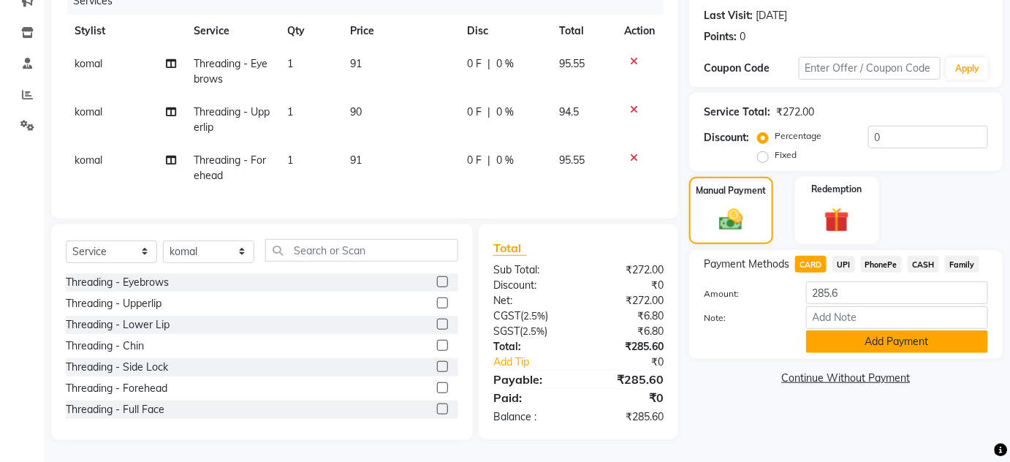
click at [821, 330] on button "Add Payment" at bounding box center [897, 341] width 182 height 23
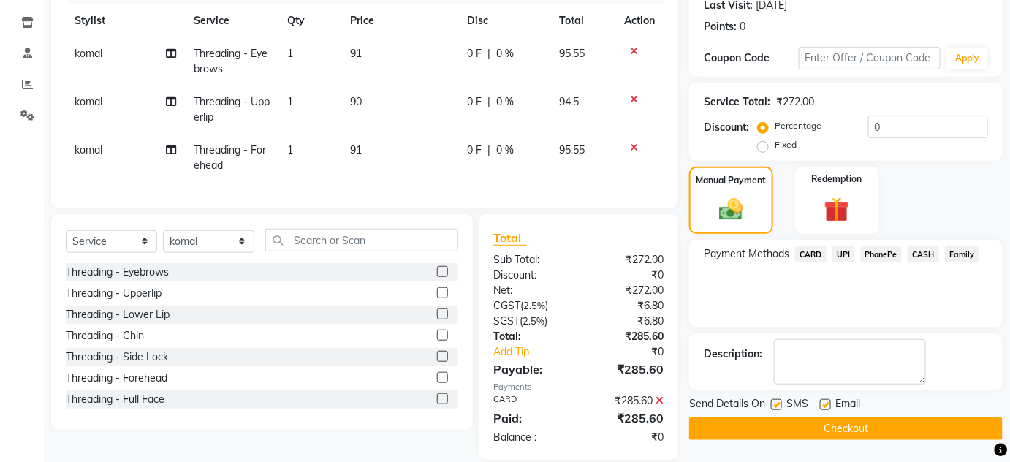
click at [764, 419] on button "Checkout" at bounding box center [845, 428] width 313 height 23
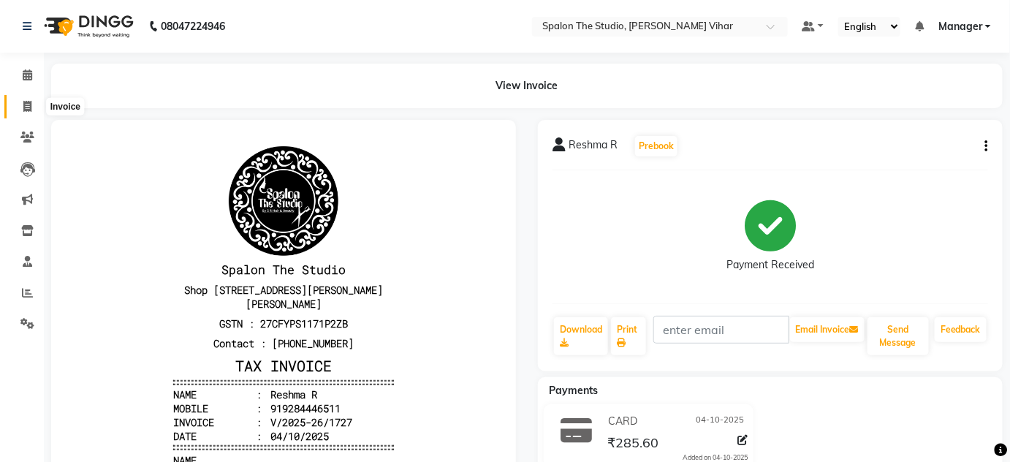
click at [29, 103] on icon at bounding box center [27, 106] width 8 height 11
select select "service"
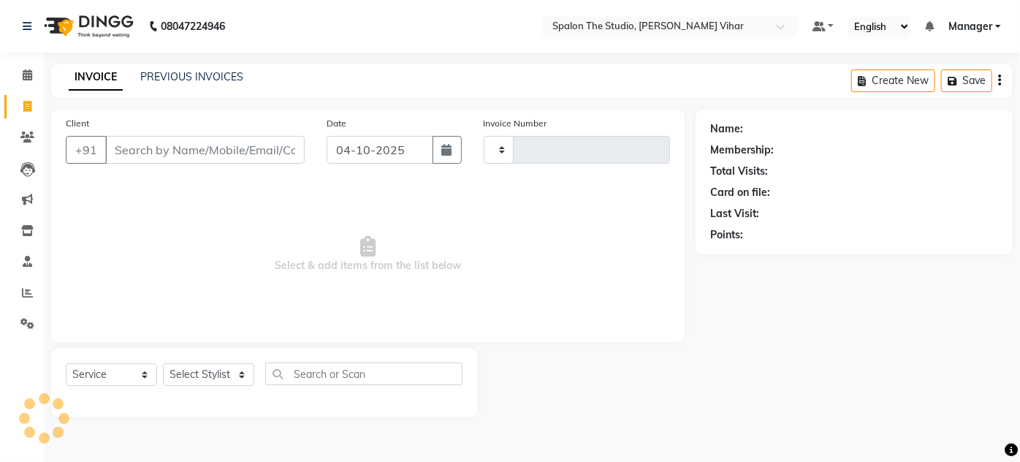
type input "1728"
select select "903"
click at [154, 77] on link "PREVIOUS INVOICES" at bounding box center [191, 76] width 103 height 13
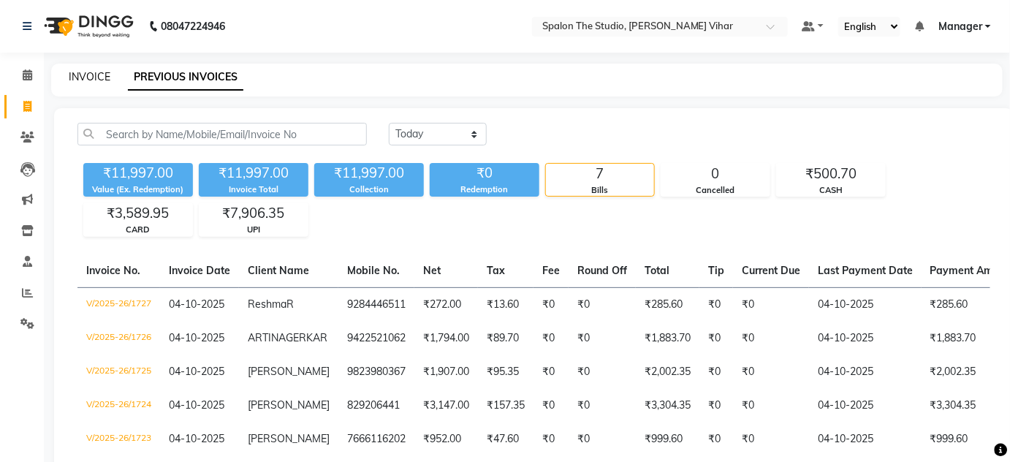
click at [82, 77] on link "INVOICE" at bounding box center [90, 76] width 42 height 13
select select "service"
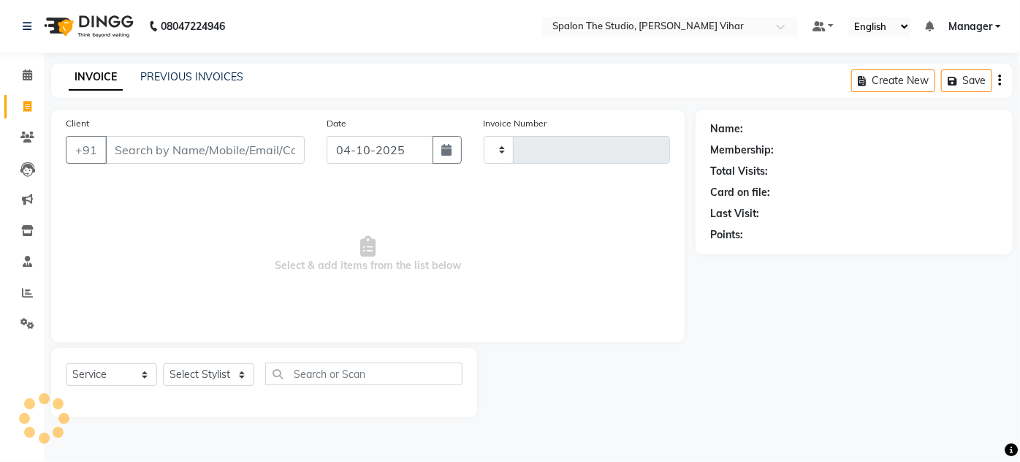
type input "1728"
select select "903"
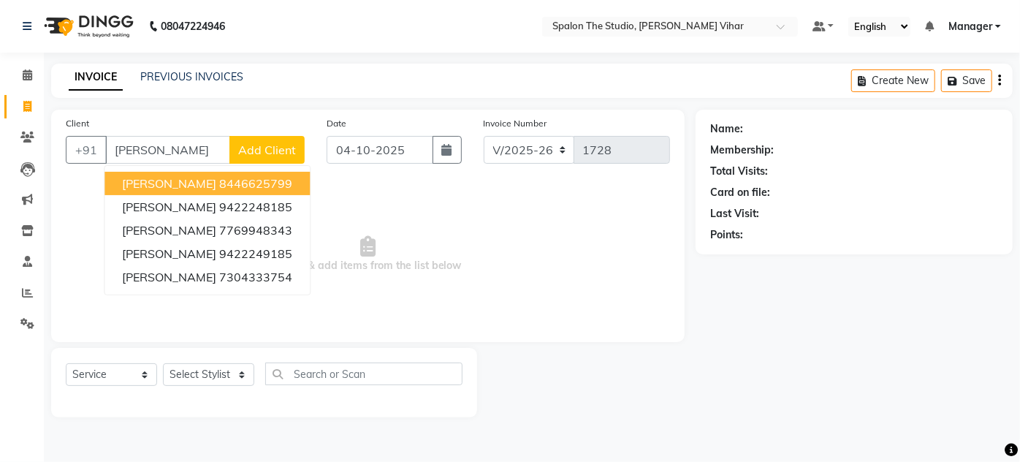
click at [276, 183] on ngb-highlight "8446625799" at bounding box center [255, 183] width 73 height 15
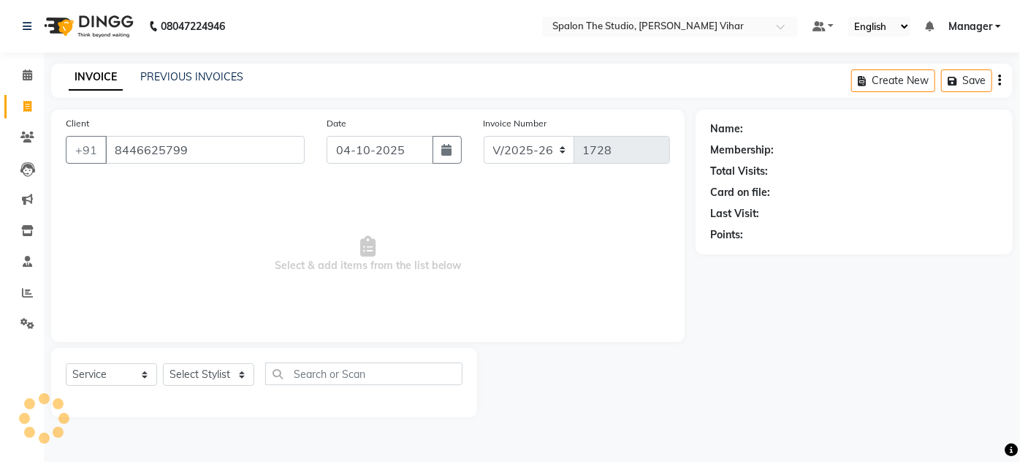
type input "8446625799"
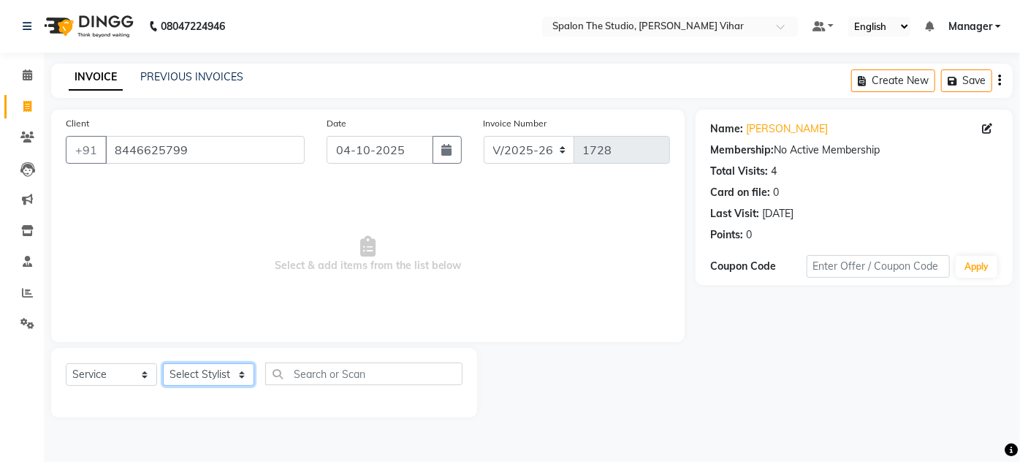
click at [217, 375] on select "Select Stylist Aarti farheen Gernal [PERSON_NAME] Manager navazish [PERSON_NAME…" at bounding box center [208, 374] width 91 height 23
select select "87109"
click at [163, 363] on select "Select Stylist Aarti farheen Gernal [PERSON_NAME] Manager navazish [PERSON_NAME…" at bounding box center [208, 374] width 91 height 23
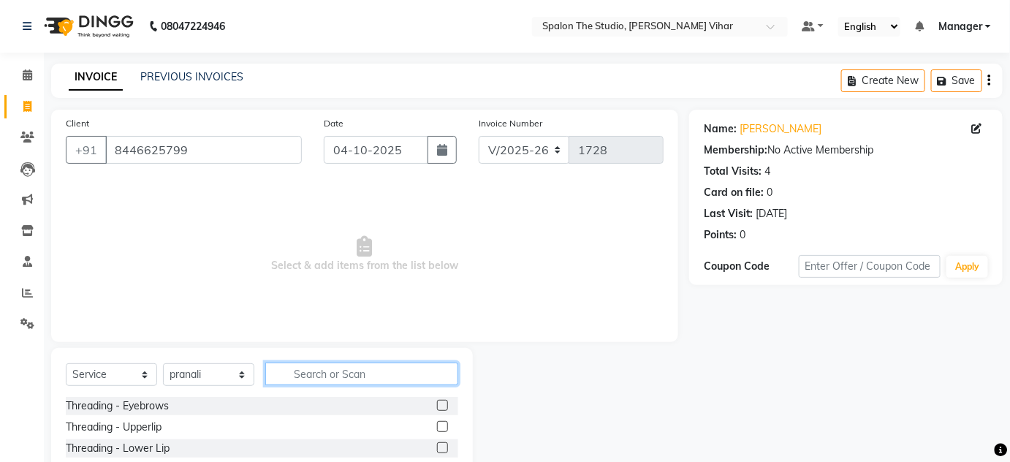
click at [312, 368] on input "text" at bounding box center [361, 373] width 193 height 23
type input "m"
type input "ped"
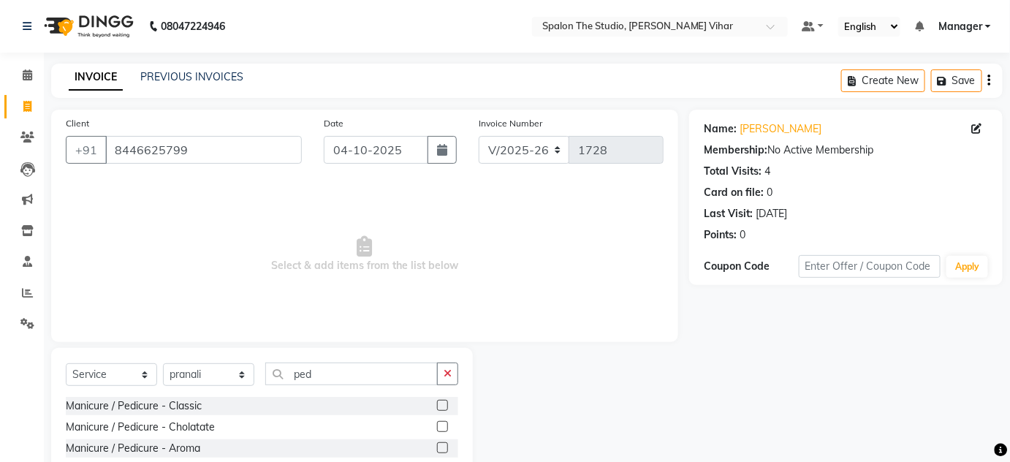
click at [437, 403] on label at bounding box center [442, 405] width 11 height 11
click at [437, 403] on input "checkbox" at bounding box center [441, 405] width 9 height 9
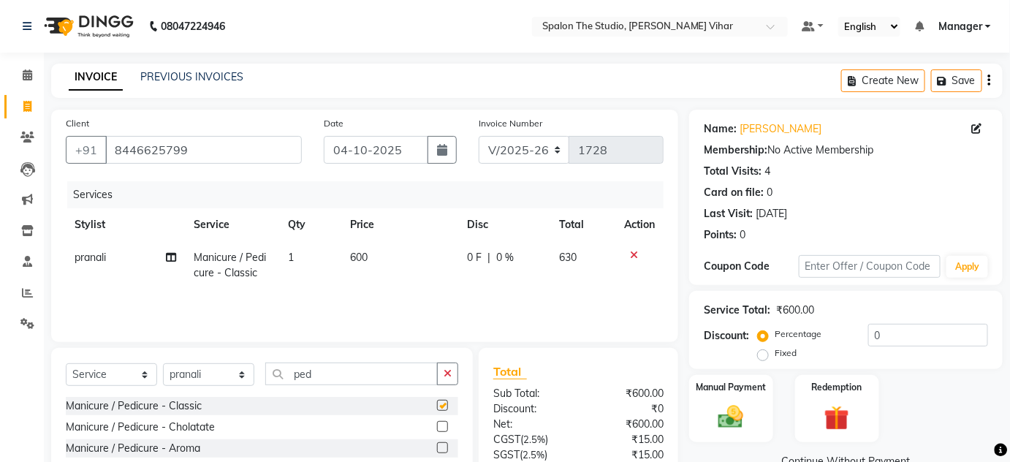
checkbox input "false"
click at [633, 251] on icon at bounding box center [634, 255] width 8 height 10
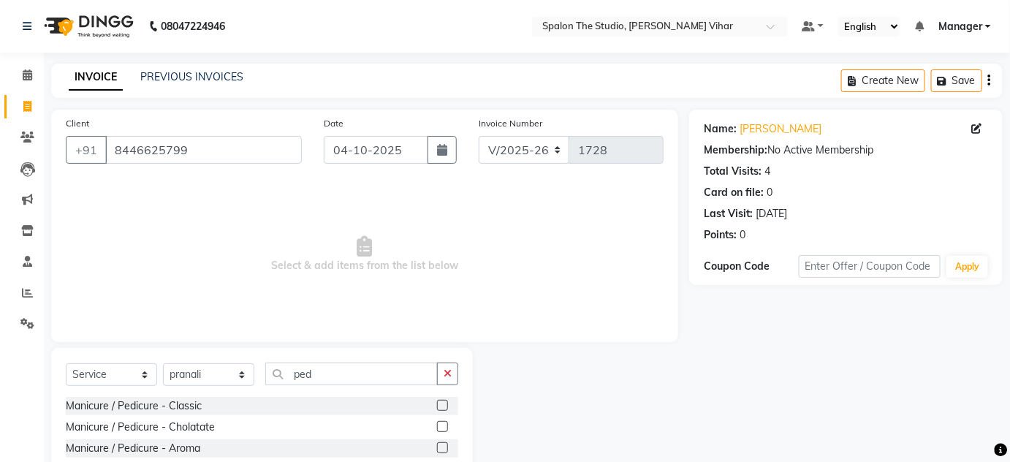
click at [437, 444] on label at bounding box center [442, 447] width 11 height 11
click at [437, 444] on input "checkbox" at bounding box center [441, 448] width 9 height 9
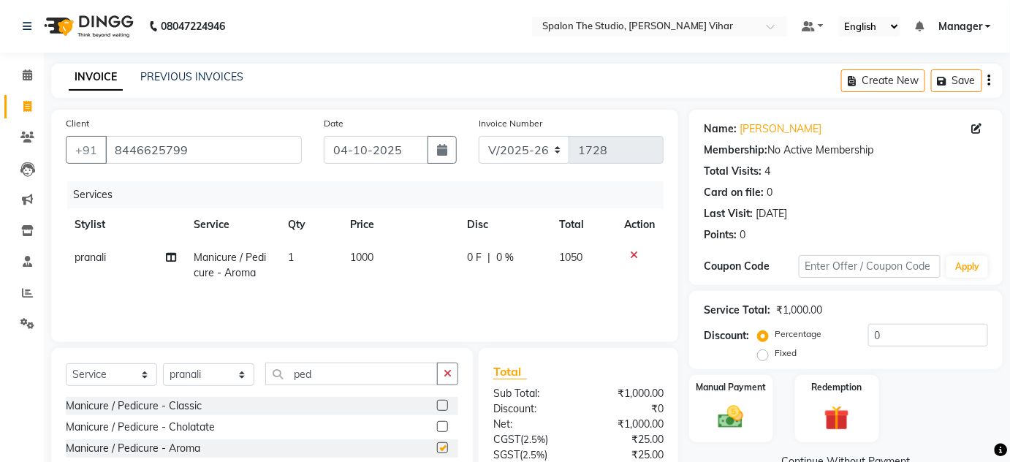
checkbox input "false"
click at [373, 263] on span "1000" at bounding box center [361, 257] width 23 height 13
select select "87109"
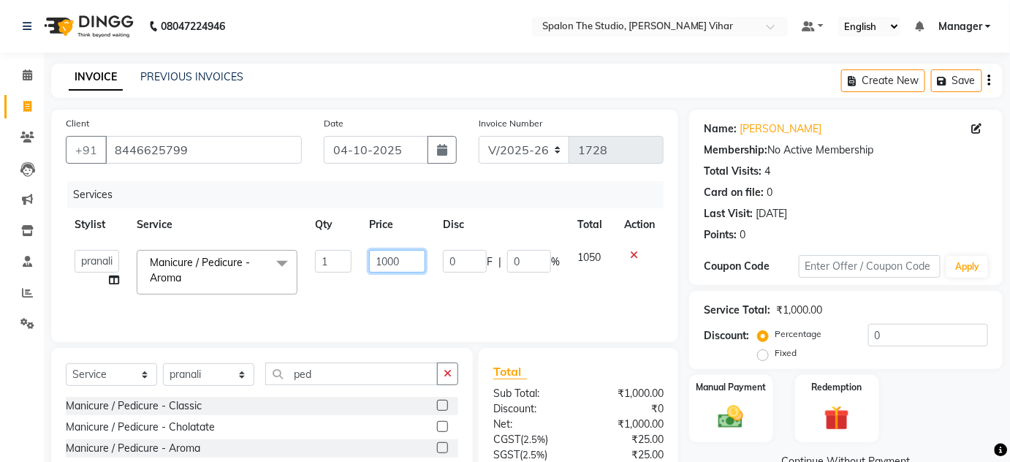
click at [413, 259] on input "1000" at bounding box center [397, 261] width 56 height 23
type input "1122"
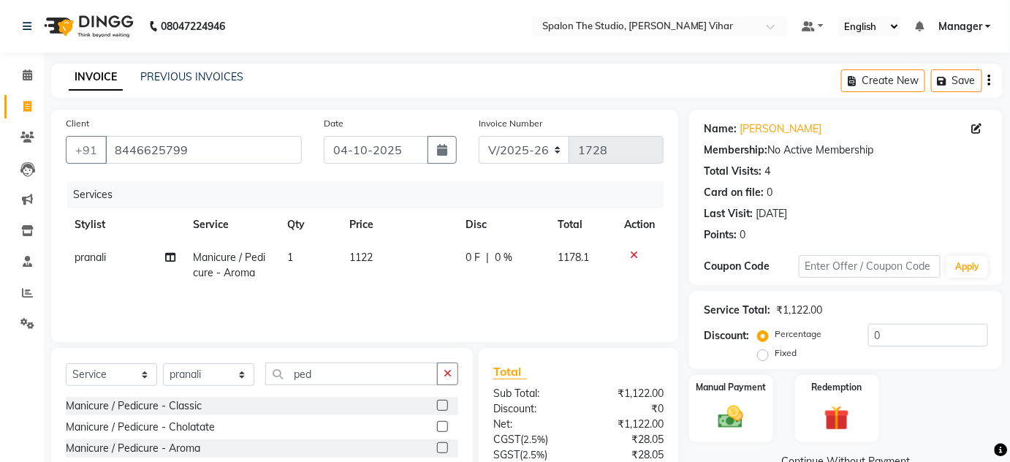
click at [438, 305] on div "Services Stylist Service Qty Price Disc Total Action [PERSON_NAME] Manicure / P…" at bounding box center [365, 254] width 598 height 146
click at [384, 254] on td "1122" at bounding box center [398, 265] width 117 height 48
select select "87109"
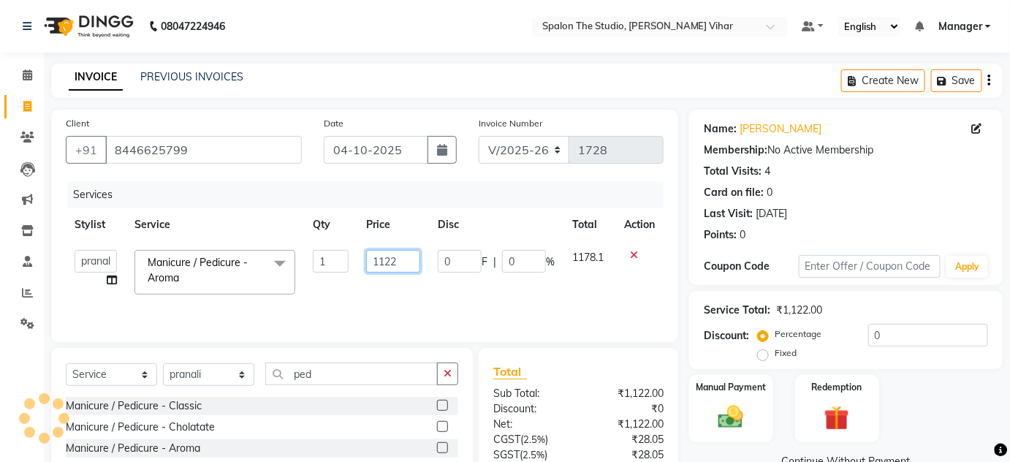
click at [413, 256] on input "1122" at bounding box center [393, 261] width 54 height 23
type input "1124"
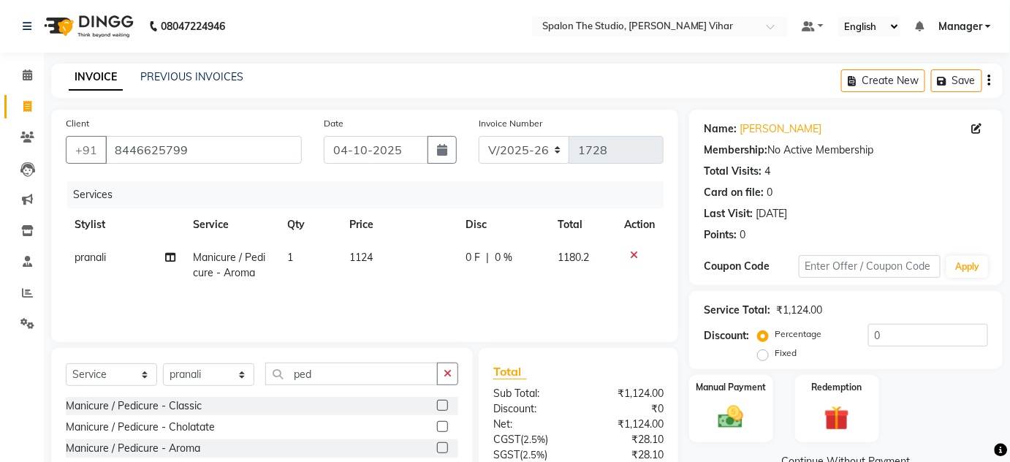
click at [409, 310] on div "Services Stylist Service Qty Price Disc Total Action [PERSON_NAME] Manicure / P…" at bounding box center [365, 254] width 598 height 146
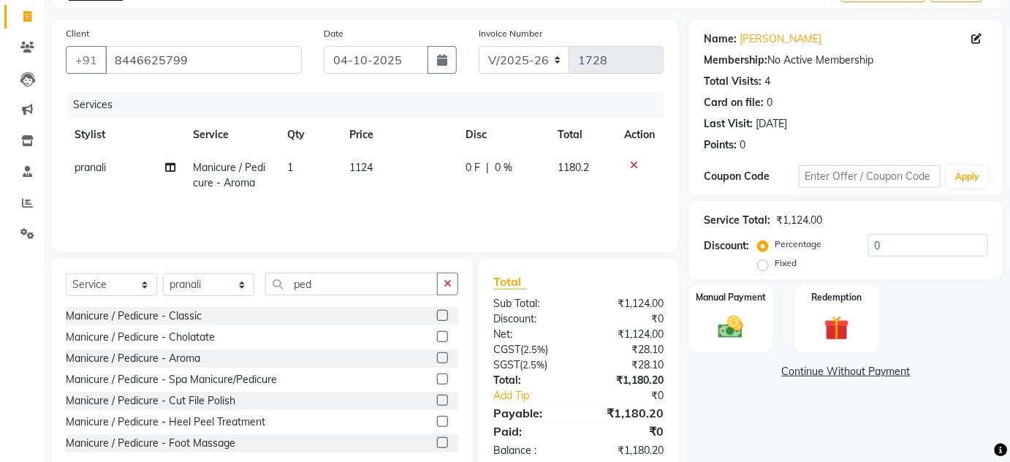
scroll to position [93, 0]
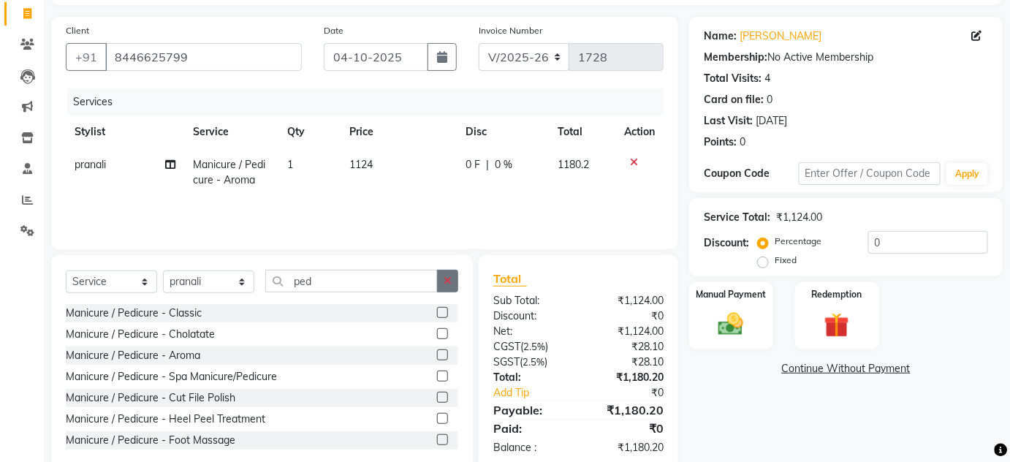
click at [450, 275] on icon "button" at bounding box center [448, 280] width 8 height 10
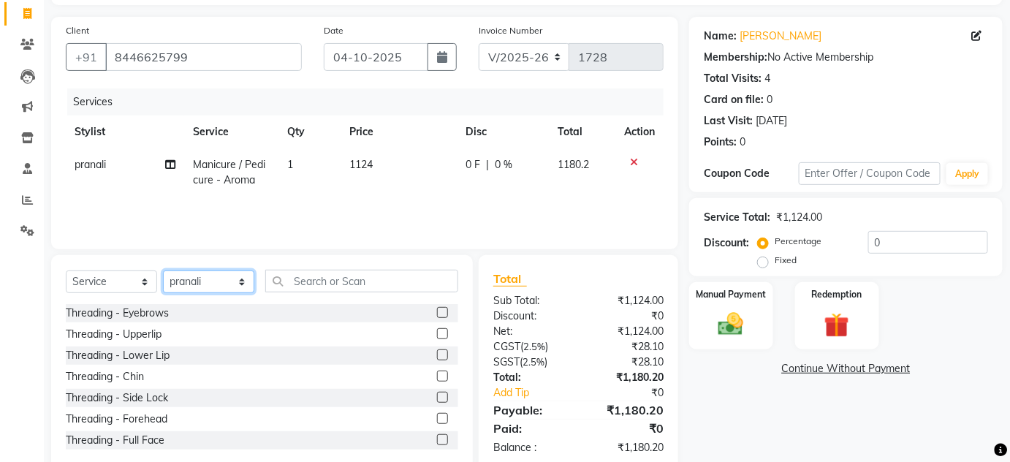
click at [226, 287] on select "Select Stylist Aarti farheen Gernal [PERSON_NAME] Manager navazish [PERSON_NAME…" at bounding box center [208, 281] width 91 height 23
select select "47767"
click at [163, 270] on select "Select Stylist Aarti farheen Gernal [PERSON_NAME] Manager navazish [PERSON_NAME…" at bounding box center [208, 281] width 91 height 23
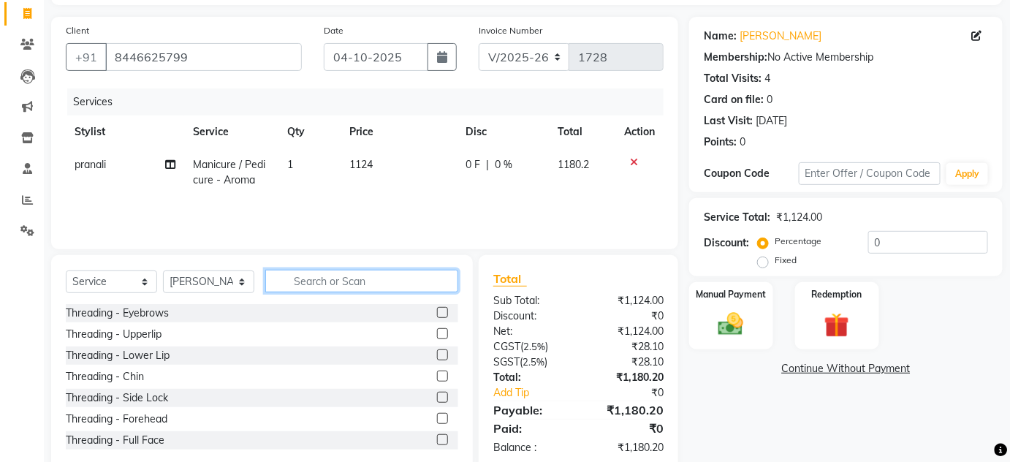
click at [344, 281] on input "text" at bounding box center [361, 281] width 193 height 23
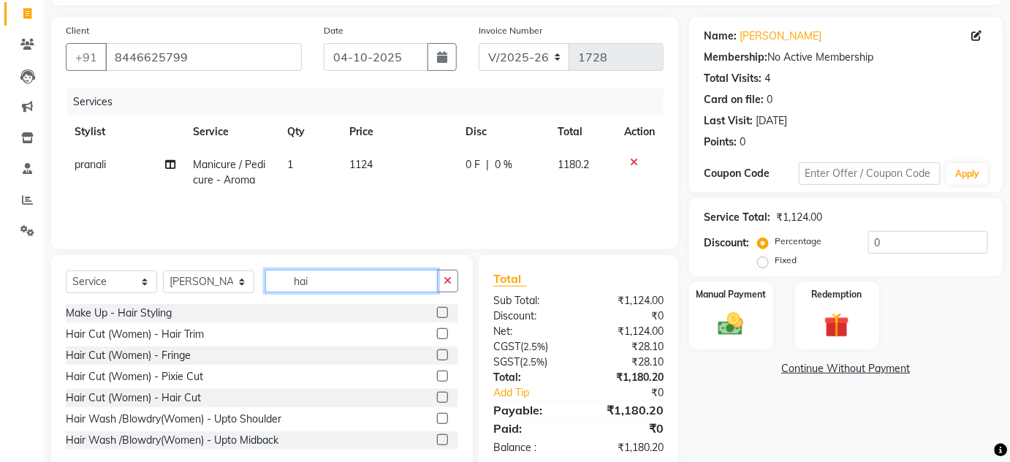
type input "hai"
click at [437, 395] on label at bounding box center [442, 397] width 11 height 11
click at [437, 395] on input "checkbox" at bounding box center [441, 397] width 9 height 9
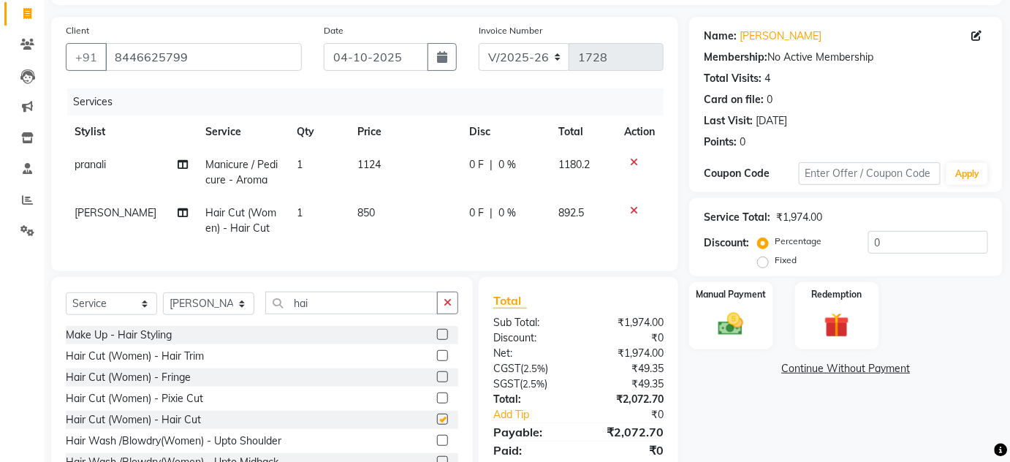
checkbox input "false"
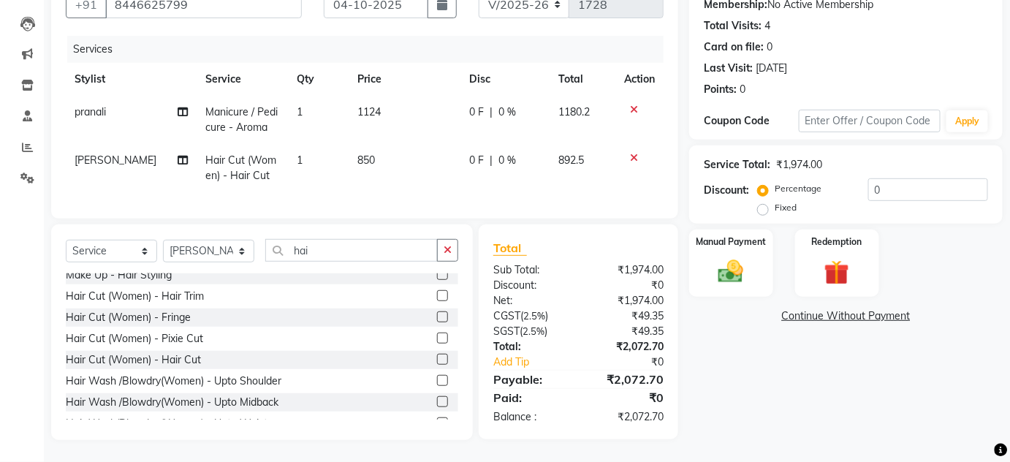
scroll to position [0, 0]
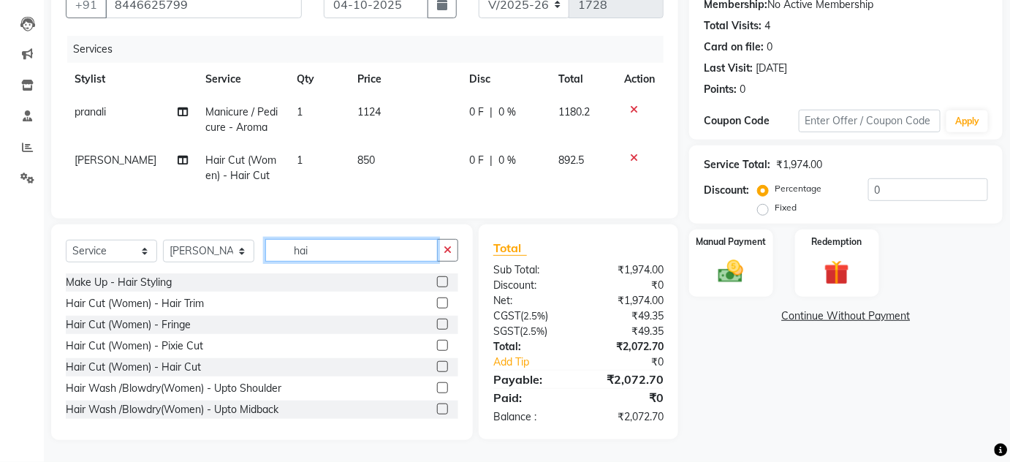
click at [337, 253] on input "hai" at bounding box center [351, 250] width 172 height 23
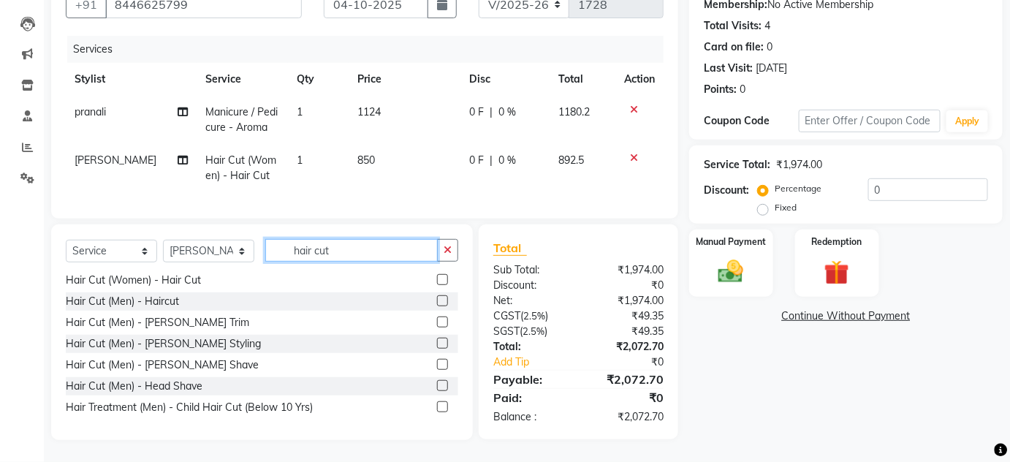
type input "hair cut"
click at [437, 402] on label at bounding box center [442, 406] width 11 height 11
click at [437, 403] on input "checkbox" at bounding box center [441, 407] width 9 height 9
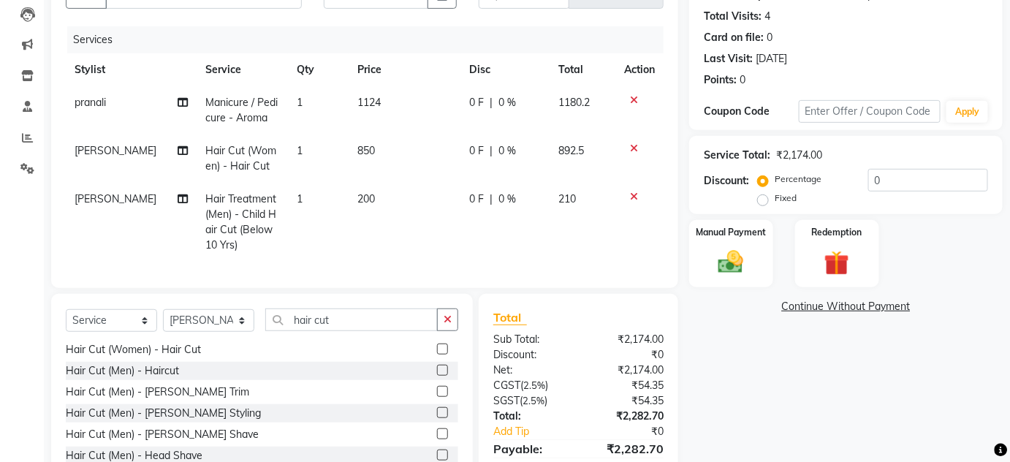
checkbox input "false"
click at [633, 199] on icon at bounding box center [634, 196] width 8 height 10
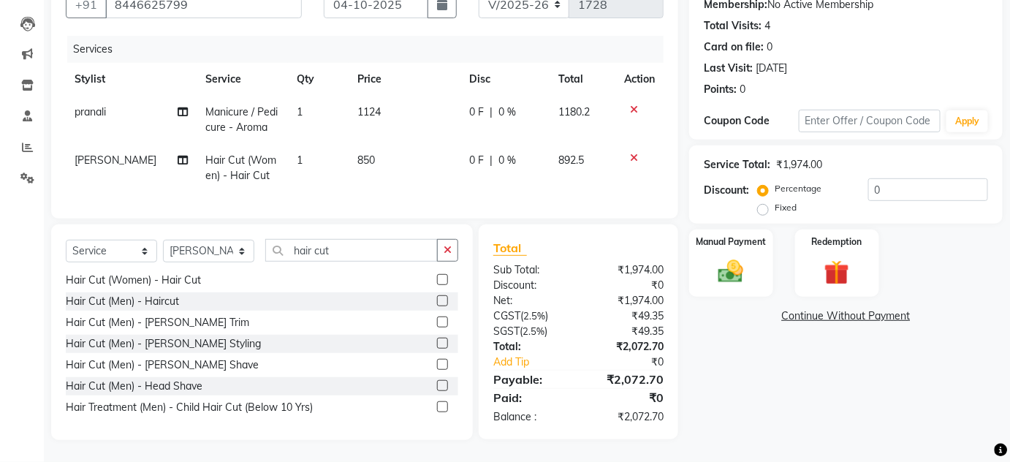
click at [378, 148] on td "850" at bounding box center [405, 168] width 112 height 48
select select "47767"
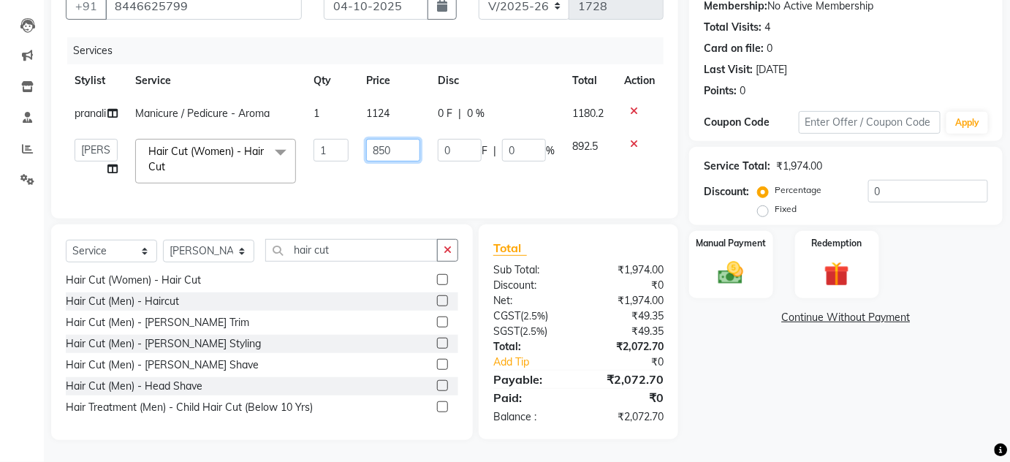
click at [398, 154] on input "850" at bounding box center [393, 150] width 54 height 23
type input "8"
type input "571"
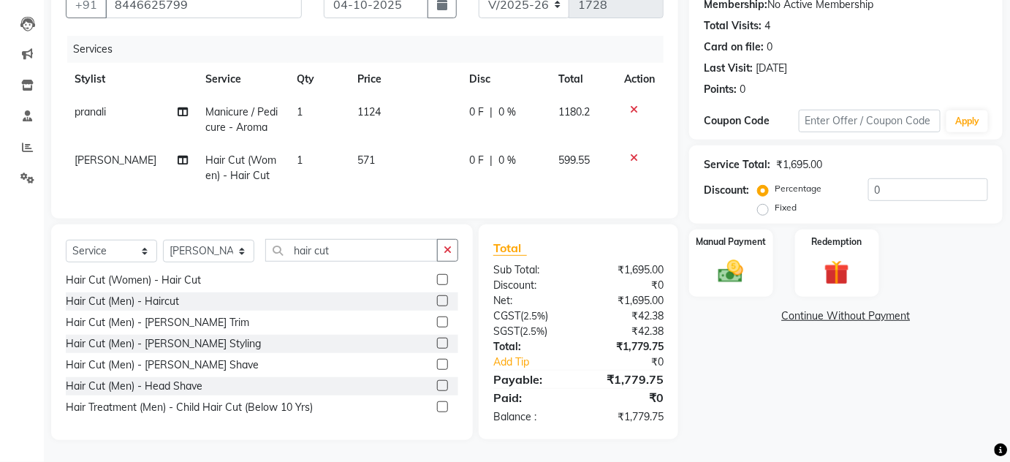
click at [471, 194] on div "Services Stylist Service Qty Price Disc Total Action [PERSON_NAME] Manicure / P…" at bounding box center [365, 120] width 598 height 168
click at [374, 146] on td "571" at bounding box center [405, 168] width 112 height 48
select select "47767"
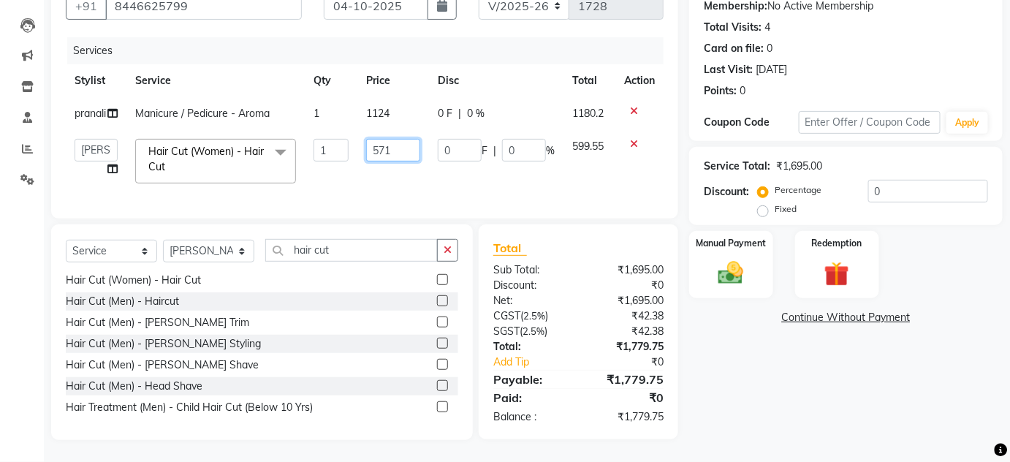
click at [405, 151] on input "571" at bounding box center [393, 150] width 54 height 23
type input "572"
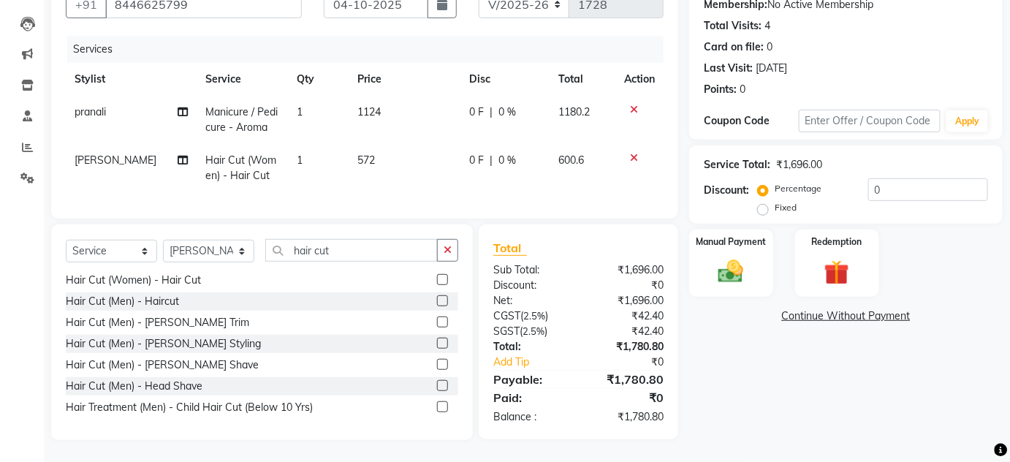
click at [427, 175] on tr "SHARIF Hair Cut (Women) - Hair Cut 1 572 0 F | 0 % 600.6" at bounding box center [365, 168] width 598 height 48
click at [730, 260] on img at bounding box center [730, 271] width 42 height 30
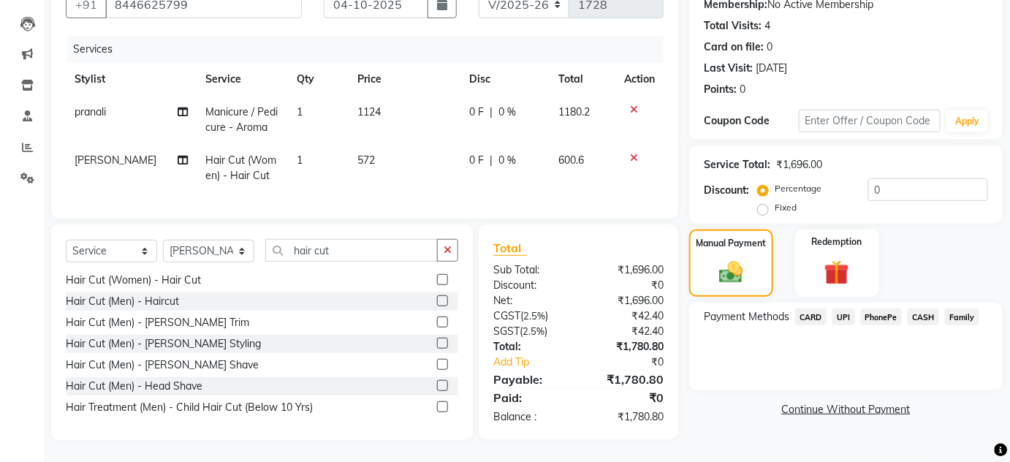
click at [846, 308] on span "UPI" at bounding box center [843, 316] width 23 height 17
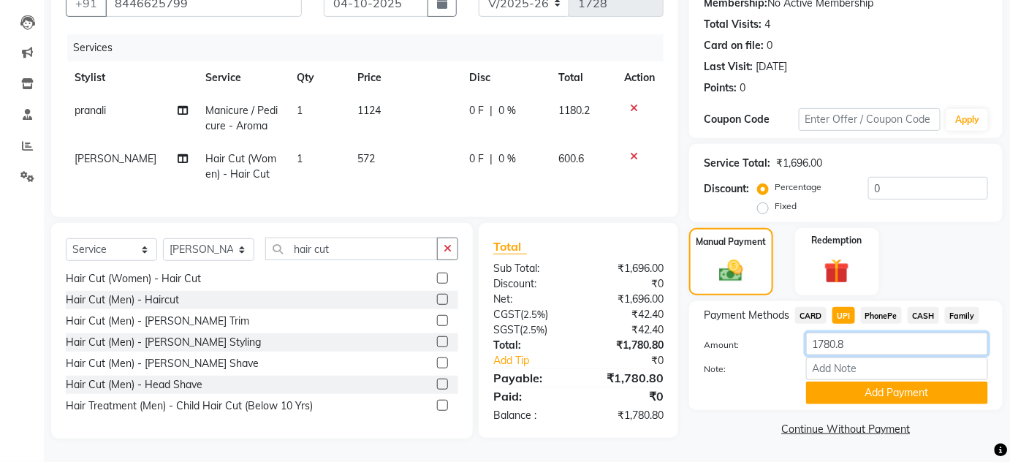
click at [820, 335] on input "1780.8" at bounding box center [897, 343] width 182 height 23
type input "780.8"
click at [828, 381] on button "Add Payment" at bounding box center [897, 392] width 182 height 23
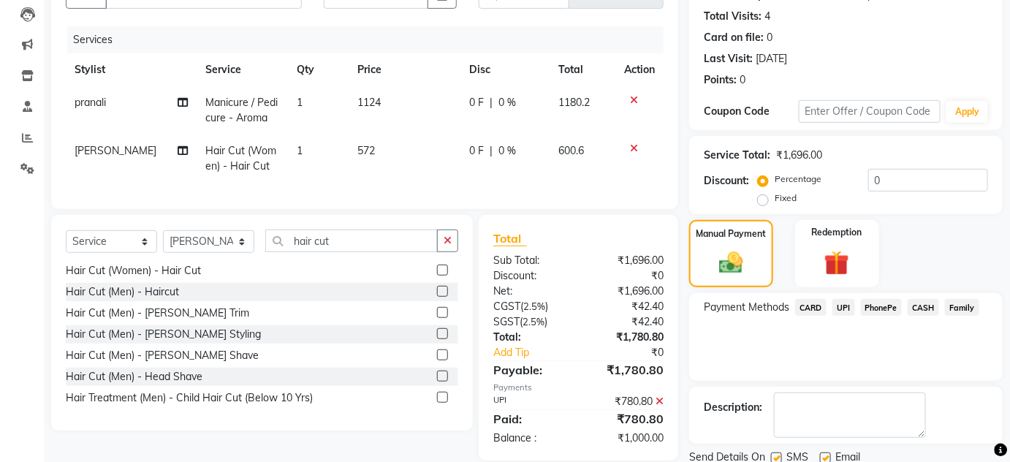
click at [926, 305] on span "CASH" at bounding box center [922, 307] width 31 height 17
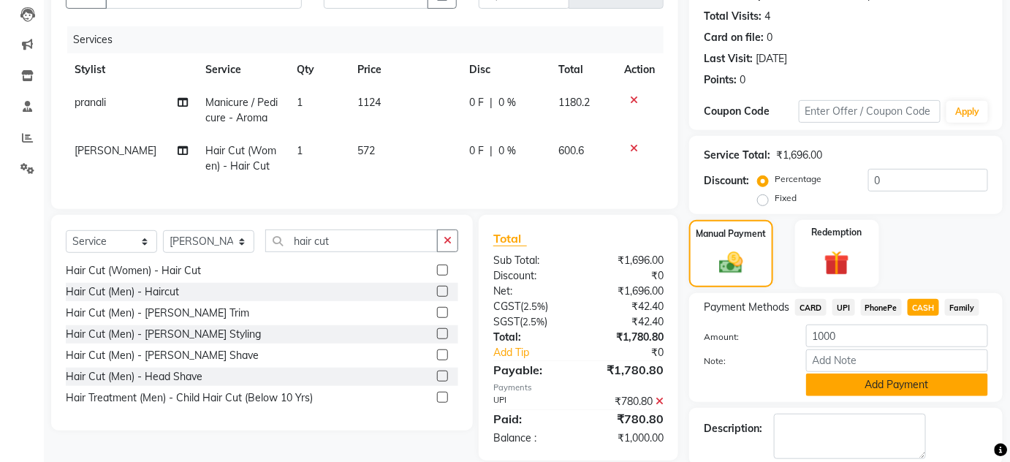
click at [874, 379] on button "Add Payment" at bounding box center [897, 384] width 182 height 23
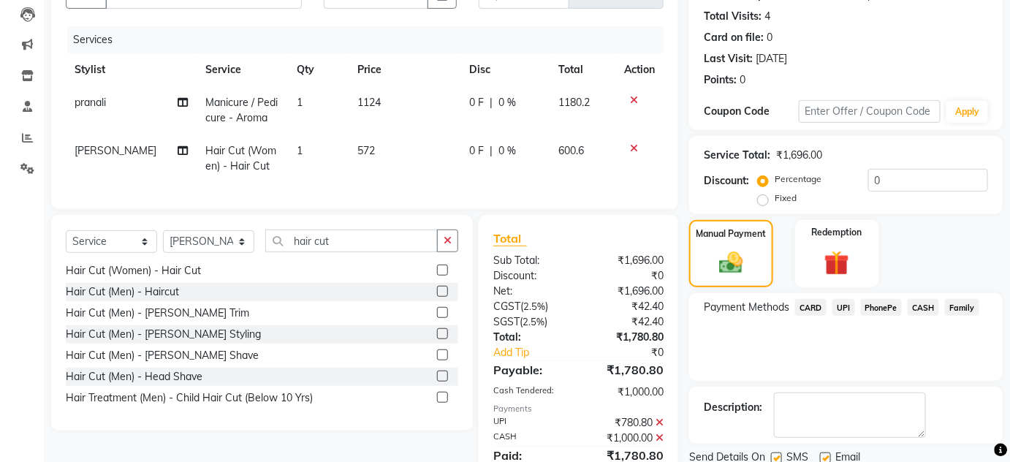
scroll to position [221, 0]
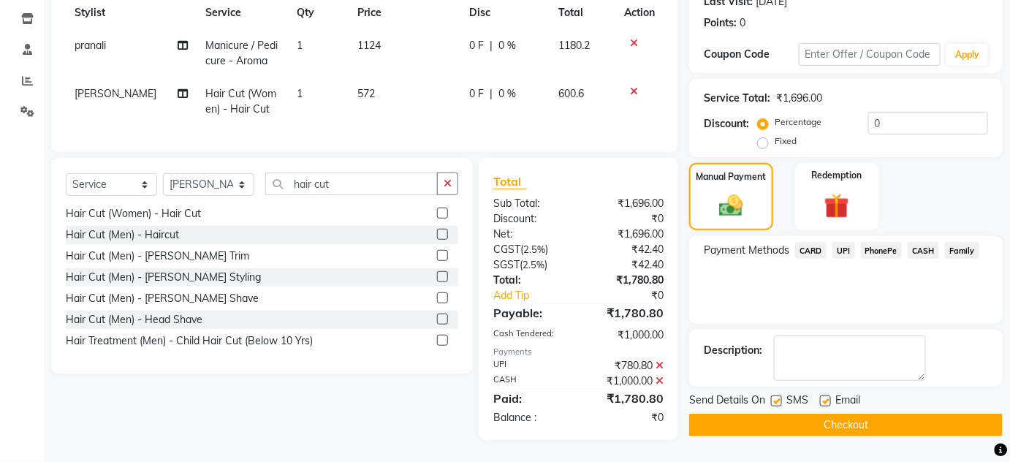
click at [861, 414] on button "Checkout" at bounding box center [845, 425] width 313 height 23
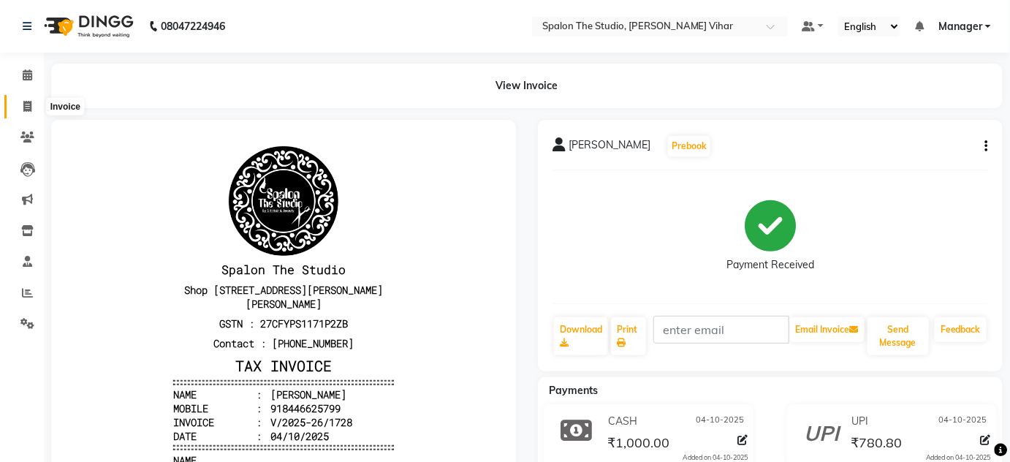
click at [28, 104] on icon at bounding box center [27, 106] width 8 height 11
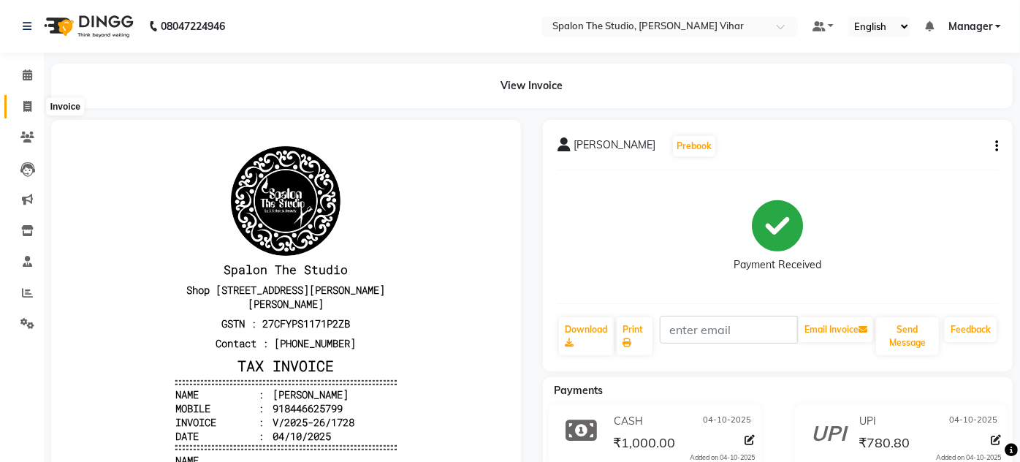
select select "service"
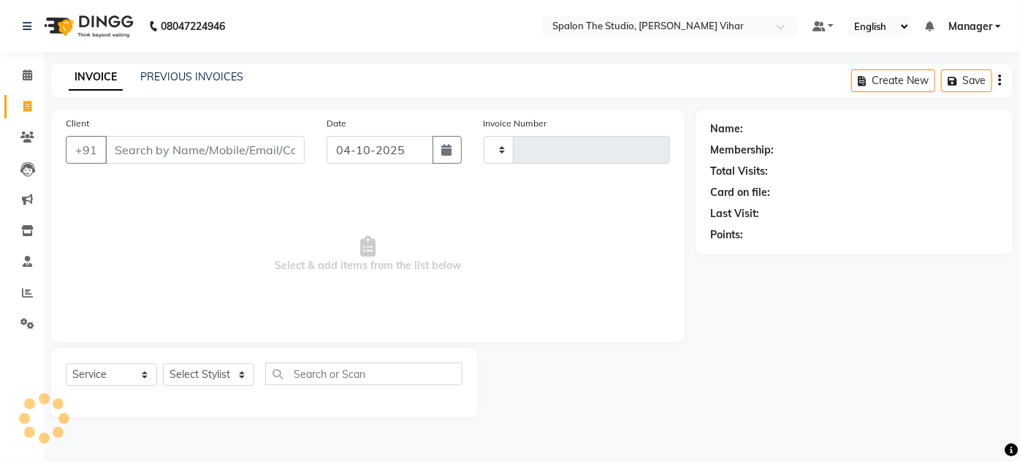
type input "1729"
select select "903"
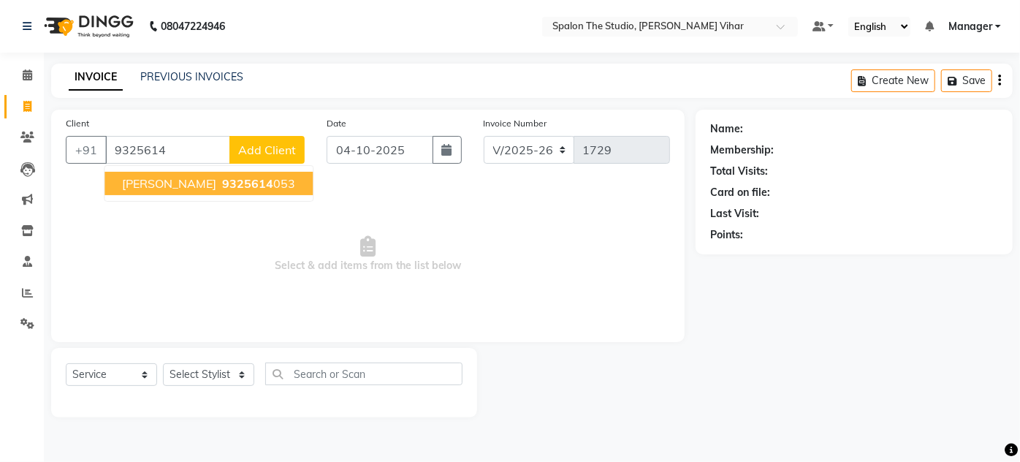
click at [138, 181] on span "[PERSON_NAME]" at bounding box center [169, 183] width 94 height 15
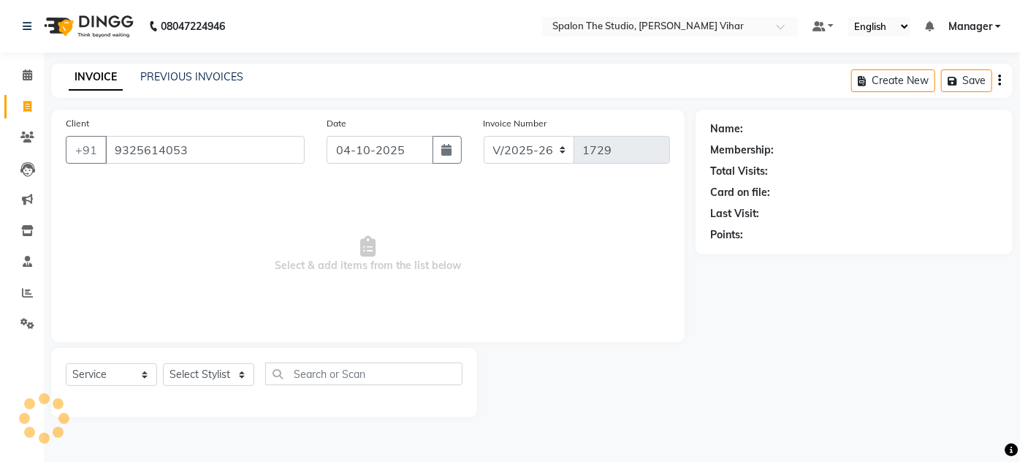
type input "9325614053"
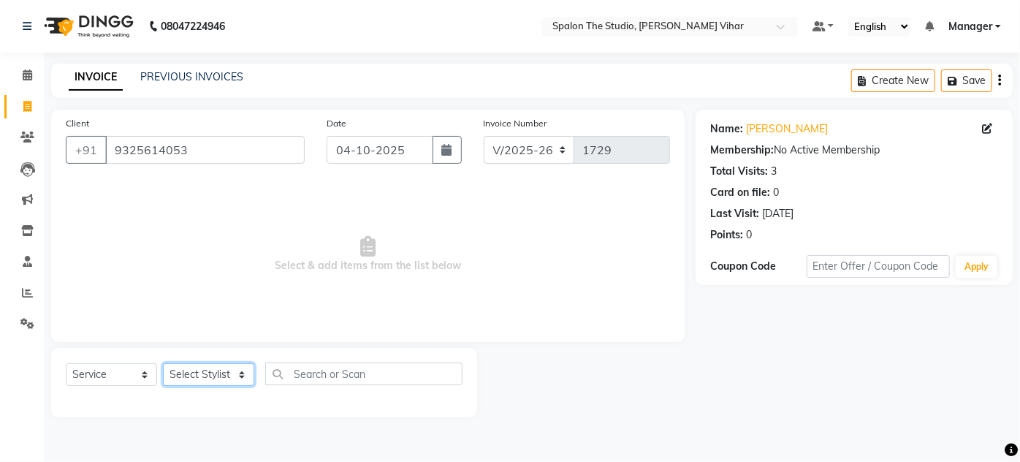
click at [194, 373] on select "Select Stylist Aarti farheen Gernal [PERSON_NAME] Manager navazish [PERSON_NAME…" at bounding box center [208, 374] width 91 height 23
select select "47767"
click at [163, 363] on select "Select Stylist Aarti farheen Gernal [PERSON_NAME] Manager navazish [PERSON_NAME…" at bounding box center [208, 374] width 91 height 23
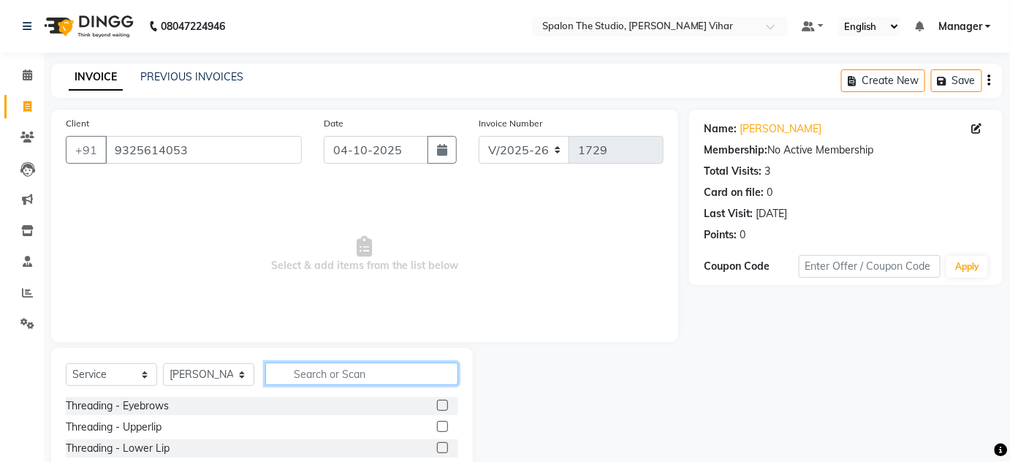
click at [321, 370] on input "text" at bounding box center [361, 373] width 193 height 23
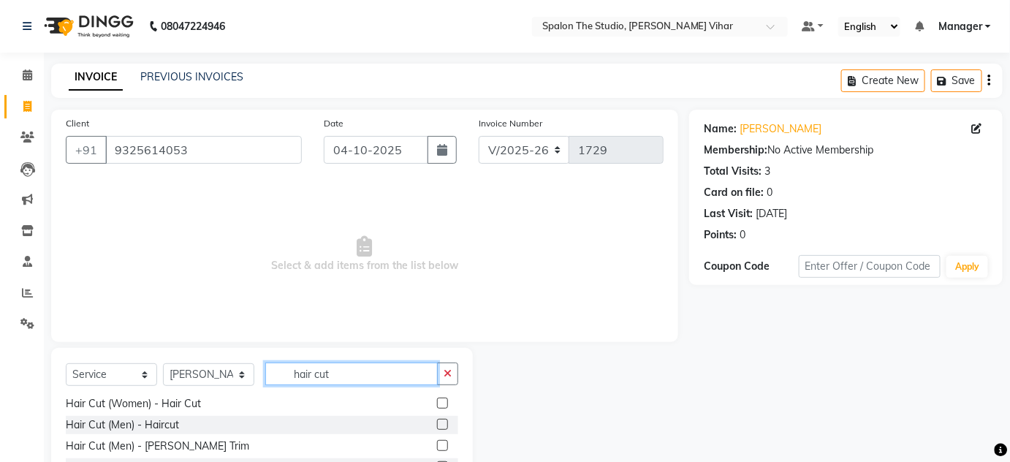
scroll to position [65, 0]
type input "hair cut"
click at [437, 426] on label at bounding box center [442, 424] width 11 height 11
click at [437, 426] on input "checkbox" at bounding box center [441, 425] width 9 height 9
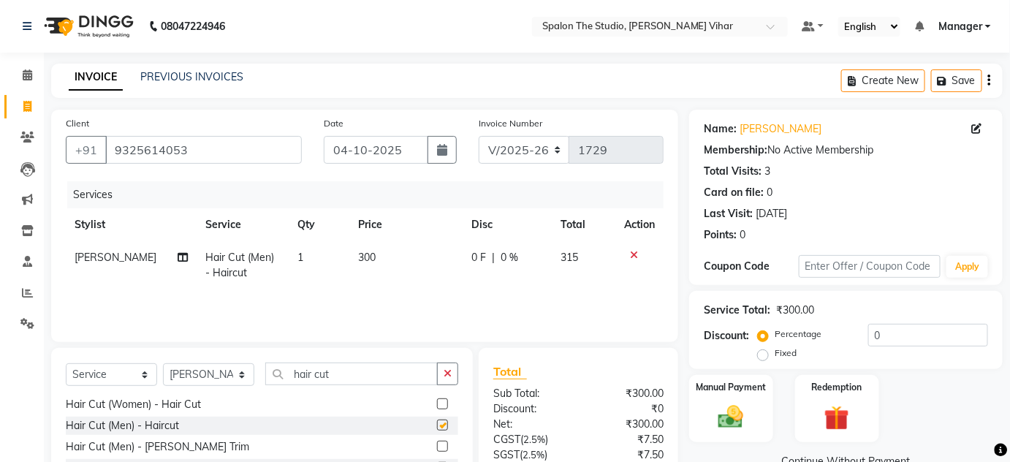
checkbox input "false"
click at [372, 256] on td "300" at bounding box center [405, 265] width 113 height 48
select select "47767"
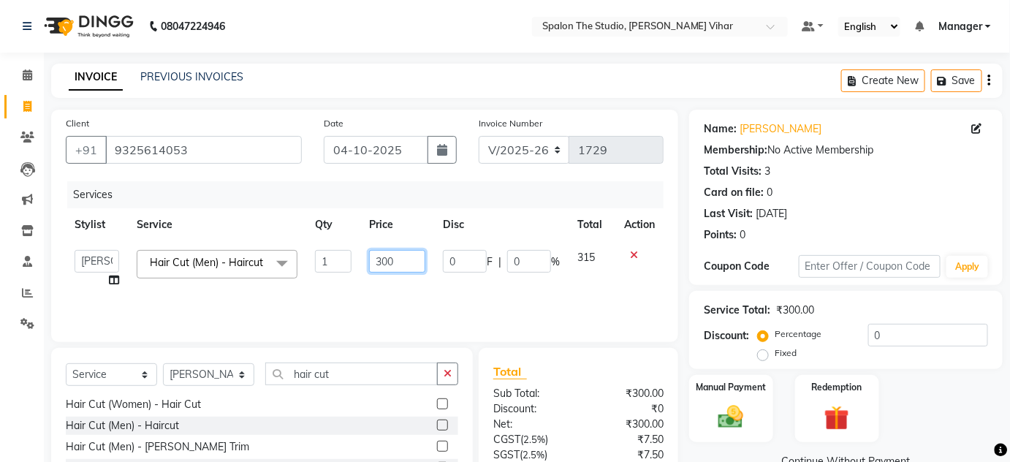
click at [414, 253] on input "300" at bounding box center [397, 261] width 56 height 23
type input "381"
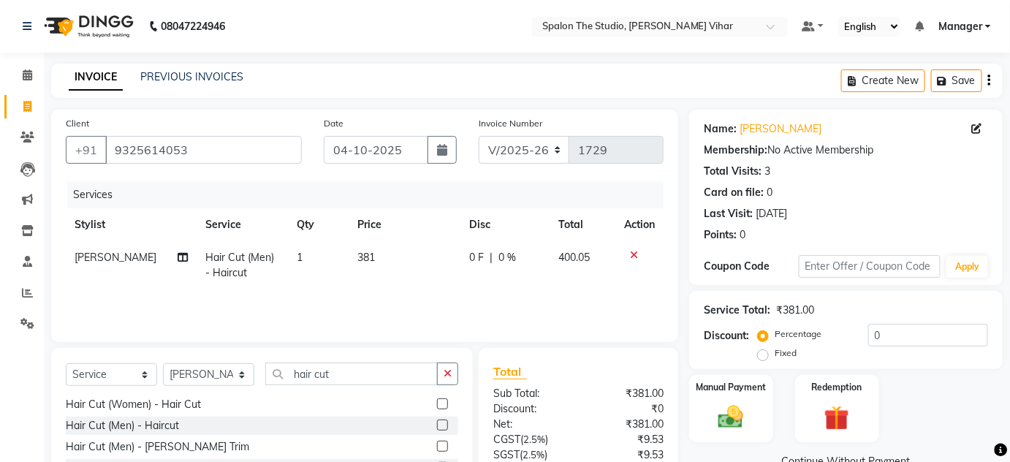
click at [417, 308] on div "Services Stylist Service Qty Price Disc Total Action SHARIF Hair Cut (Men) - Ha…" at bounding box center [365, 254] width 598 height 146
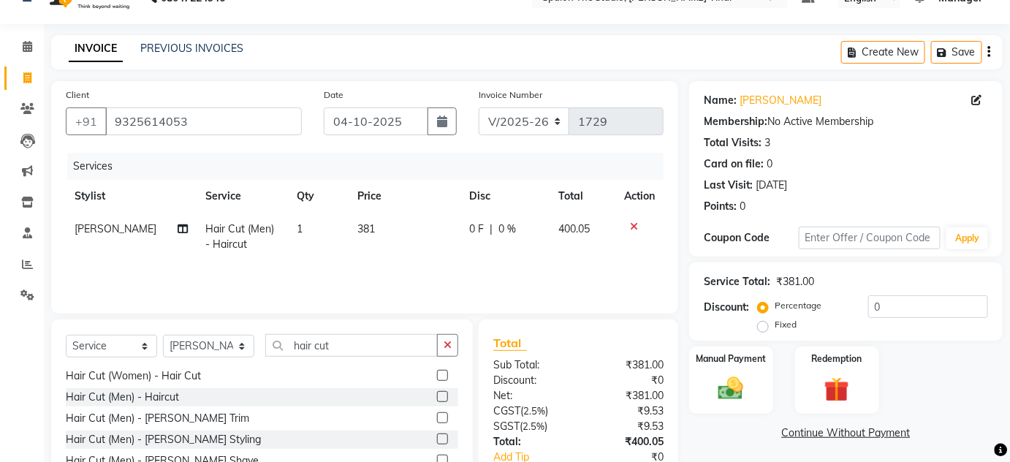
scroll to position [123, 0]
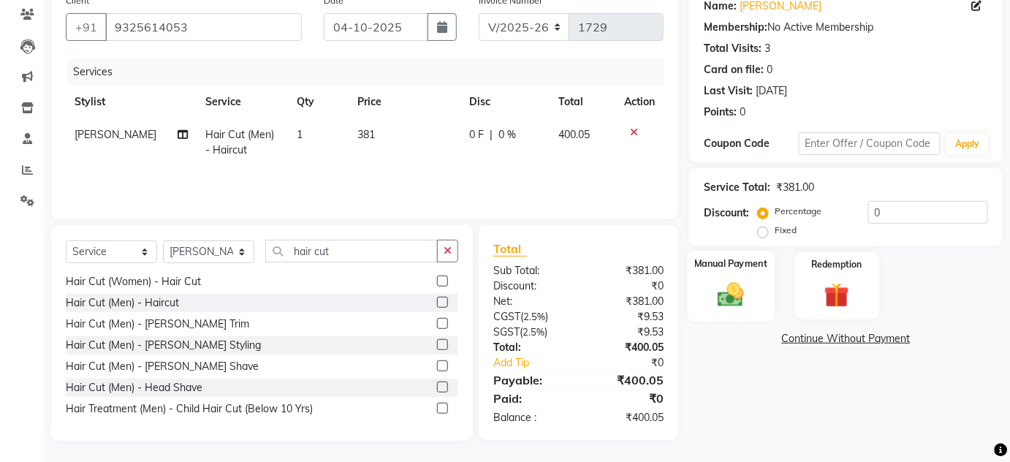
click at [746, 283] on img at bounding box center [730, 294] width 42 height 30
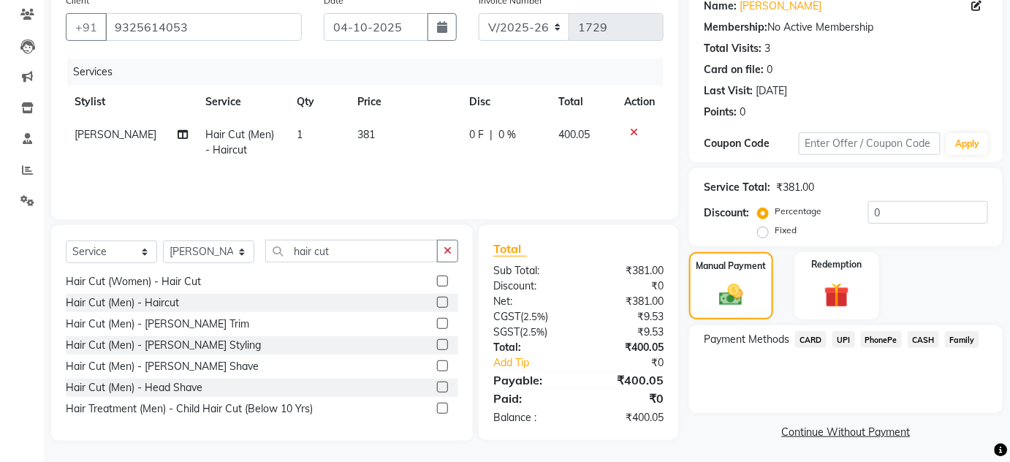
click at [846, 335] on span "UPI" at bounding box center [843, 339] width 23 height 17
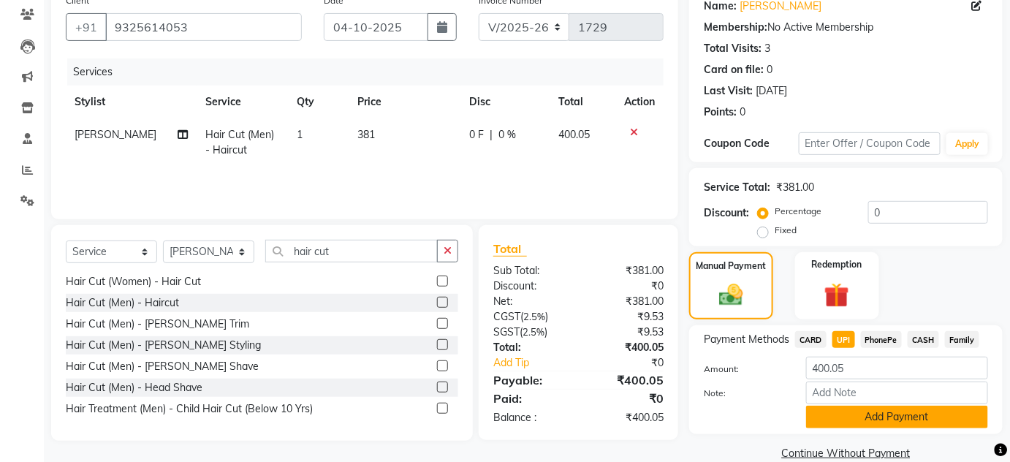
click at [830, 409] on button "Add Payment" at bounding box center [897, 417] width 182 height 23
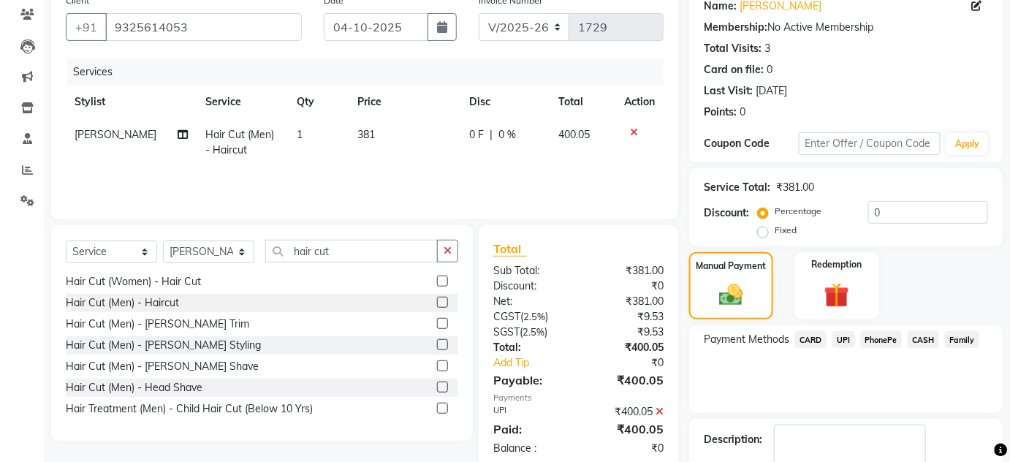
scroll to position [207, 0]
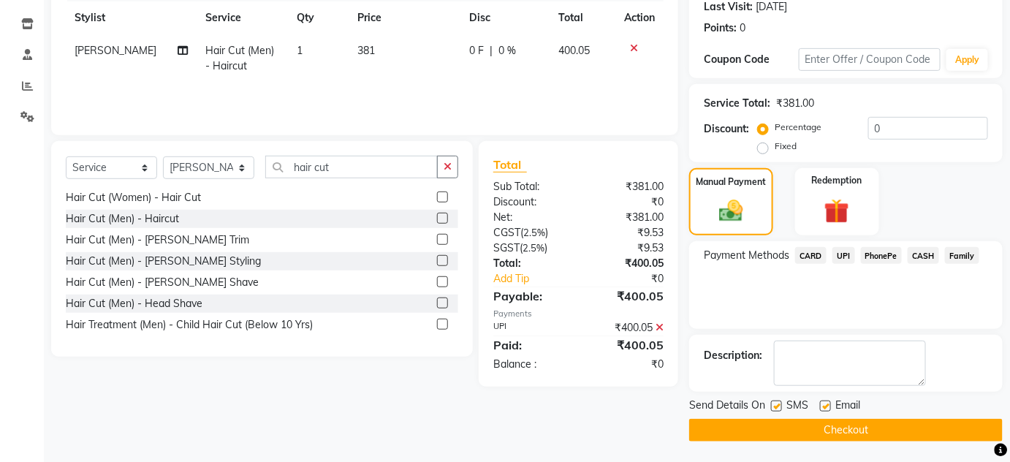
click at [829, 424] on button "Checkout" at bounding box center [845, 430] width 313 height 23
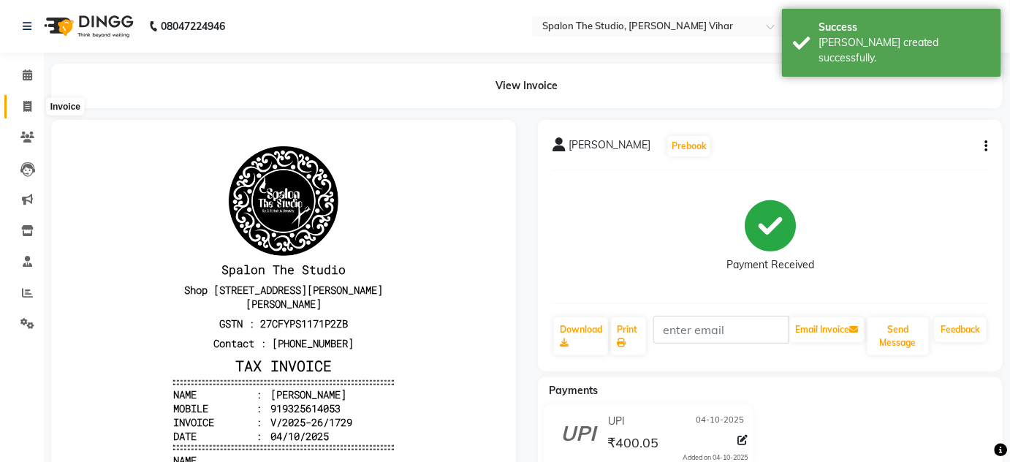
click at [26, 114] on span at bounding box center [28, 107] width 26 height 17
select select "service"
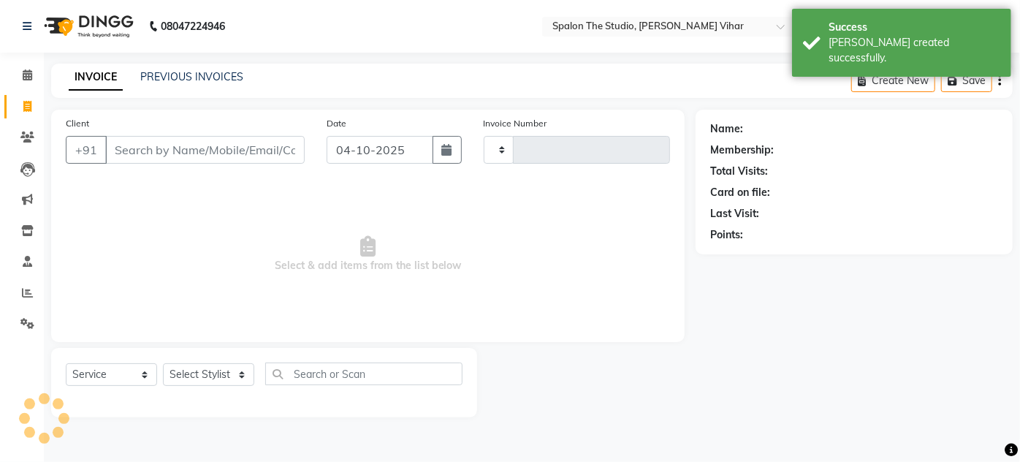
type input "1730"
select select "903"
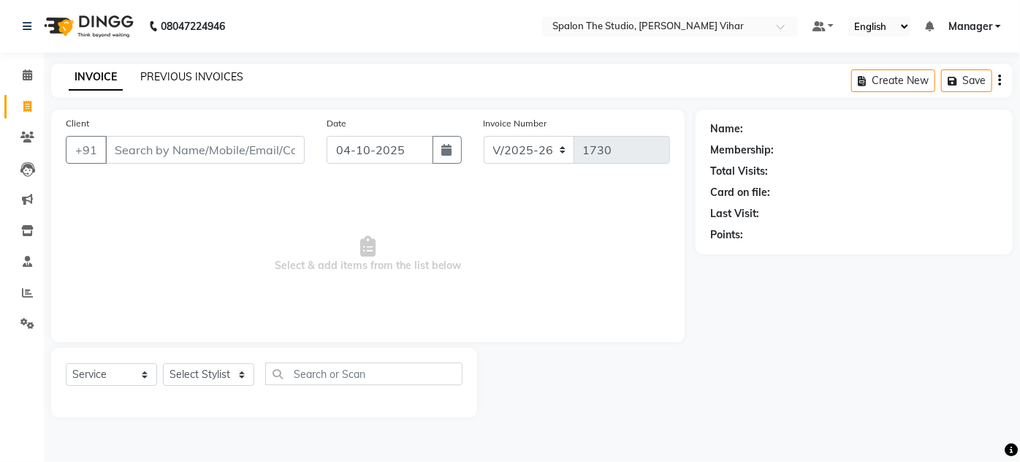
click at [209, 79] on link "PREVIOUS INVOICES" at bounding box center [191, 76] width 103 height 13
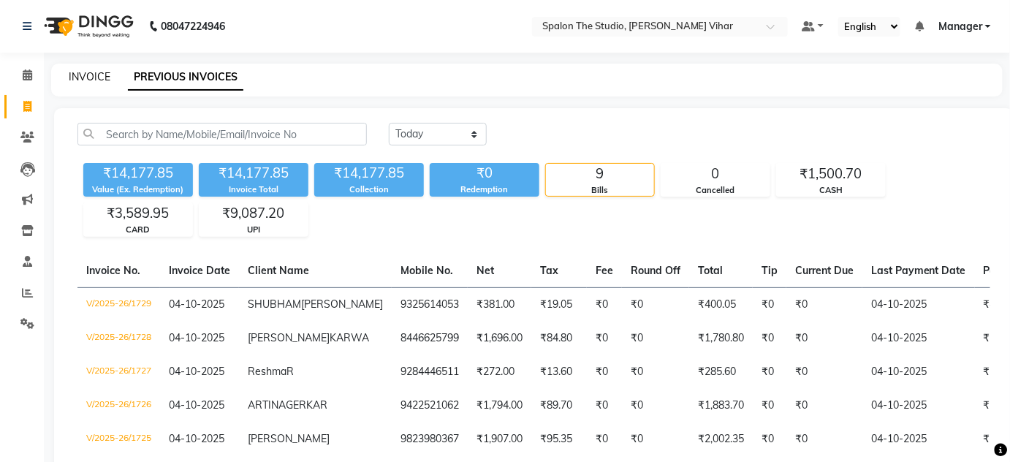
click at [76, 73] on link "INVOICE" at bounding box center [90, 76] width 42 height 13
select select "service"
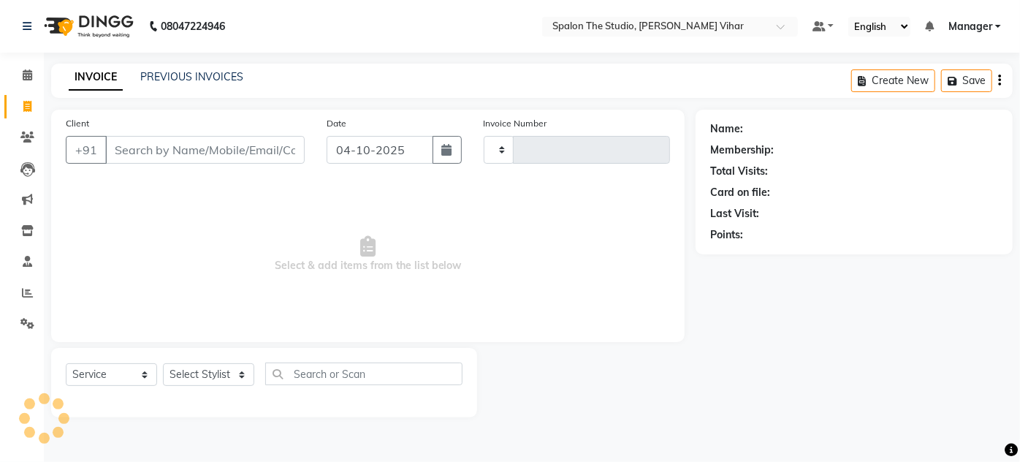
type input "1730"
select select "903"
click at [35, 83] on span at bounding box center [28, 75] width 26 height 17
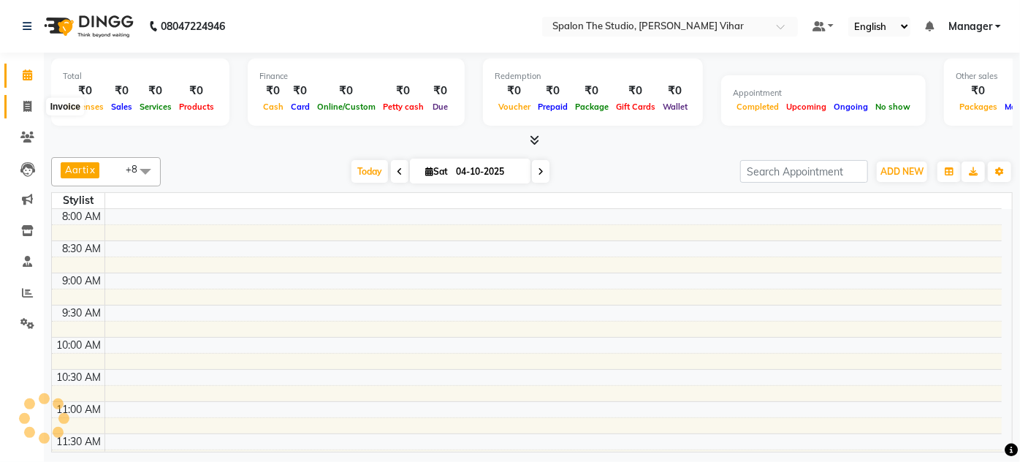
click at [23, 105] on icon at bounding box center [27, 106] width 8 height 11
select select "service"
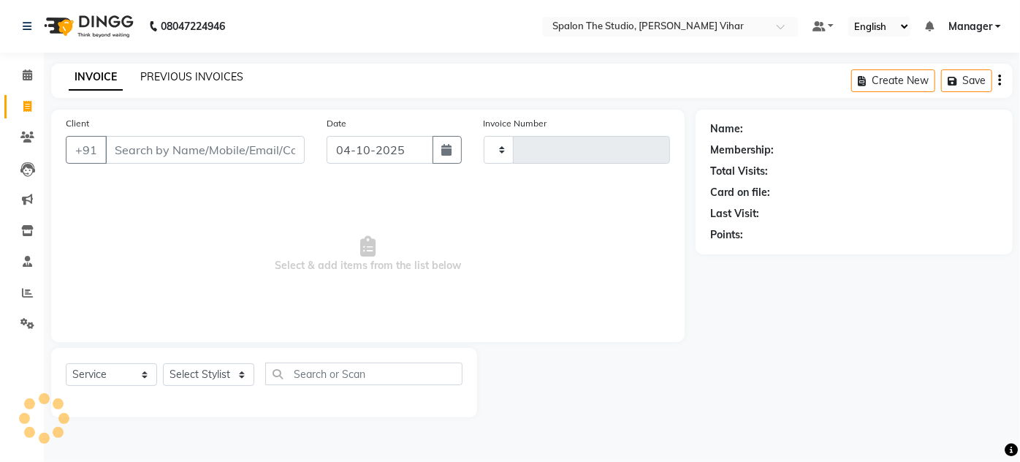
click at [165, 75] on link "PREVIOUS INVOICES" at bounding box center [191, 76] width 103 height 13
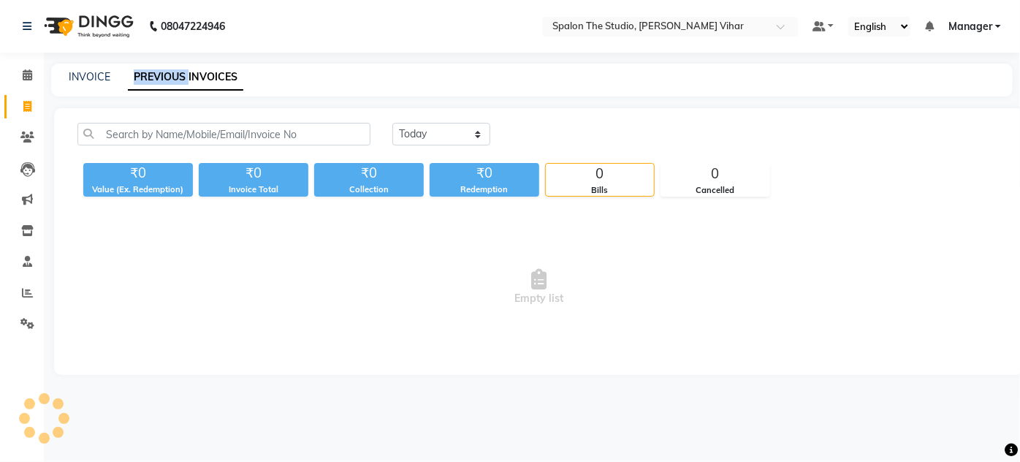
click at [165, 75] on link "PREVIOUS INVOICES" at bounding box center [185, 77] width 115 height 26
click at [31, 75] on icon at bounding box center [27, 74] width 9 height 11
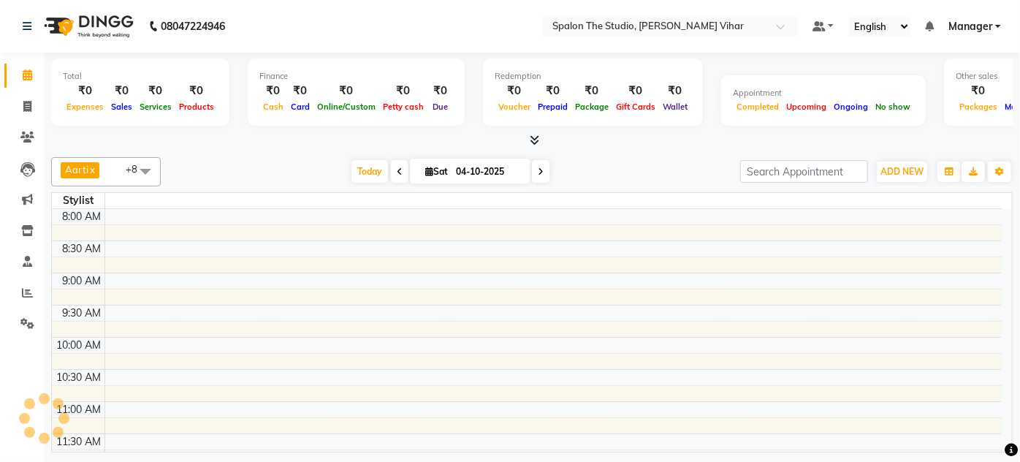
click at [31, 75] on icon at bounding box center [27, 74] width 9 height 11
